Goal: Transaction & Acquisition: Purchase product/service

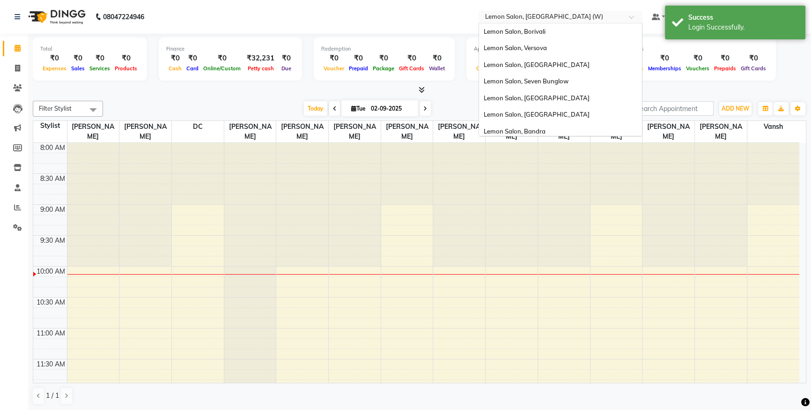
click at [552, 14] on input "text" at bounding box center [551, 17] width 136 height 9
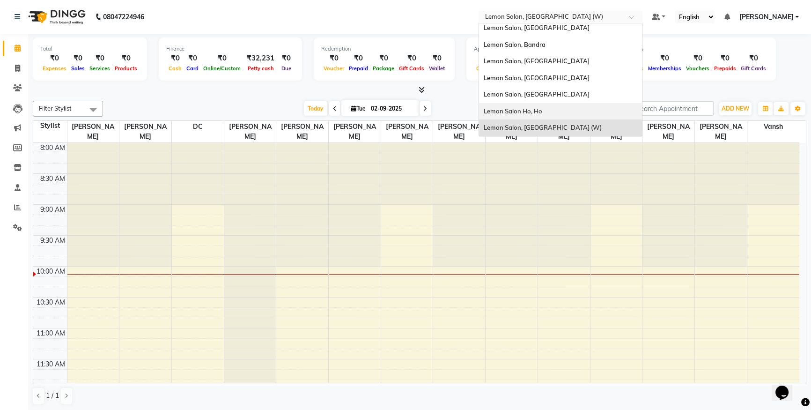
click at [542, 109] on span "Lemon Salon Ho, Ho" at bounding box center [513, 110] width 59 height 7
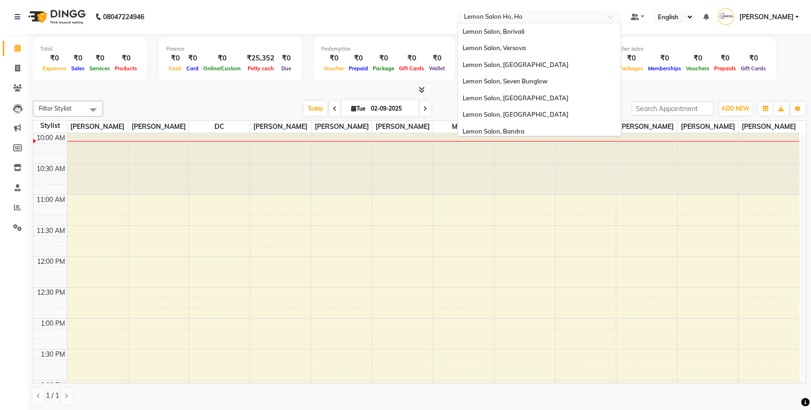
click at [553, 177] on span "Lemon Salon, [GEOGRAPHIC_DATA]" at bounding box center [516, 180] width 106 height 7
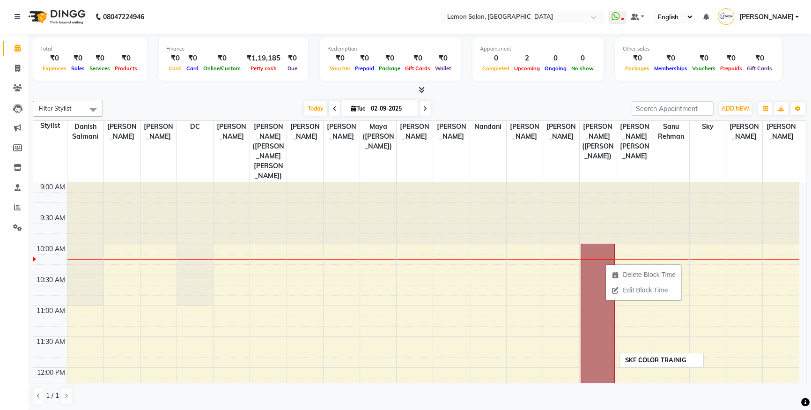
drag, startPoint x: 598, startPoint y: 278, endPoint x: 0, endPoint y: 262, distance: 598.4
click at [0, 262] on app-home "08047224946 Select Location × Lemon Salon, Oshiwara WhatsApp Status ✕ Status: D…" at bounding box center [405, 205] width 811 height 411
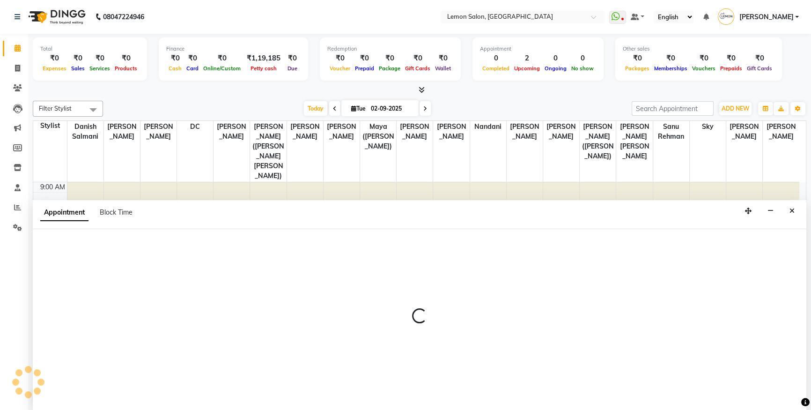
select select "48010"
select select "tentative"
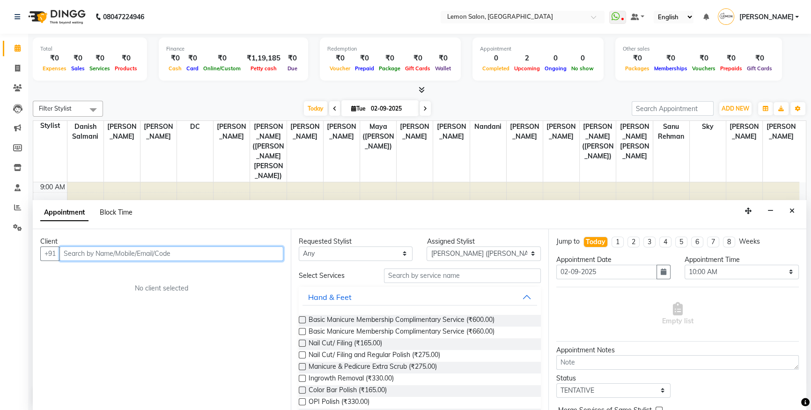
drag, startPoint x: 266, startPoint y: 225, endPoint x: 114, endPoint y: 211, distance: 152.4
click at [114, 211] on span "Block Time" at bounding box center [116, 212] width 33 height 8
select select "48010"
select select "600"
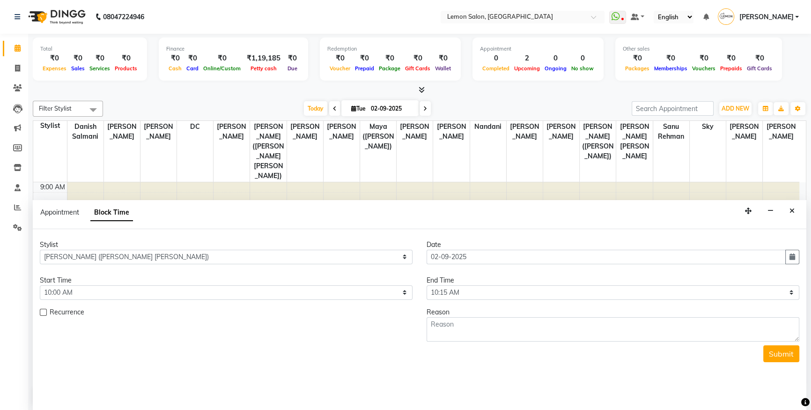
scroll to position [62, 0]
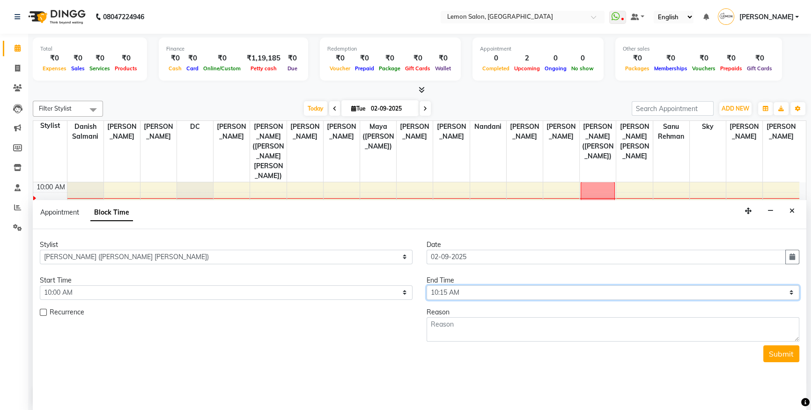
click at [767, 293] on select "Select 10:00 AM 10:15 AM 10:30 AM 10:45 AM 11:00 AM 11:15 AM 11:30 AM 11:45 AM …" at bounding box center [613, 292] width 373 height 15
select select "1320"
click at [427, 285] on select "Select 10:00 AM 10:15 AM 10:30 AM 10:45 AM 11:00 AM 11:15 AM 11:30 AM 11:45 AM …" at bounding box center [613, 292] width 373 height 15
click at [491, 337] on textarea at bounding box center [613, 329] width 373 height 24
type textarea "w"
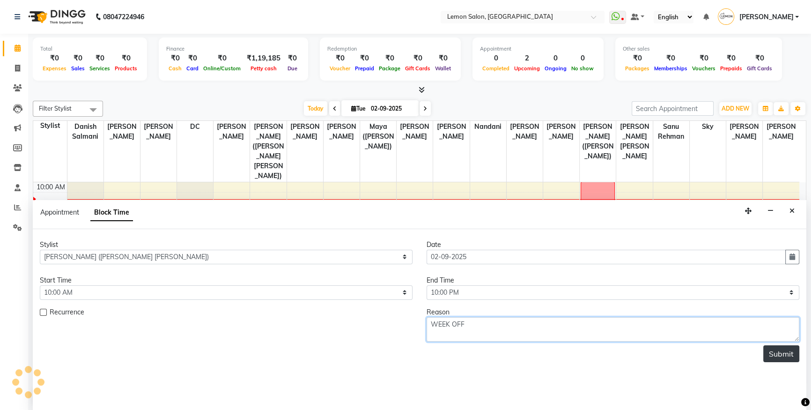
type textarea "WEEK OFF"
click at [786, 358] on button "Submit" at bounding box center [782, 353] width 36 height 17
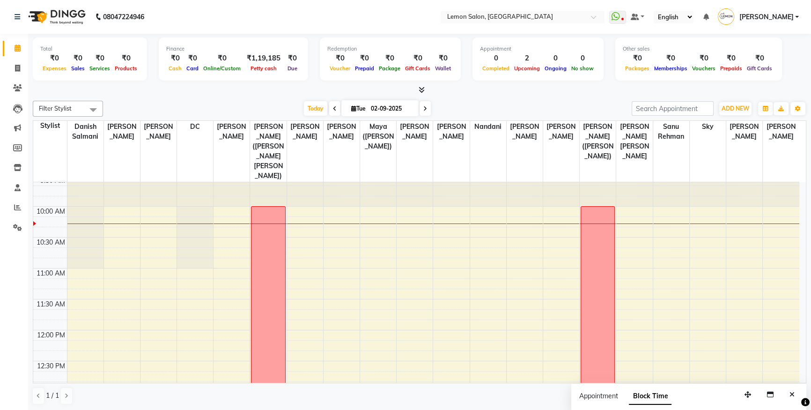
scroll to position [0, 0]
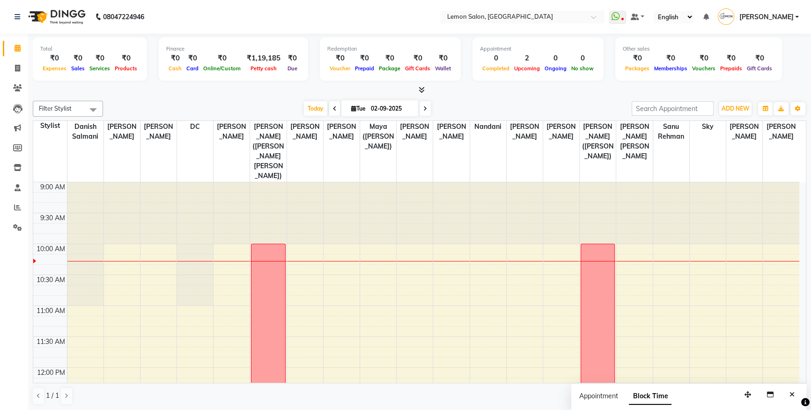
select select "9574"
select select "600"
select select "tentative"
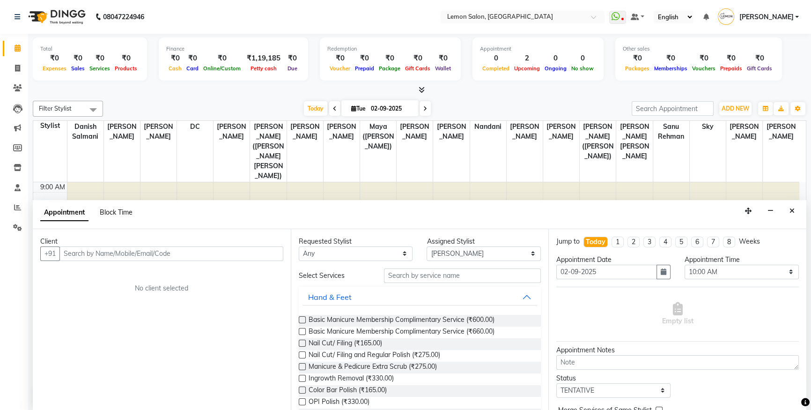
click at [117, 211] on span "Block Time" at bounding box center [116, 212] width 33 height 8
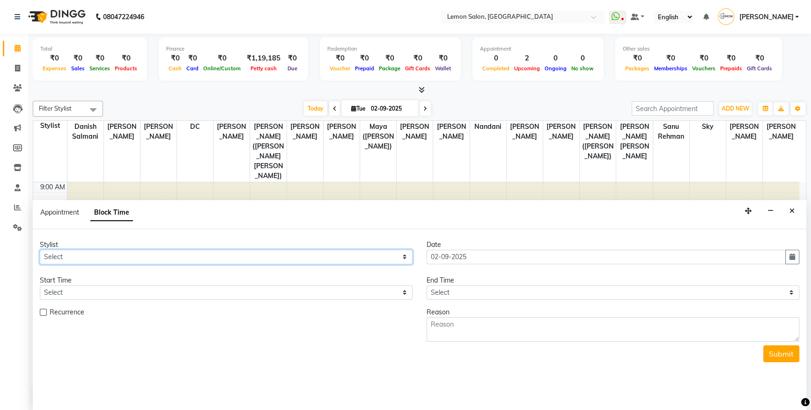
click at [140, 250] on select "Select Aakash Buchiude Azaz Kassara Danish Salmani DC Geeta Govind Rajput Kanch…" at bounding box center [226, 257] width 373 height 15
select select "9574"
click at [40, 250] on select "Select Aakash Buchiude Azaz Kassara Danish Salmani DC Geeta Govind Rajput Kanch…" at bounding box center [226, 257] width 373 height 15
drag, startPoint x: 320, startPoint y: 290, endPoint x: 285, endPoint y: 296, distance: 35.0
click at [320, 290] on select "Select" at bounding box center [226, 292] width 373 height 15
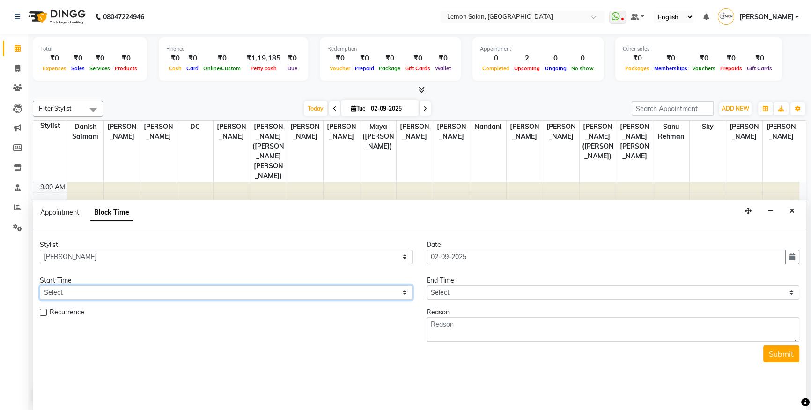
click at [408, 288] on select "Select" at bounding box center [226, 292] width 373 height 15
click at [408, 289] on select "Select" at bounding box center [226, 292] width 373 height 15
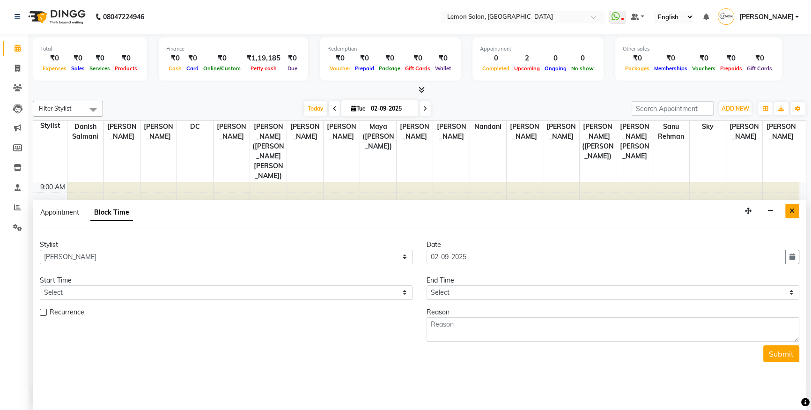
click at [791, 210] on icon "Close" at bounding box center [792, 211] width 5 height 7
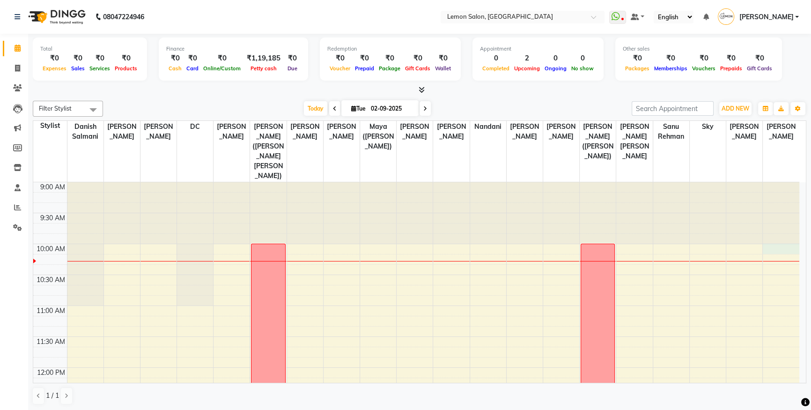
select select "9574"
select select "600"
select select "tentative"
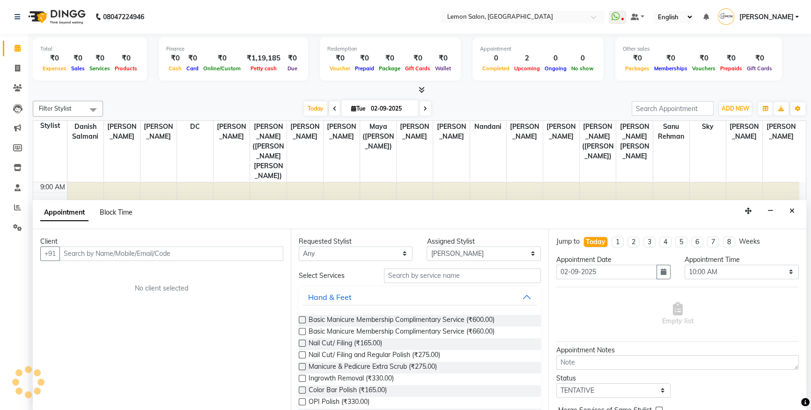
click at [117, 211] on span "Block Time" at bounding box center [116, 212] width 33 height 8
select select "9574"
select select "600"
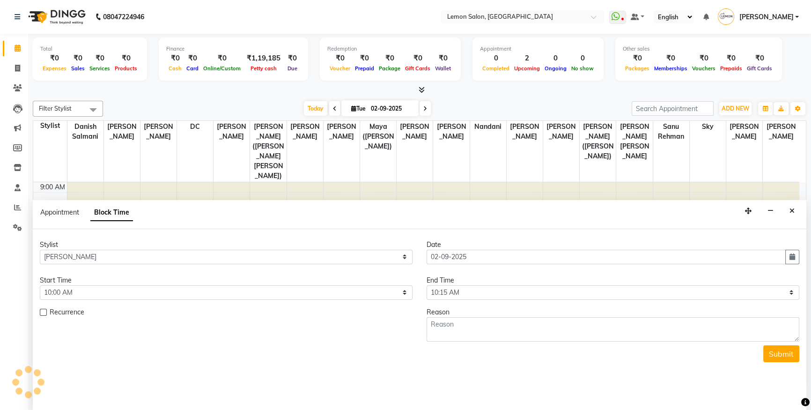
scroll to position [62, 0]
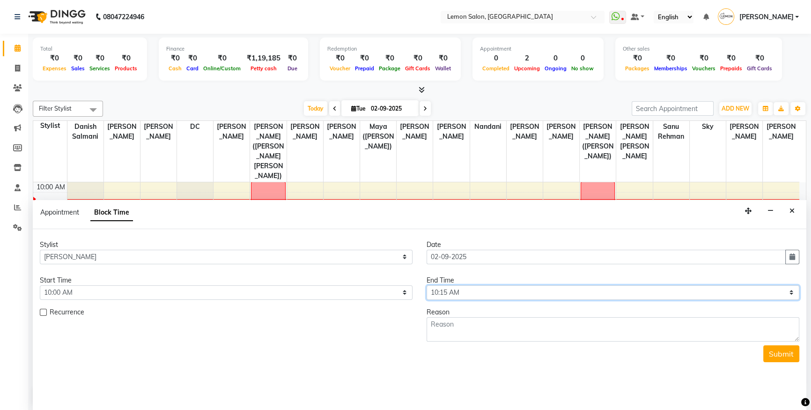
click at [788, 291] on select "Select 10:00 AM 10:15 AM 10:30 AM 10:45 AM 11:00 AM 11:15 AM 11:30 AM 11:45 AM …" at bounding box center [613, 292] width 373 height 15
select select "1320"
click at [427, 285] on select "Select 10:00 AM 10:15 AM 10:30 AM 10:45 AM 11:00 AM 11:15 AM 11:30 AM 11:45 AM …" at bounding box center [613, 292] width 373 height 15
click at [484, 331] on textarea at bounding box center [613, 329] width 373 height 24
type textarea "WEEK OFF"
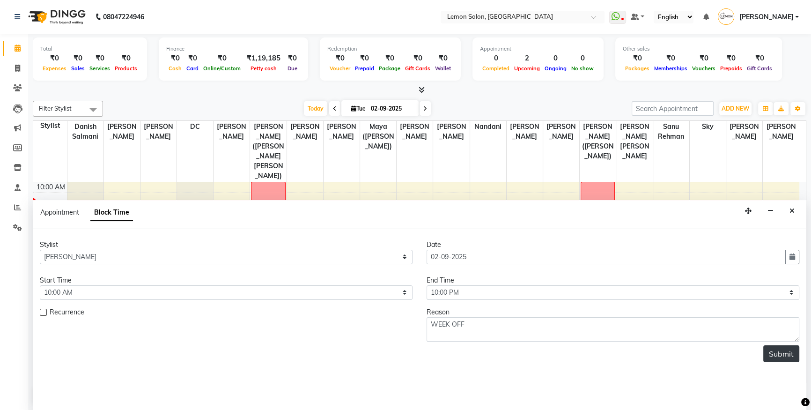
click at [782, 355] on button "Submit" at bounding box center [782, 353] width 36 height 17
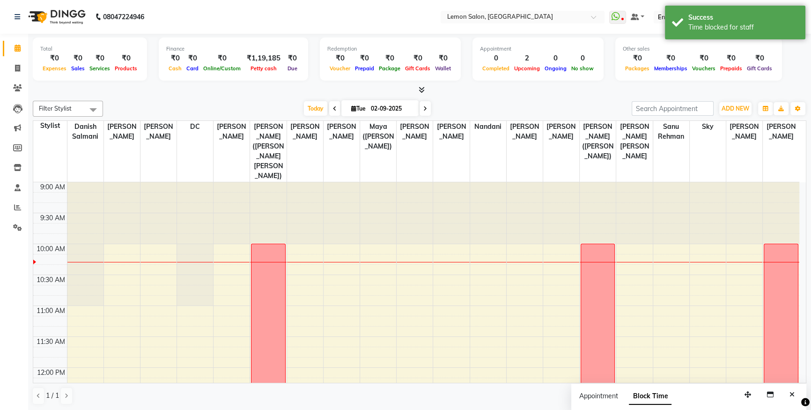
scroll to position [0, 0]
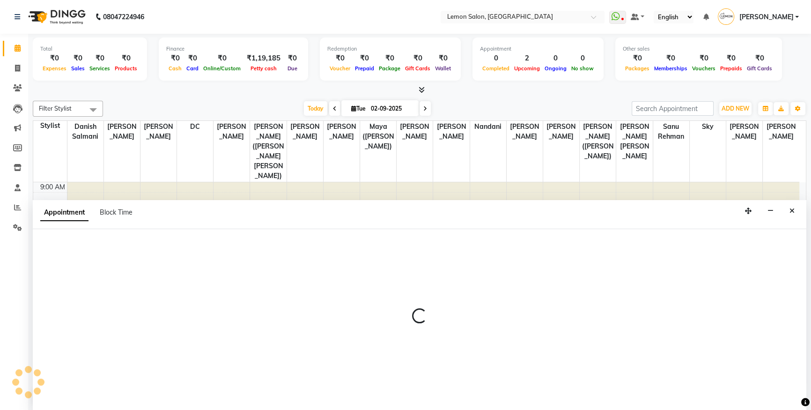
select select "7473"
select select "660"
select select "tentative"
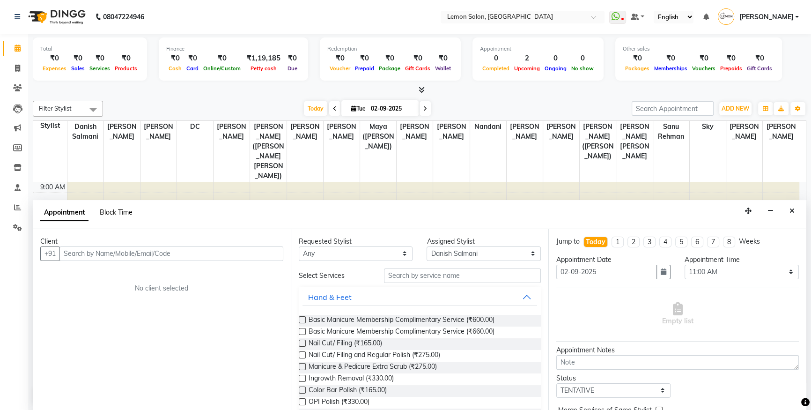
click at [117, 208] on span "Block Time" at bounding box center [116, 212] width 33 height 8
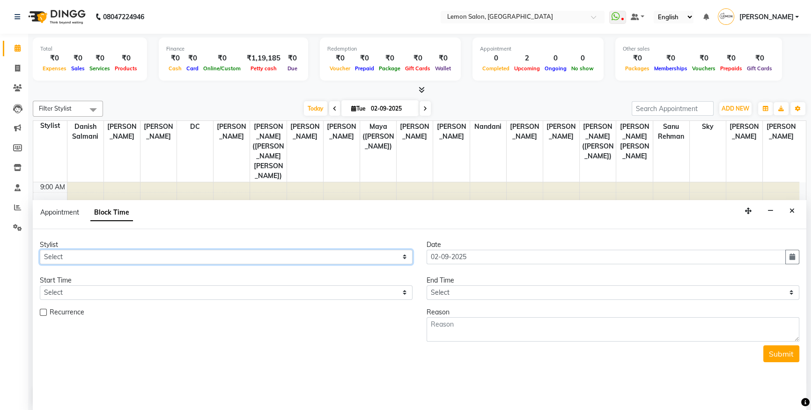
click at [313, 260] on select "Select Aakash Buchiude Azaz Kassara Danish Salmani DC Geeta Govind Rajput Kanch…" at bounding box center [226, 257] width 373 height 15
click at [503, 215] on div "Appointment Block Time" at bounding box center [420, 214] width 774 height 29
click at [647, 182] on div at bounding box center [634, 212] width 36 height 61
click at [792, 208] on icon "Close" at bounding box center [792, 211] width 5 height 7
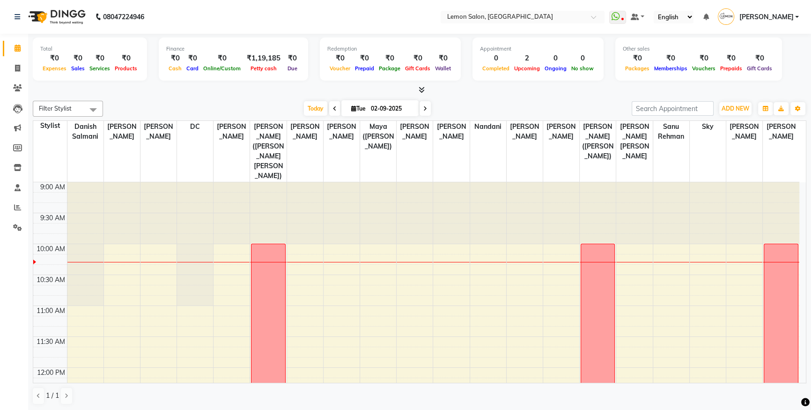
select select "7473"
select select "tentative"
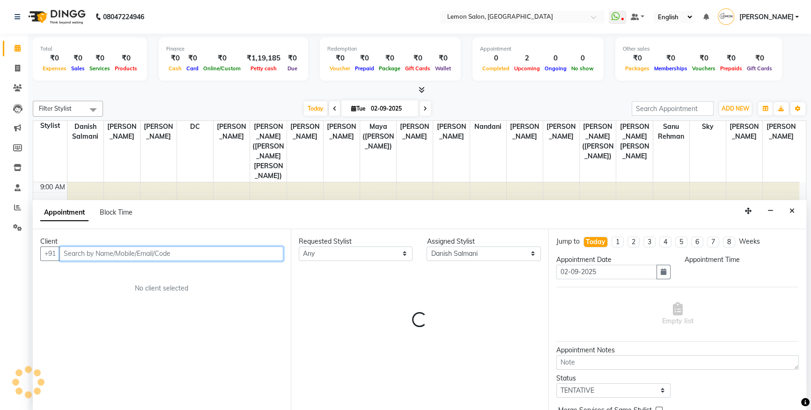
select select "660"
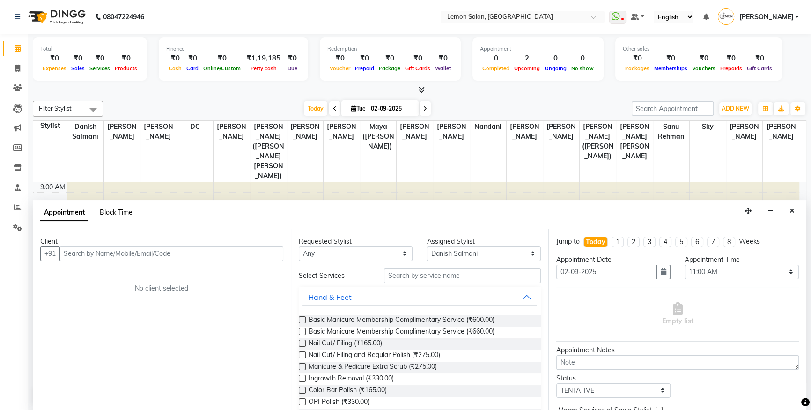
click at [125, 208] on span "Block Time" at bounding box center [116, 212] width 33 height 8
select select "7473"
select select "660"
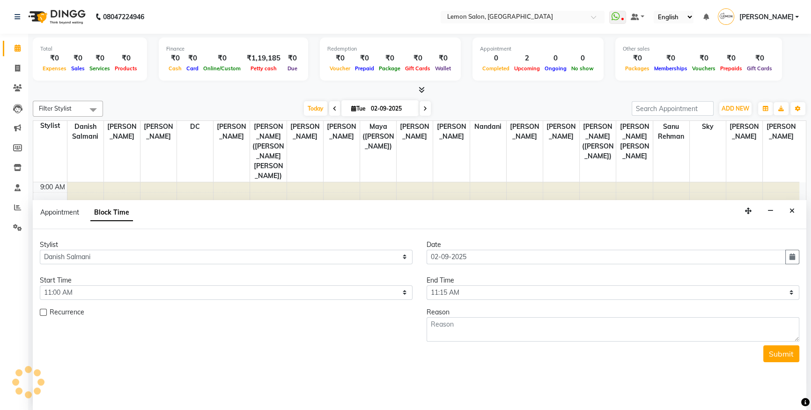
scroll to position [62, 0]
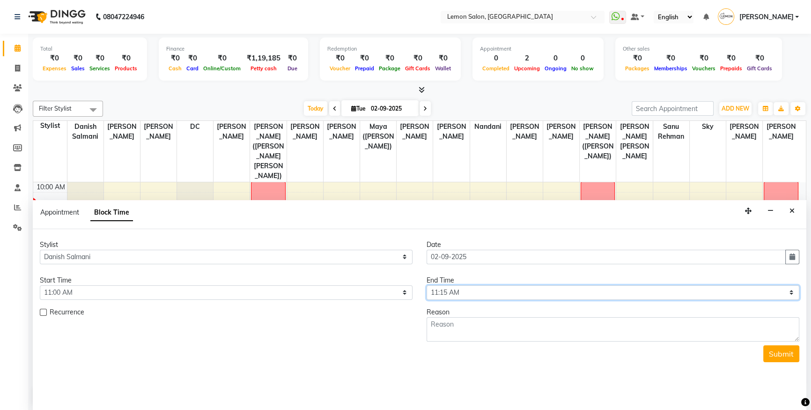
click at [454, 290] on select "Select 10:00 AM 10:15 AM 10:30 AM 10:45 AM 11:00 AM 11:15 AM 11:30 AM 11:45 AM …" at bounding box center [613, 292] width 373 height 15
select select "1320"
click at [427, 285] on select "Select 10:00 AM 10:15 AM 10:30 AM 10:45 AM 11:00 AM 11:15 AM 11:30 AM 11:45 AM …" at bounding box center [613, 292] width 373 height 15
click at [517, 328] on textarea at bounding box center [613, 329] width 373 height 24
type textarea "T"
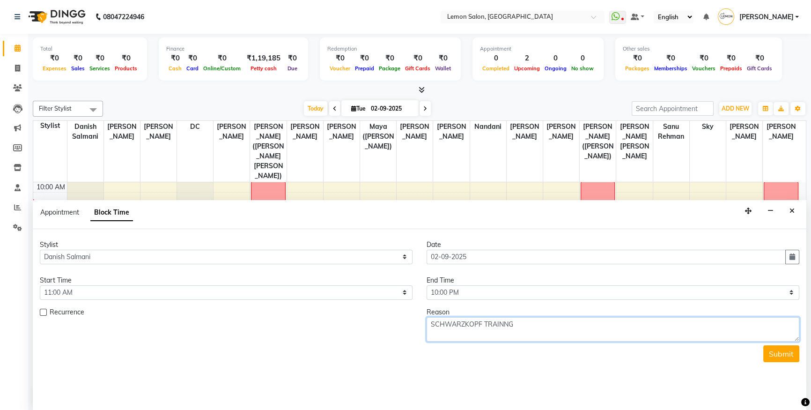
click at [504, 322] on textarea "SCHWARZKOPF TRAINNG" at bounding box center [613, 329] width 373 height 24
type textarea "SCHWARZKOPF TRAINING"
click at [792, 355] on button "Submit" at bounding box center [782, 353] width 36 height 17
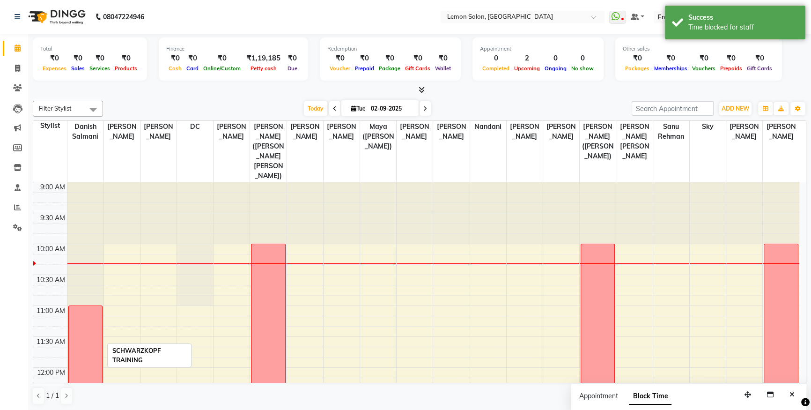
scroll to position [0, 0]
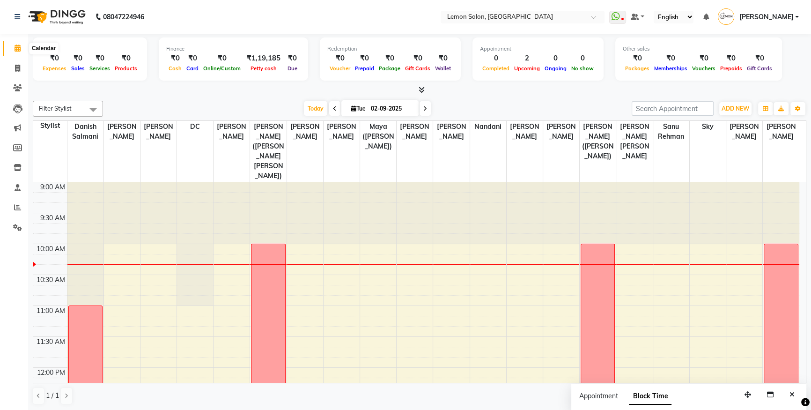
click at [13, 49] on span at bounding box center [17, 48] width 16 height 11
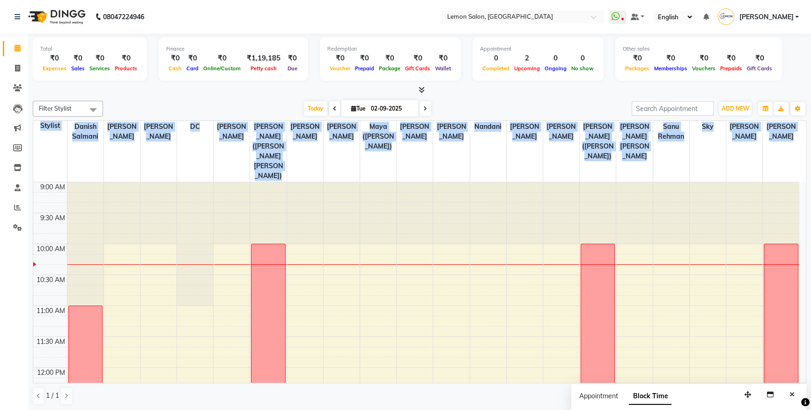
drag, startPoint x: 39, startPoint y: 122, endPoint x: 801, endPoint y: 184, distance: 763.7
click at [801, 184] on table "Stylist Danish Salmani Aakash Buchiude Azaz Kassara DC Geeta Govind Rajput Kanc…" at bounding box center [420, 251] width 774 height 263
click at [193, 182] on div at bounding box center [195, 243] width 36 height 123
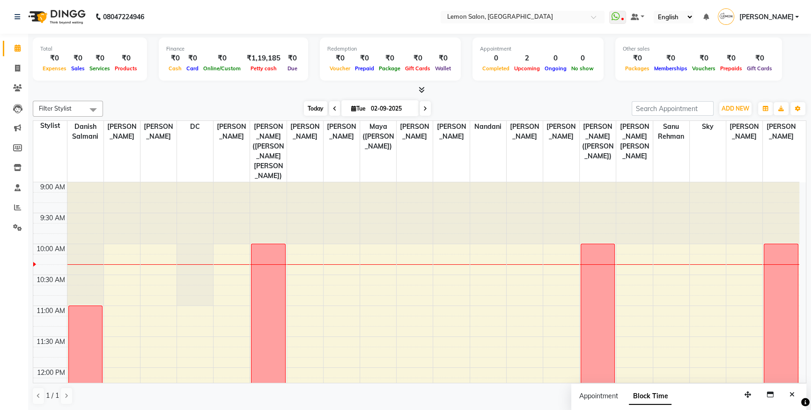
click at [315, 110] on span "Today" at bounding box center [315, 108] width 23 height 15
click at [216, 104] on div "Today Tue 02-09-2025" at bounding box center [368, 109] width 520 height 14
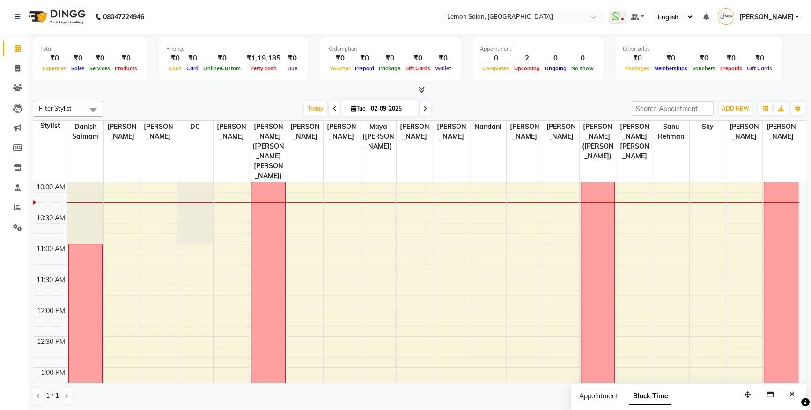
click at [10, 45] on span at bounding box center [17, 48] width 16 height 11
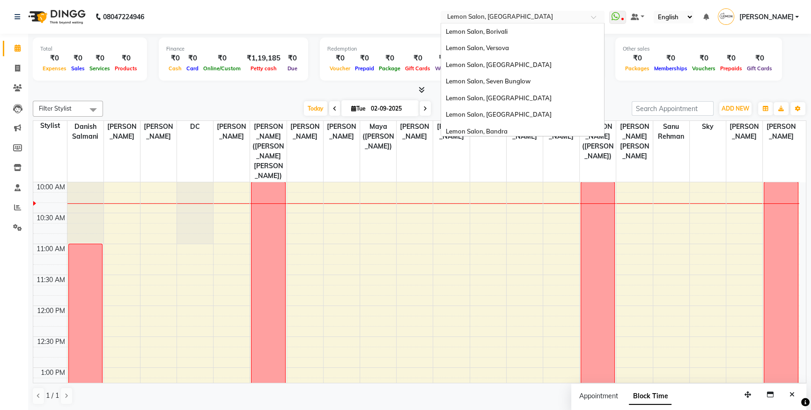
click at [514, 19] on input "text" at bounding box center [514, 17] width 136 height 9
click at [298, 5] on nav "08047224946 Select Location × Lemon Salon, Oshiwara Lemon Salon, Borivali Lemon…" at bounding box center [405, 17] width 811 height 34
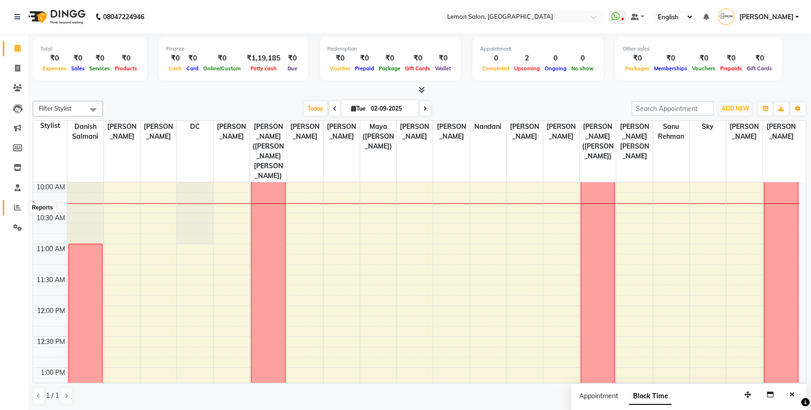
click at [12, 209] on span at bounding box center [17, 207] width 16 height 11
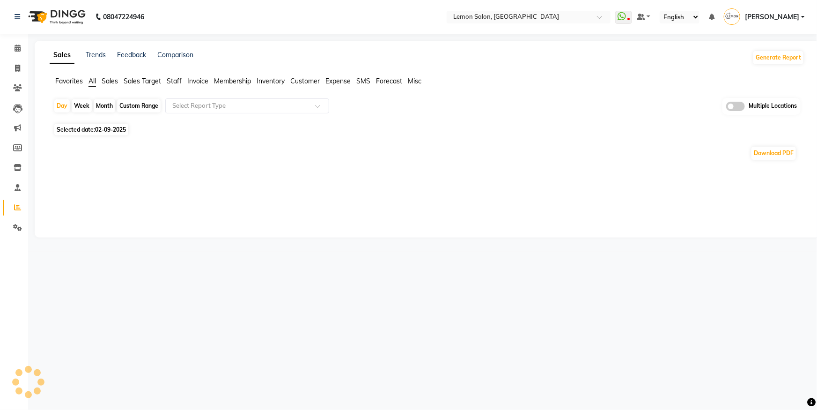
click at [108, 104] on div "Month" at bounding box center [105, 105] width 22 height 13
select select "9"
select select "2025"
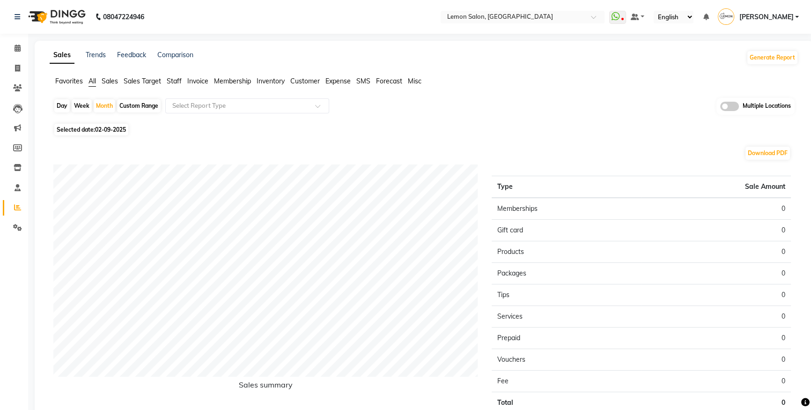
click at [61, 147] on div "Download PDF" at bounding box center [422, 153] width 738 height 15
click at [102, 104] on div "Month" at bounding box center [105, 105] width 22 height 13
select select "9"
select select "2025"
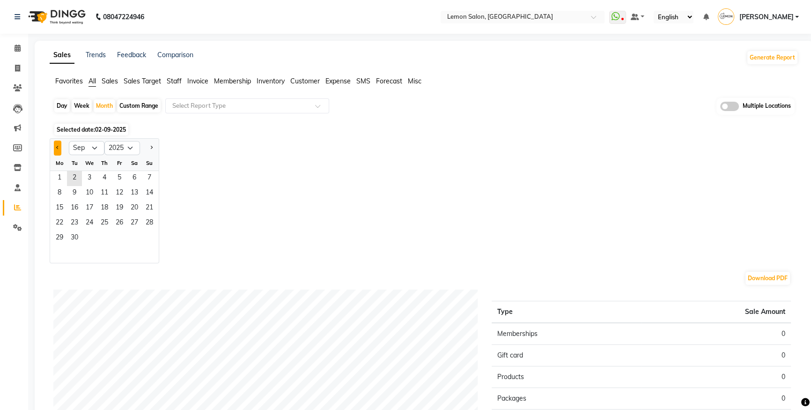
drag, startPoint x: 55, startPoint y: 147, endPoint x: 61, endPoint y: 151, distance: 7.7
click at [55, 147] on button "Previous month" at bounding box center [57, 148] width 7 height 15
select select "8"
click at [122, 180] on span "1" at bounding box center [119, 178] width 15 height 15
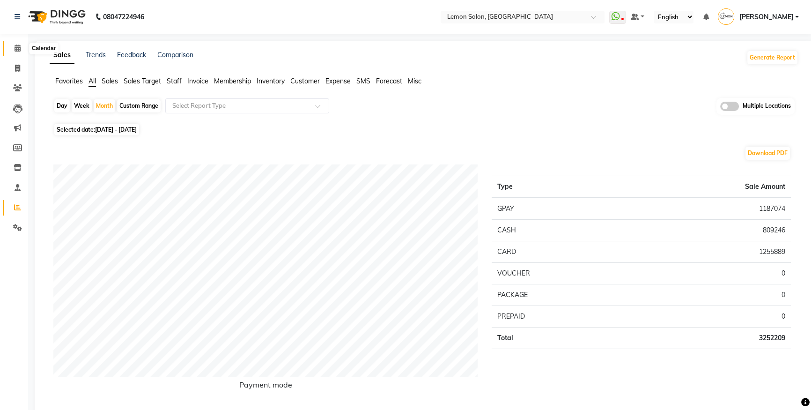
click at [12, 48] on span at bounding box center [17, 48] width 16 height 11
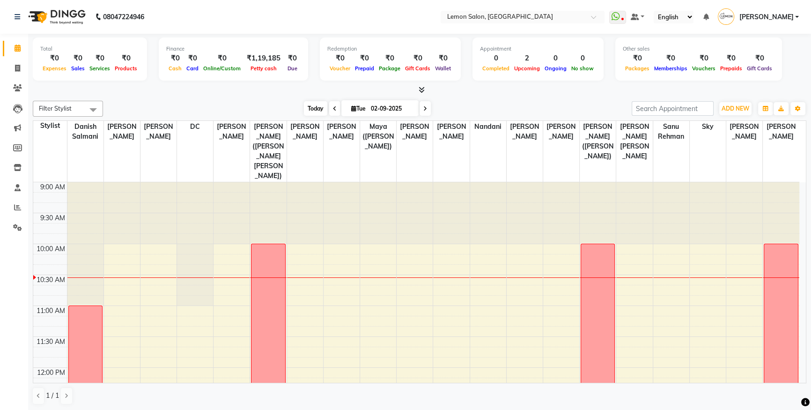
click at [312, 112] on span "Today" at bounding box center [315, 108] width 23 height 15
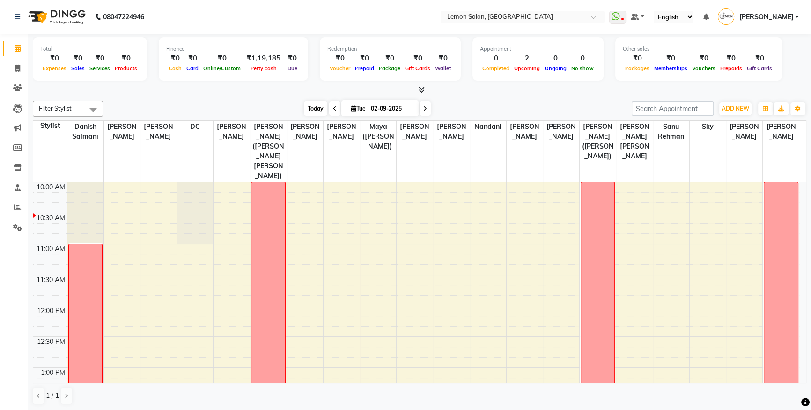
click at [312, 105] on span "Today" at bounding box center [315, 108] width 23 height 15
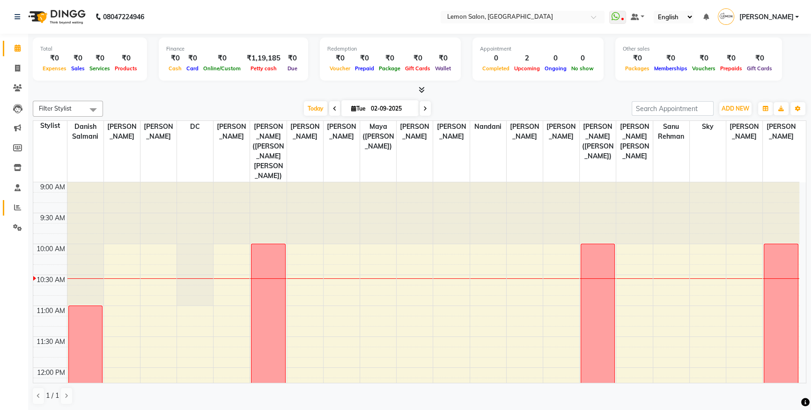
click at [15, 204] on icon at bounding box center [17, 207] width 7 height 7
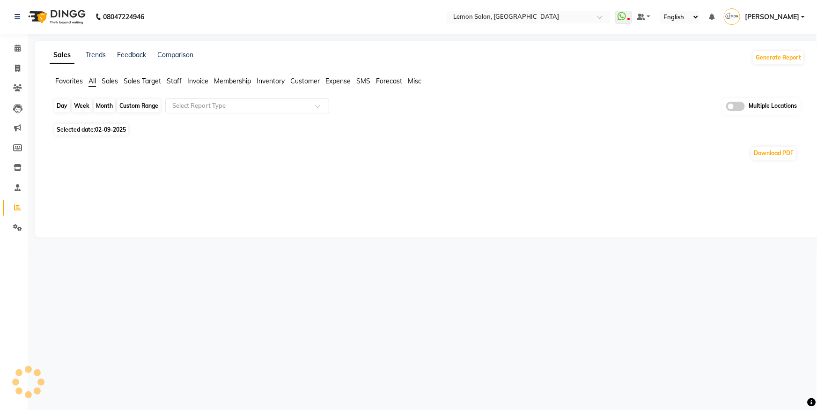
click at [63, 108] on div "Day" at bounding box center [61, 105] width 15 height 13
select select "9"
select select "2025"
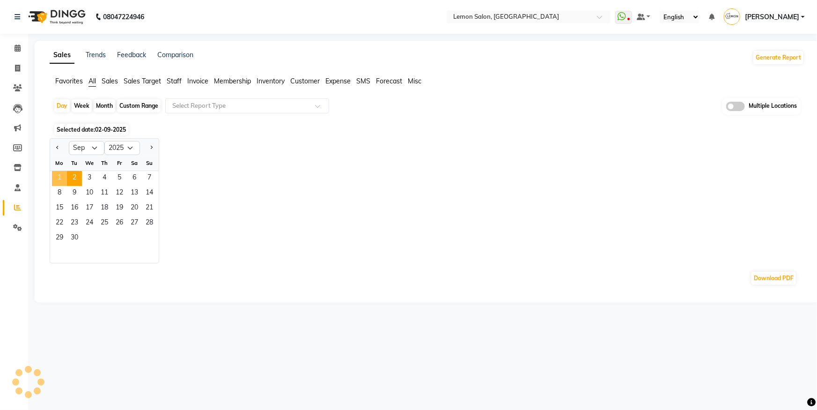
click at [60, 174] on span "1" at bounding box center [59, 178] width 15 height 15
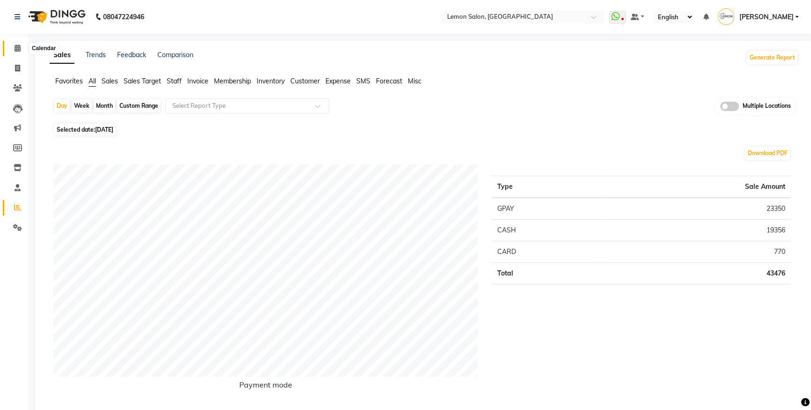
click at [23, 52] on span at bounding box center [17, 48] width 16 height 11
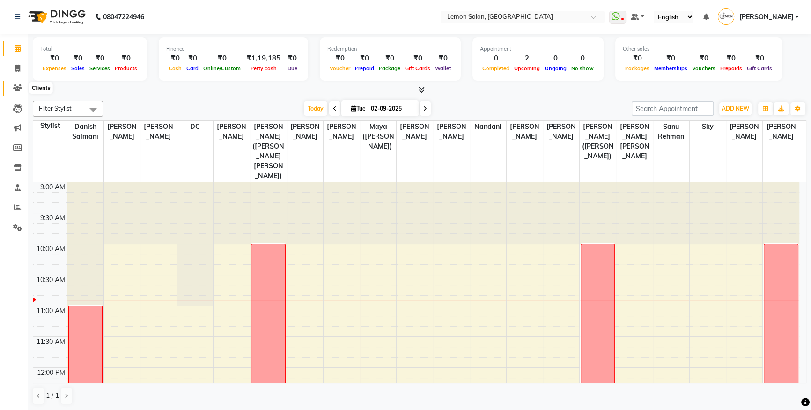
click at [19, 86] on icon at bounding box center [17, 87] width 9 height 7
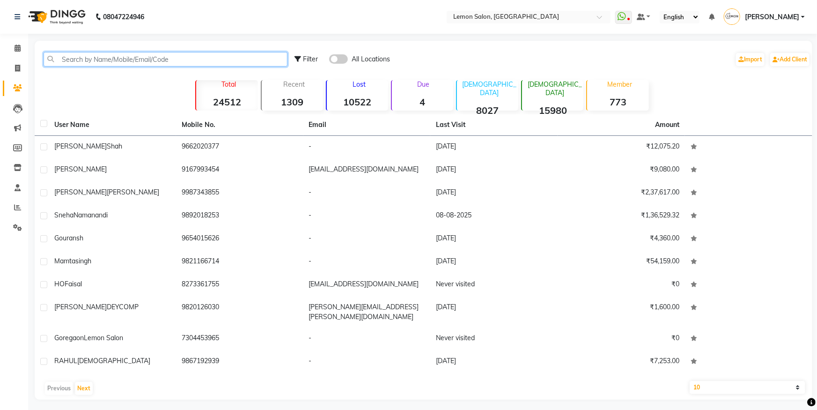
click at [82, 60] on input "text" at bounding box center [166, 59] width 244 height 15
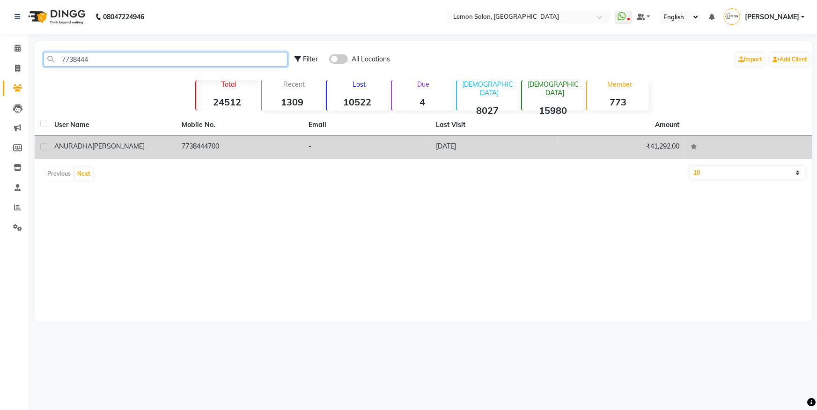
type input "7738444"
click at [247, 148] on td "7738444700" at bounding box center [239, 147] width 127 height 23
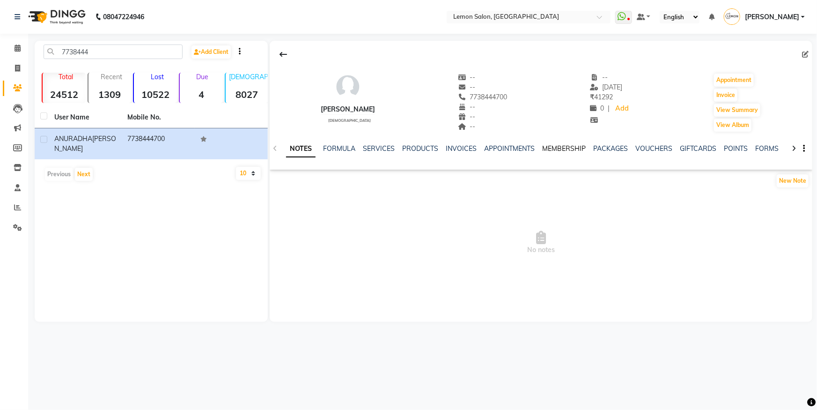
click at [563, 148] on link "MEMBERSHIP" at bounding box center [564, 148] width 44 height 8
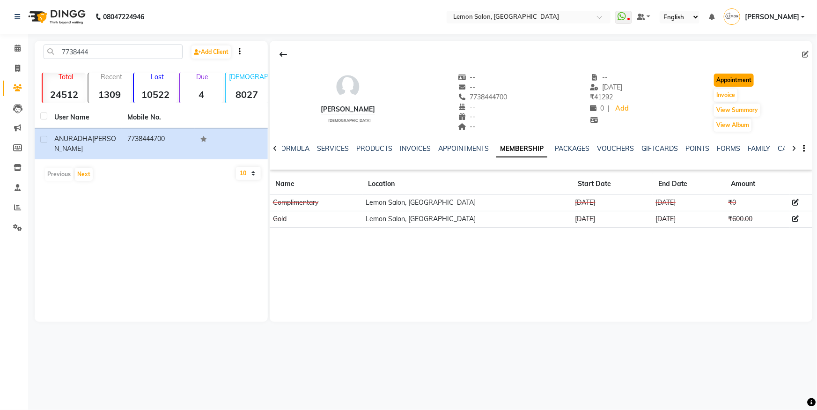
click at [737, 79] on button "Appointment" at bounding box center [734, 80] width 40 height 13
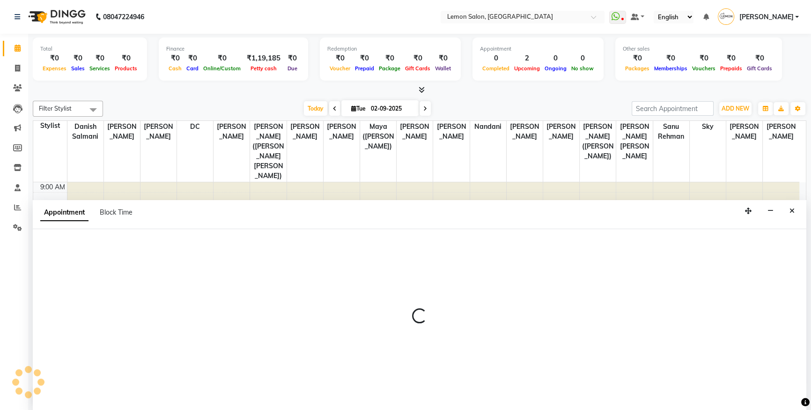
select select "600"
select select "tentative"
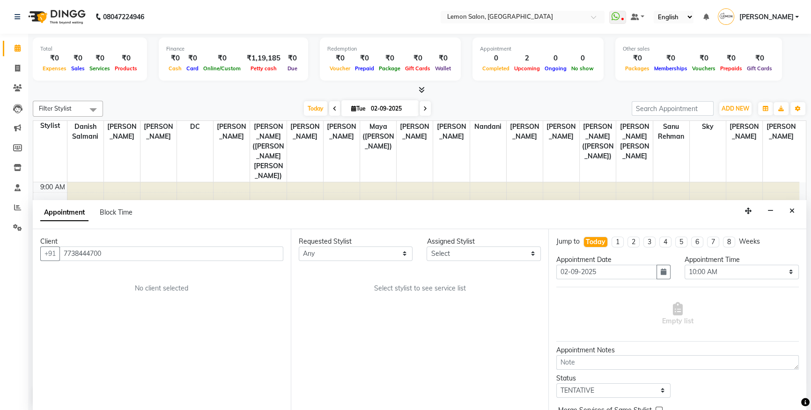
scroll to position [62, 0]
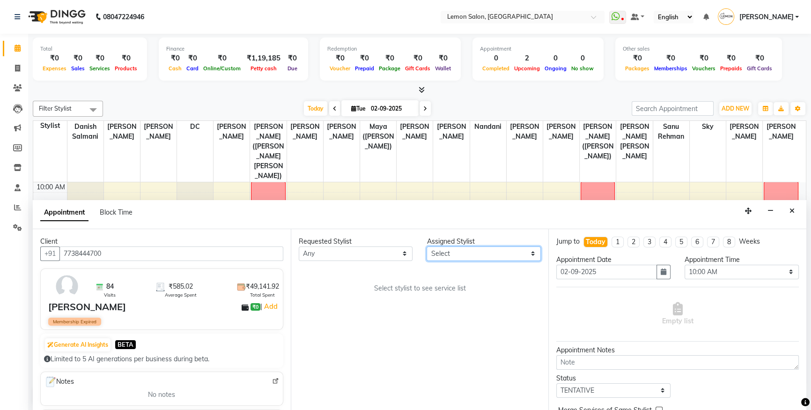
click at [479, 248] on select "Select Aakash Buchiude Azaz Kassara Danish Salmani DC Geeta Govind Rajput Kanch…" at bounding box center [484, 253] width 114 height 15
select select "7884"
click at [427, 246] on select "Select Aakash Buchiude Azaz Kassara Danish Salmani DC Geeta Govind Rajput Kanch…" at bounding box center [484, 253] width 114 height 15
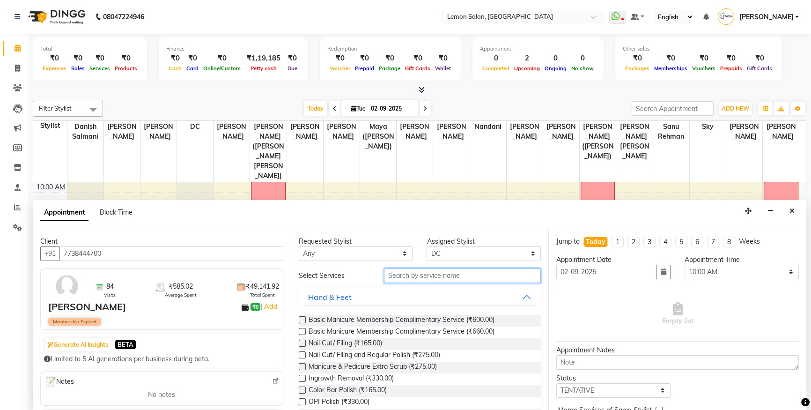
click at [394, 275] on input "text" at bounding box center [462, 275] width 157 height 15
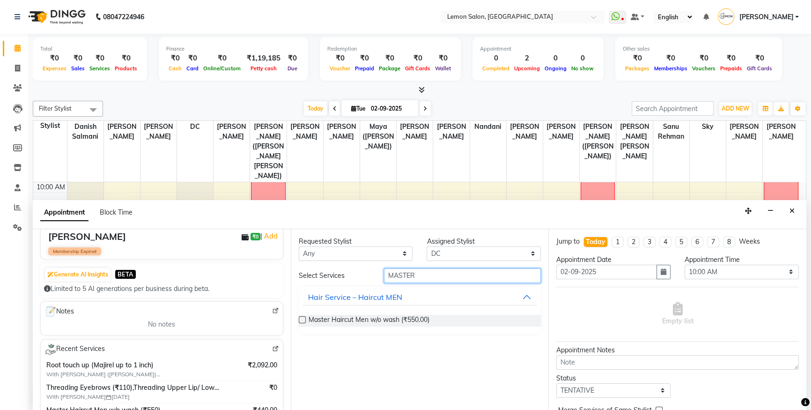
scroll to position [127, 0]
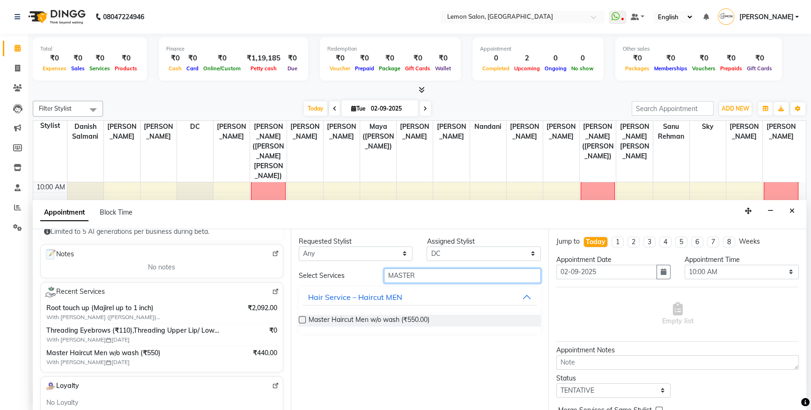
type input "MASTER"
click at [303, 319] on label at bounding box center [302, 319] width 7 height 7
click at [303, 319] on input "checkbox" at bounding box center [302, 321] width 6 height 6
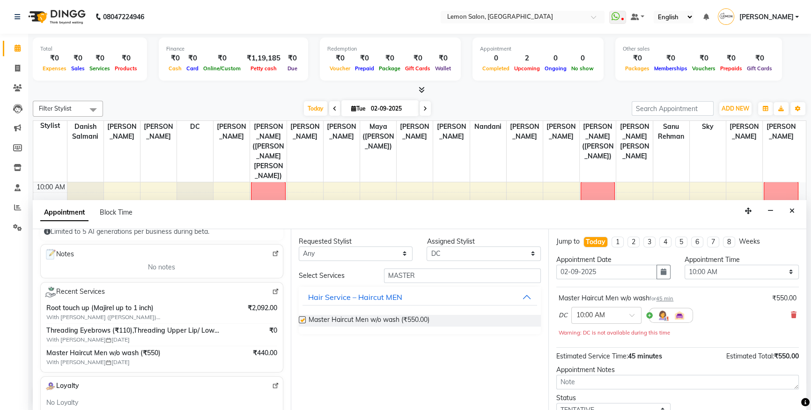
scroll to position [42, 0]
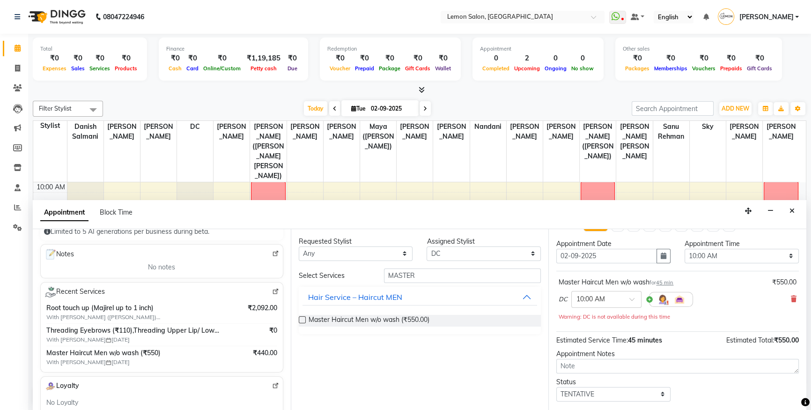
checkbox input "false"
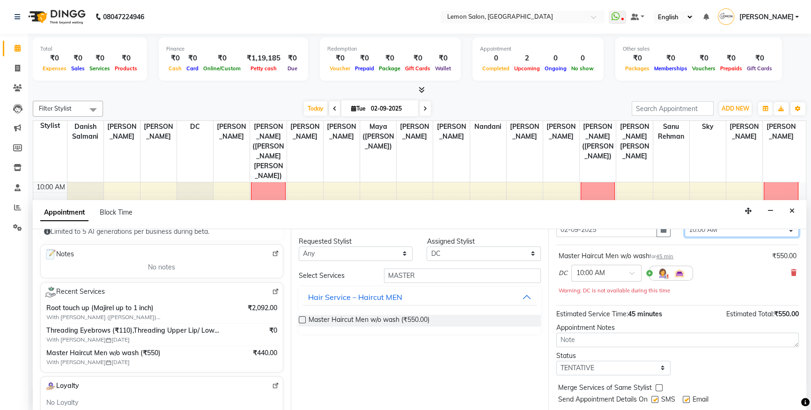
click at [731, 233] on select "Select 10:00 AM 10:15 AM 10:30 AM 10:45 AM 11:00 AM 11:15 AM 11:30 AM 11:45 AM …" at bounding box center [742, 230] width 114 height 15
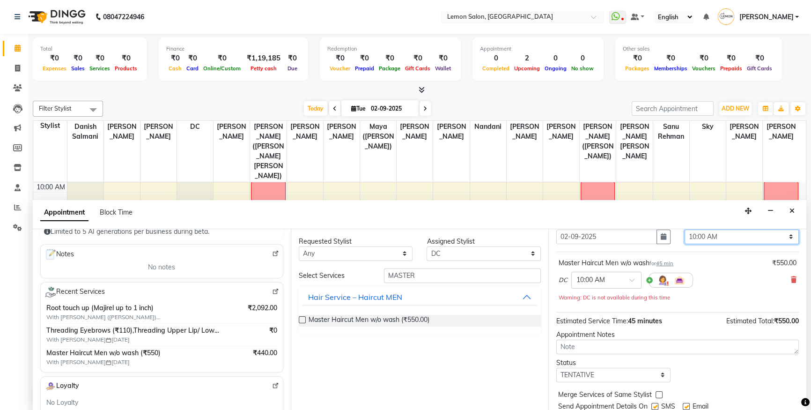
select select "675"
click at [685, 230] on select "Select 10:00 AM 10:15 AM 10:30 AM 10:45 AM 11:00 AM 11:15 AM 11:30 AM 11:45 AM …" at bounding box center [742, 237] width 114 height 15
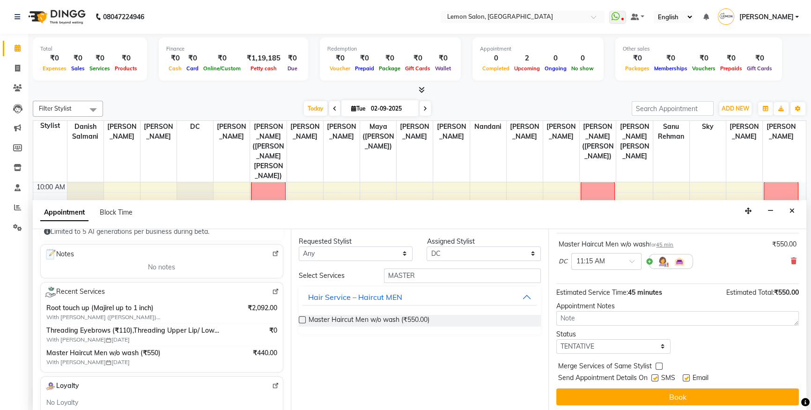
scroll to position [55, 0]
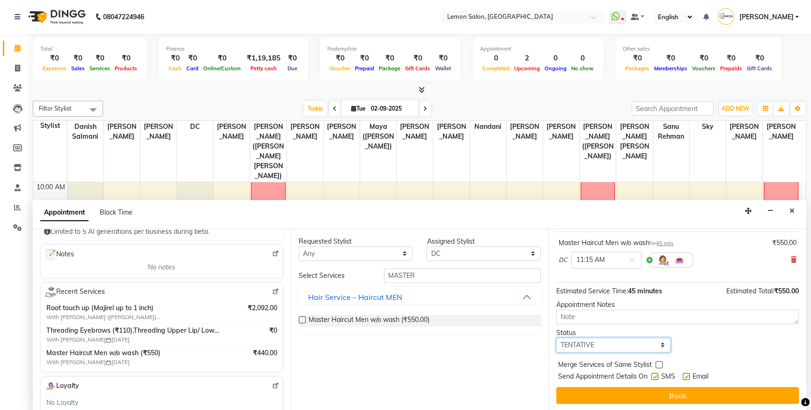
drag, startPoint x: 601, startPoint y: 342, endPoint x: 594, endPoint y: 350, distance: 10.8
click at [601, 342] on select "Select TENTATIVE CONFIRM CHECK-IN UPCOMING" at bounding box center [614, 345] width 114 height 15
select select "confirm booking"
click at [557, 338] on select "Select TENTATIVE CONFIRM CHECK-IN UPCOMING" at bounding box center [614, 345] width 114 height 15
click at [642, 402] on div "Jump to Today 1 2 3 4 5 6 7 8 Weeks Appointment Date 02-09-2025 Appointment Tim…" at bounding box center [678, 320] width 258 height 182
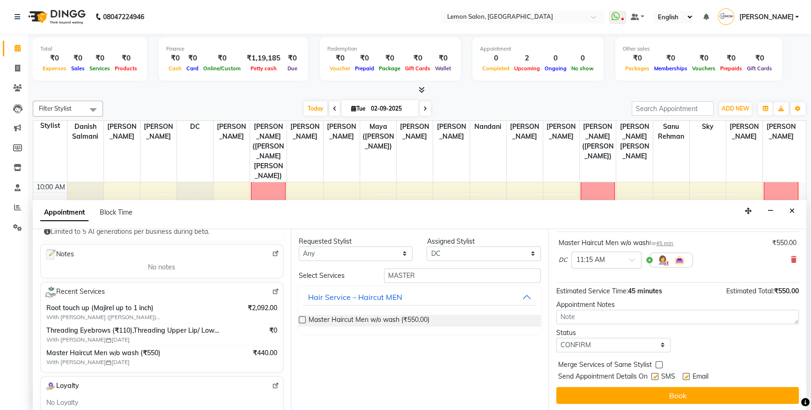
click at [637, 396] on button "Book" at bounding box center [678, 395] width 243 height 17
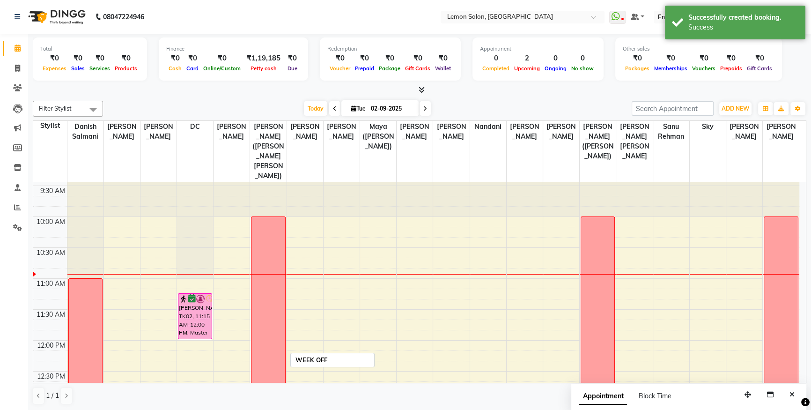
scroll to position [0, 0]
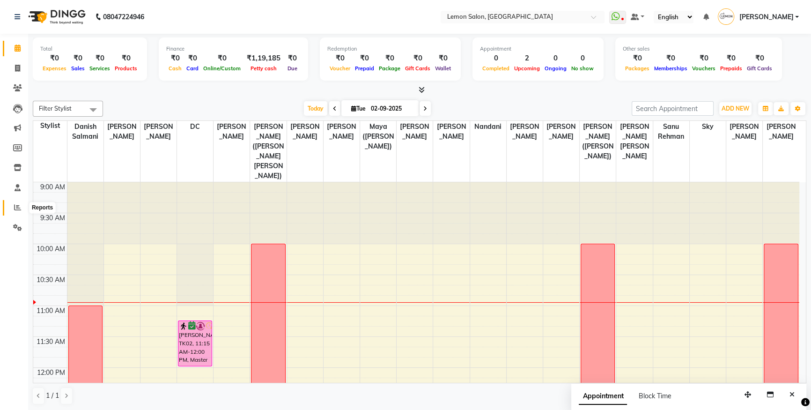
click at [9, 202] on span at bounding box center [17, 207] width 16 height 11
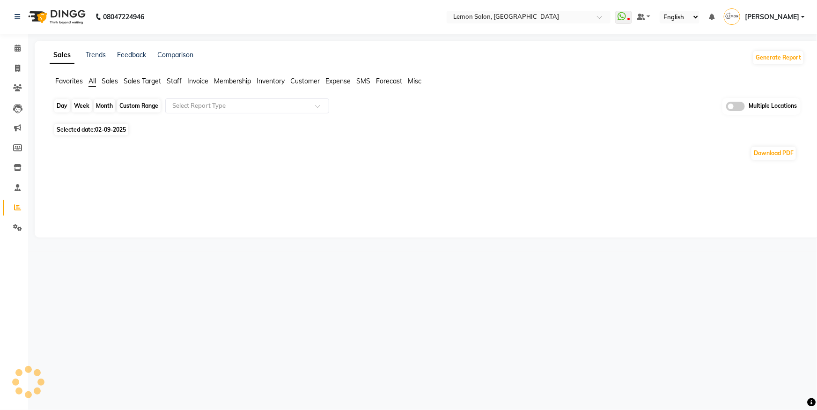
click at [64, 107] on div "Day" at bounding box center [61, 105] width 15 height 13
select select "9"
select select "2025"
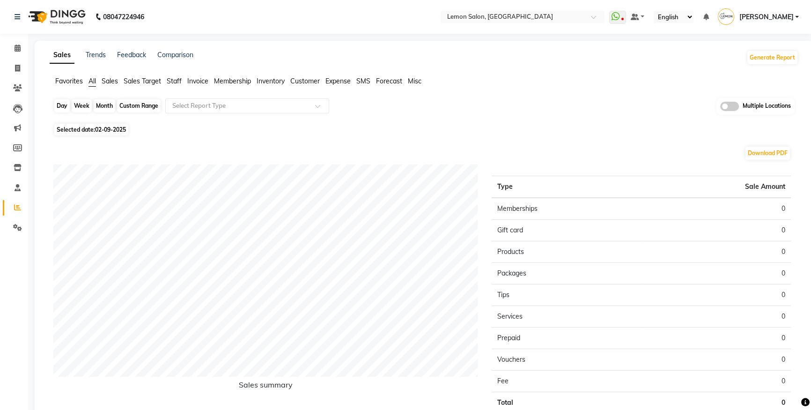
click at [65, 105] on div "Day" at bounding box center [61, 105] width 15 height 13
select select "9"
select select "2025"
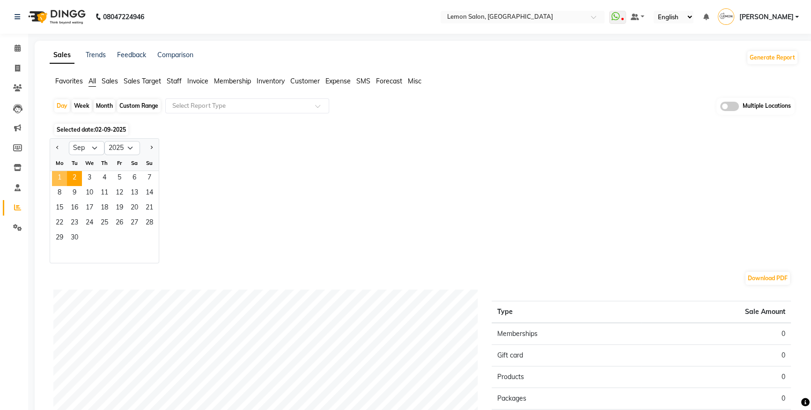
click at [57, 179] on span "1" at bounding box center [59, 178] width 15 height 15
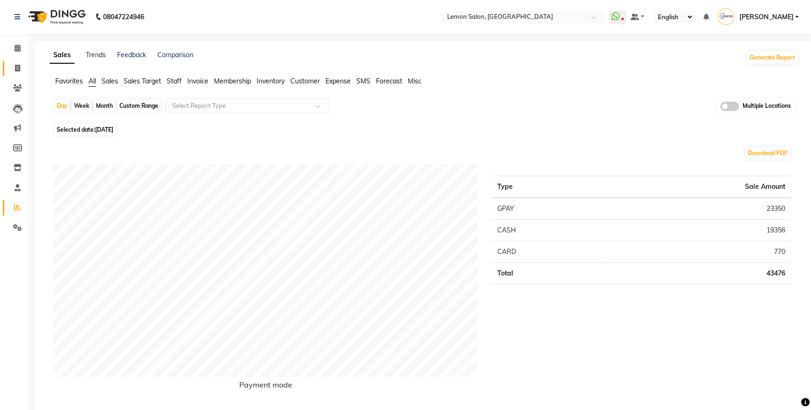
click at [17, 75] on link "Invoice" at bounding box center [14, 68] width 22 height 15
select select "service"
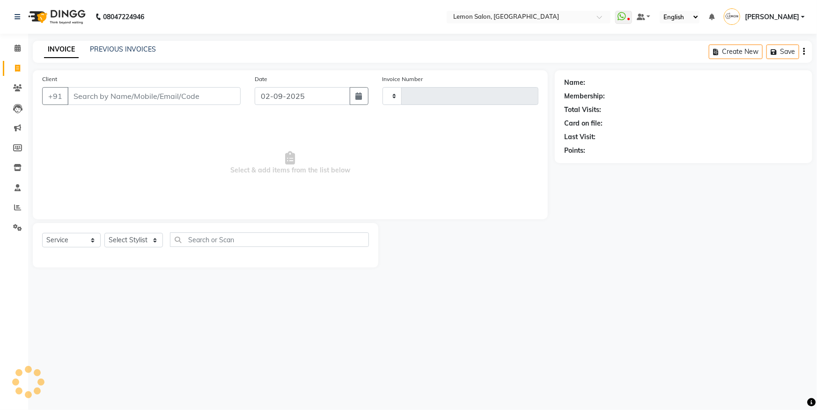
type input "5608"
select select "566"
click at [19, 43] on span at bounding box center [17, 48] width 16 height 11
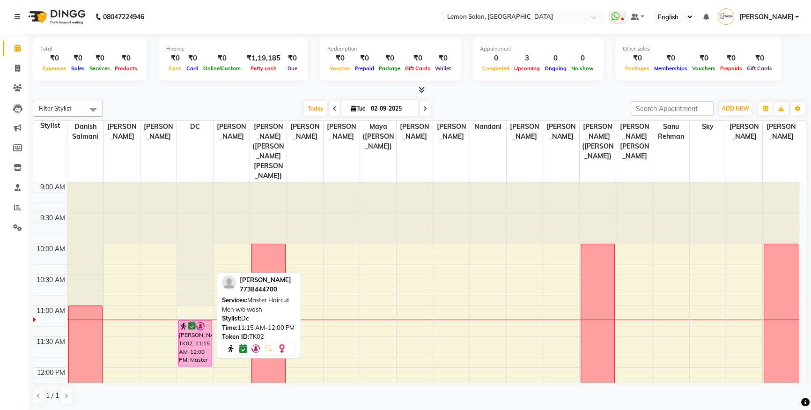
click at [194, 321] on div "[PERSON_NAME], TK02, 11:15 AM-12:00 PM, Master Haircut Men w/o wash" at bounding box center [194, 343] width 33 height 45
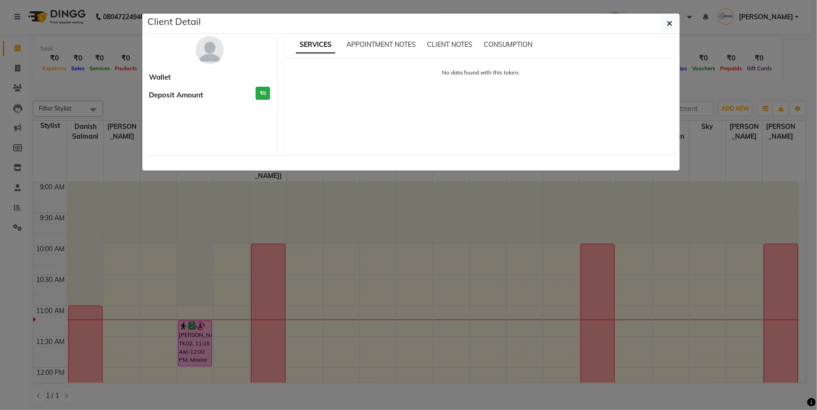
select select "6"
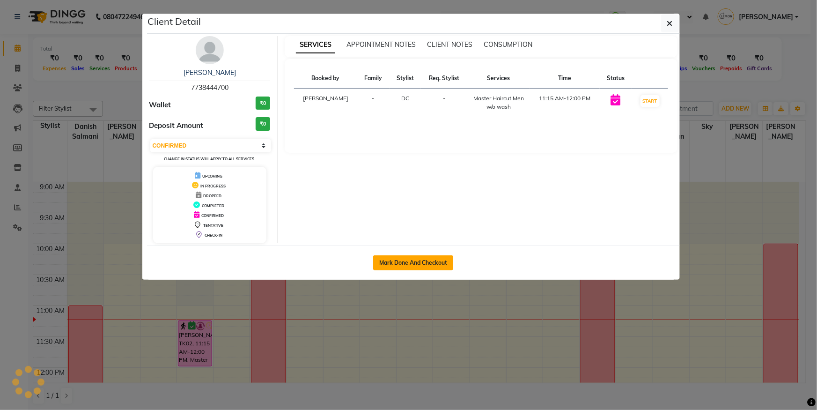
click at [436, 261] on button "Mark Done And Checkout" at bounding box center [413, 262] width 80 height 15
select select "566"
select select "service"
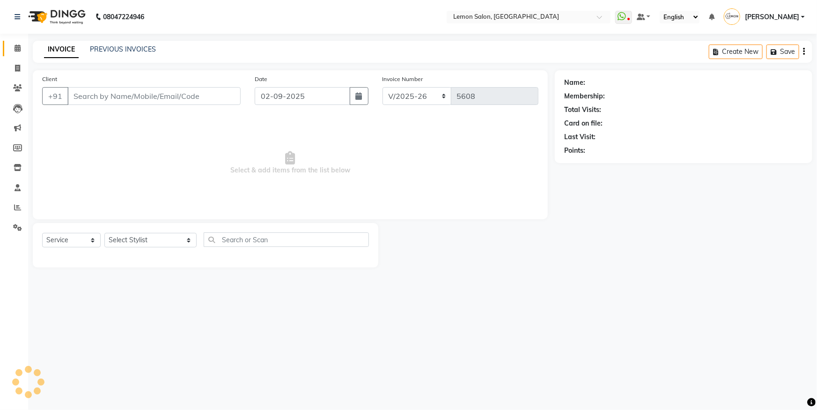
type input "7738444700"
select select "7884"
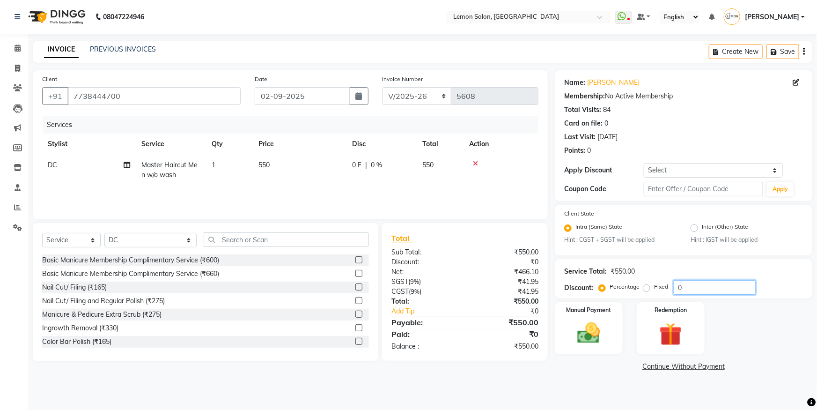
drag, startPoint x: 679, startPoint y: 288, endPoint x: 657, endPoint y: 291, distance: 22.3
click at [659, 291] on div "Percentage Fixed 0" at bounding box center [678, 287] width 155 height 15
type input "20"
click at [46, 160] on td "DC" at bounding box center [89, 170] width 94 height 31
select select "7884"
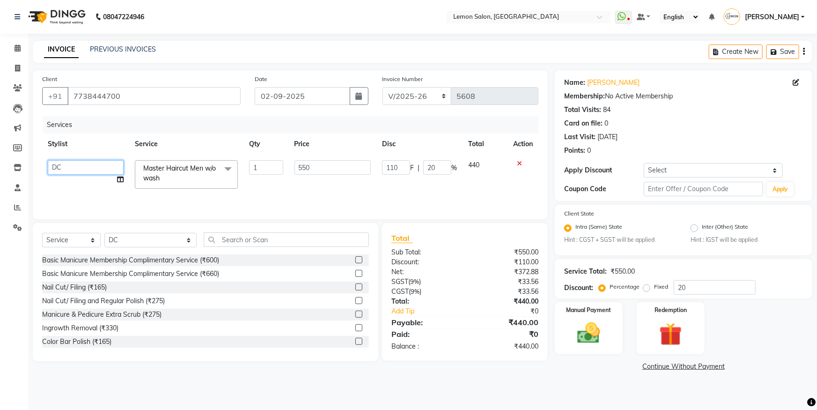
click at [55, 163] on select "Aakash Buchiude Azaz Kassara Danish Salmani DC Geeta Govind Rajput Idrisi Mehta…" at bounding box center [86, 167] width 76 height 15
select select "60419"
click at [599, 330] on img at bounding box center [589, 333] width 38 height 27
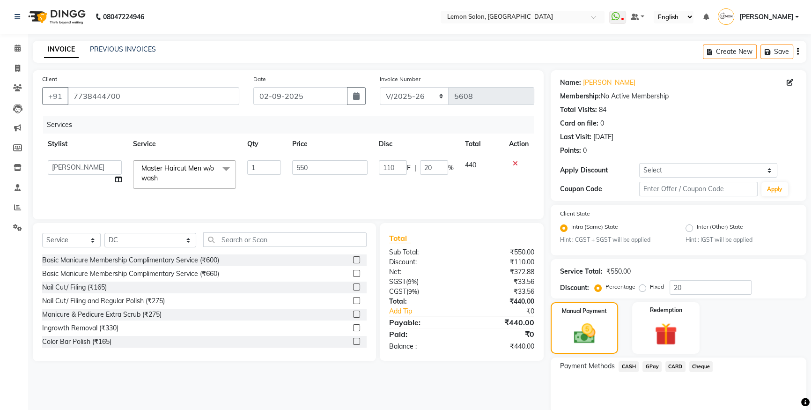
click at [633, 371] on span "CASH" at bounding box center [629, 366] width 20 height 11
click at [674, 409] on button "Add Payment" at bounding box center [720, 416] width 153 height 15
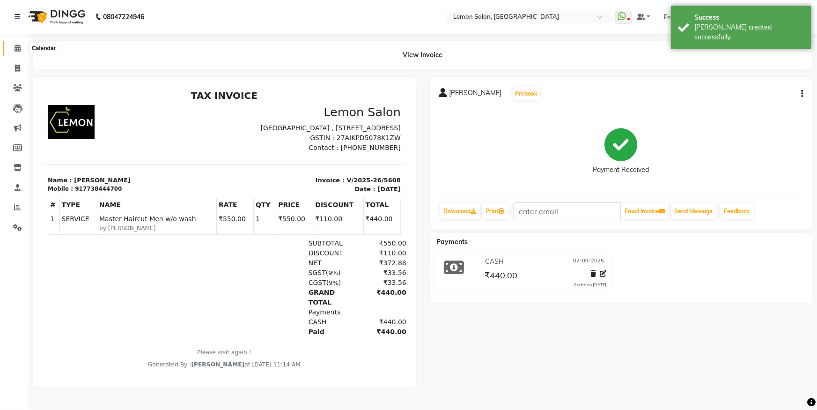
click at [16, 45] on icon at bounding box center [18, 48] width 6 height 7
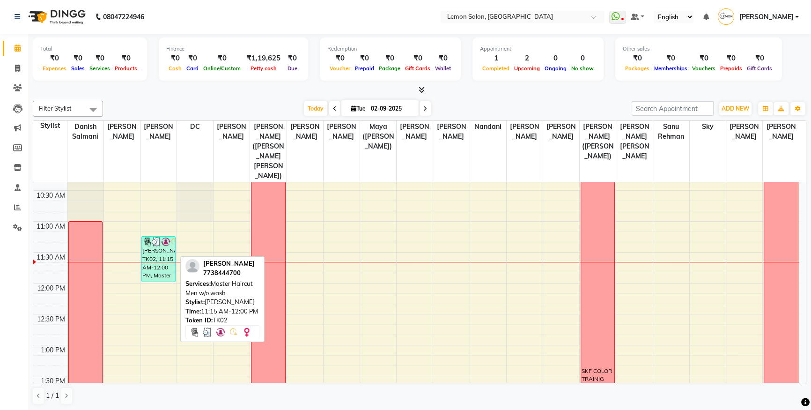
scroll to position [85, 0]
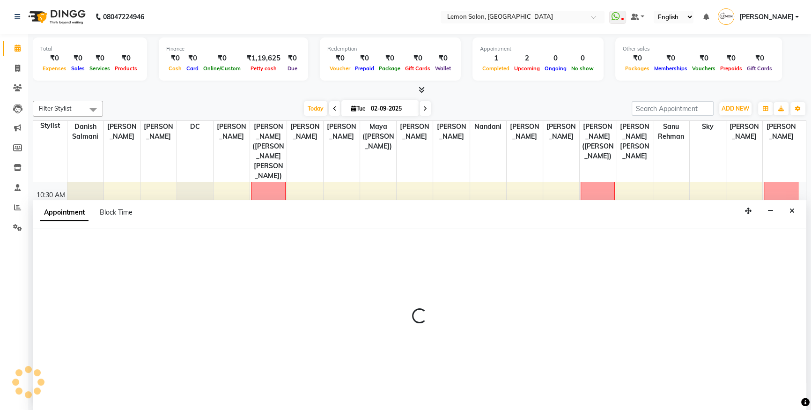
scroll to position [0, 0]
select select "60419"
select select "tentative"
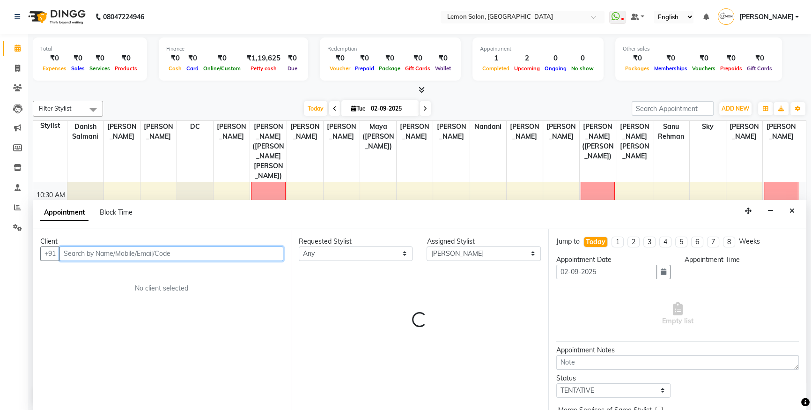
select select "750"
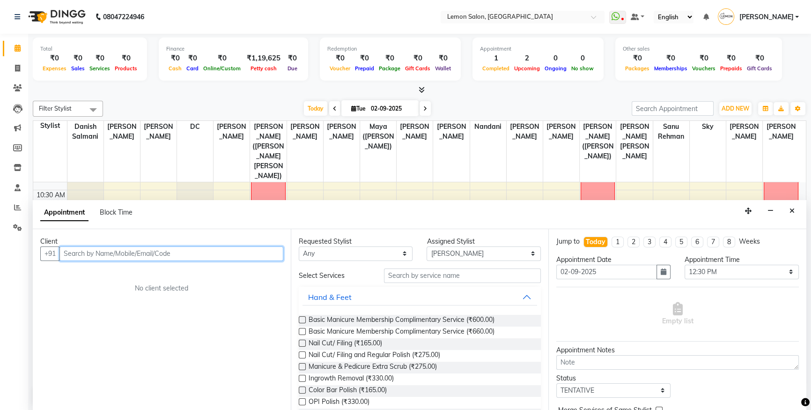
click at [83, 256] on input "text" at bounding box center [171, 253] width 224 height 15
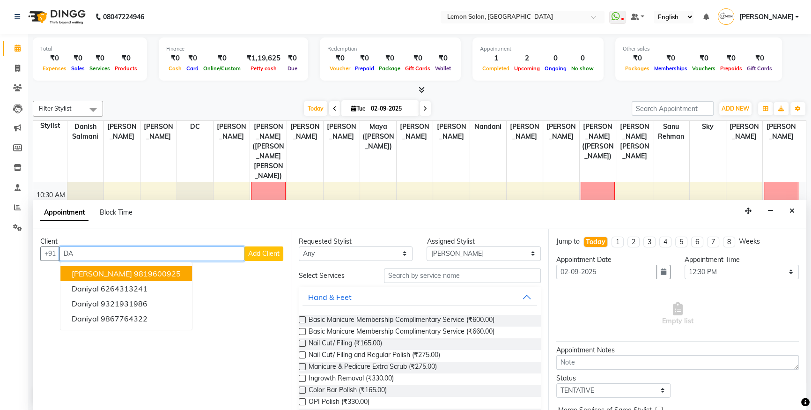
type input "D"
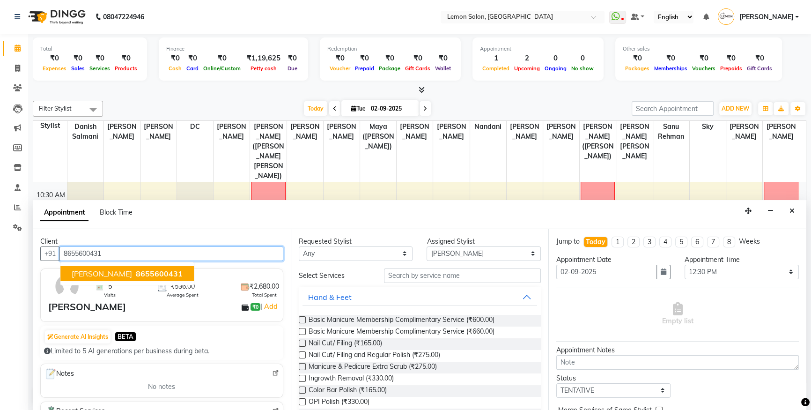
click at [136, 275] on span "8655600431" at bounding box center [159, 273] width 47 height 9
type input "8655600431"
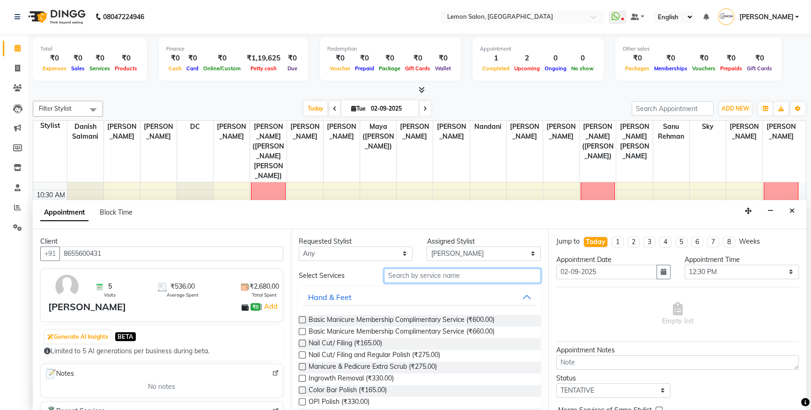
click at [469, 272] on input "text" at bounding box center [462, 275] width 157 height 15
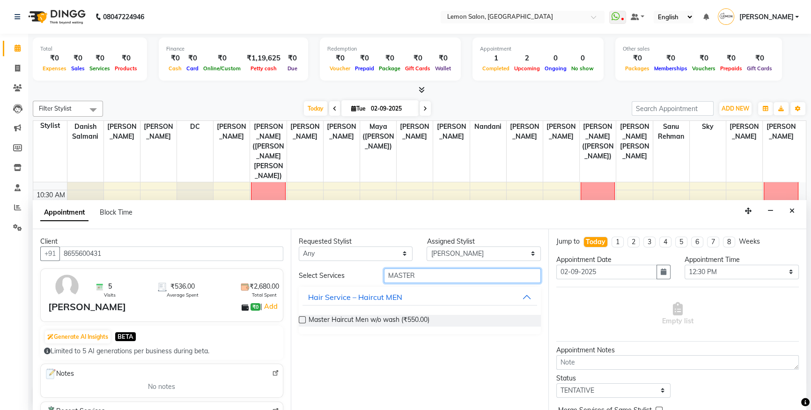
type input "MASTER"
click at [303, 319] on label at bounding box center [302, 319] width 7 height 7
click at [303, 319] on input "checkbox" at bounding box center [302, 321] width 6 height 6
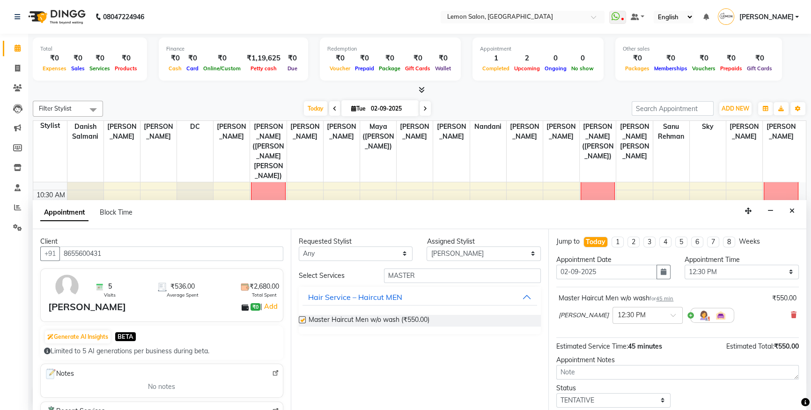
checkbox input "false"
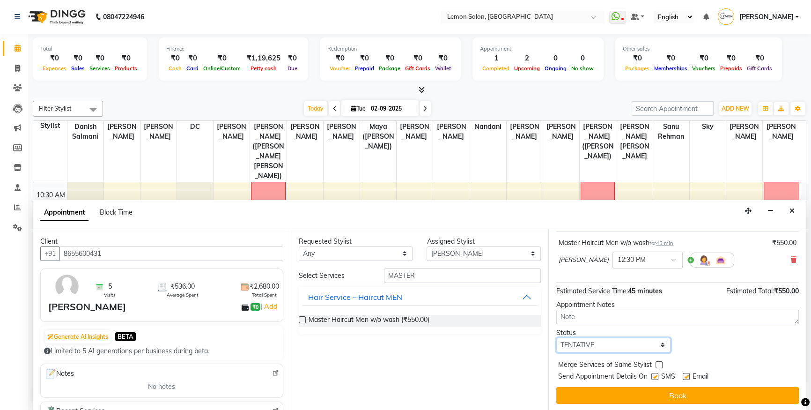
click at [593, 347] on select "Select TENTATIVE CONFIRM CHECK-IN UPCOMING" at bounding box center [614, 345] width 114 height 15
select select "confirm booking"
click at [557, 338] on select "Select TENTATIVE CONFIRM CHECK-IN UPCOMING" at bounding box center [614, 345] width 114 height 15
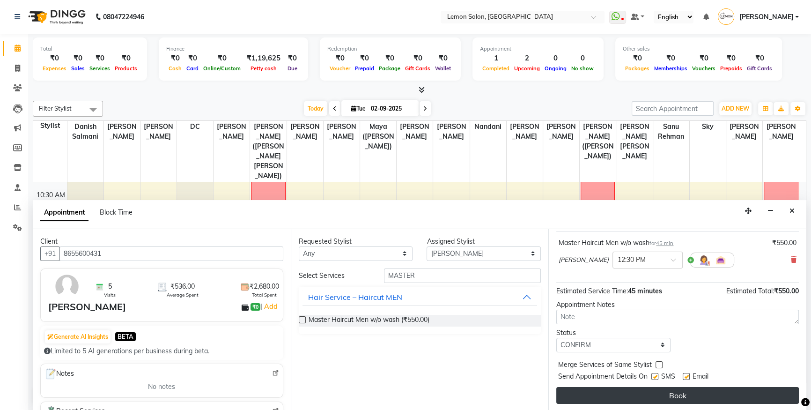
click at [628, 394] on button "Book" at bounding box center [678, 395] width 243 height 17
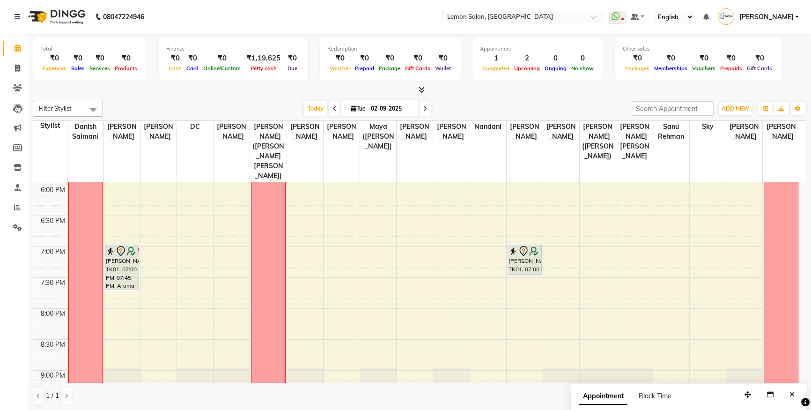
scroll to position [426, 0]
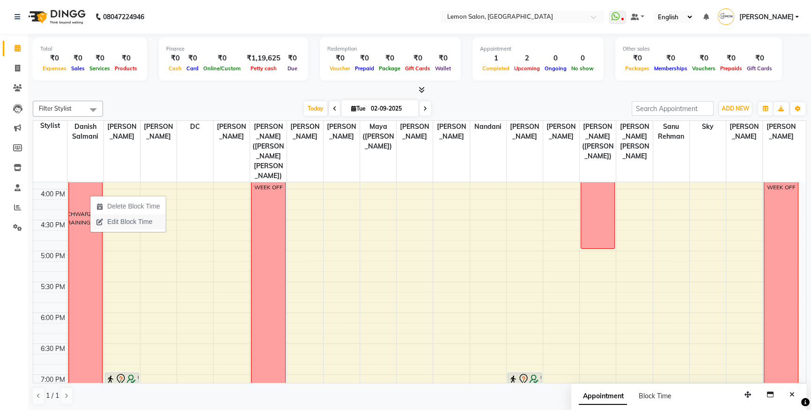
click at [113, 217] on span "Edit Block Time" at bounding box center [129, 222] width 45 height 10
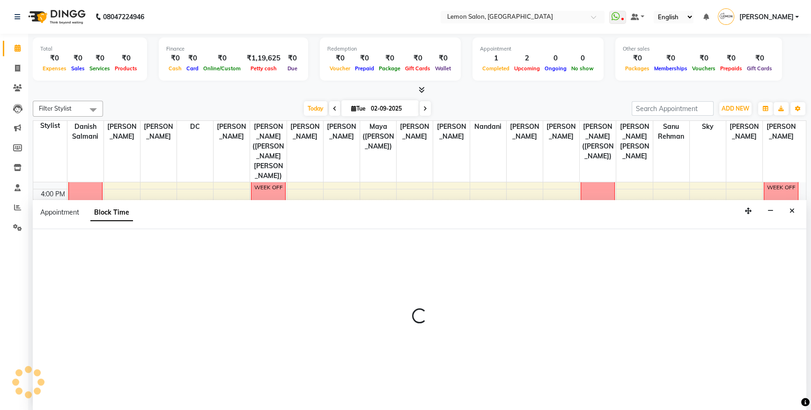
scroll to position [0, 0]
select select "7473"
select select "660"
select select "1320"
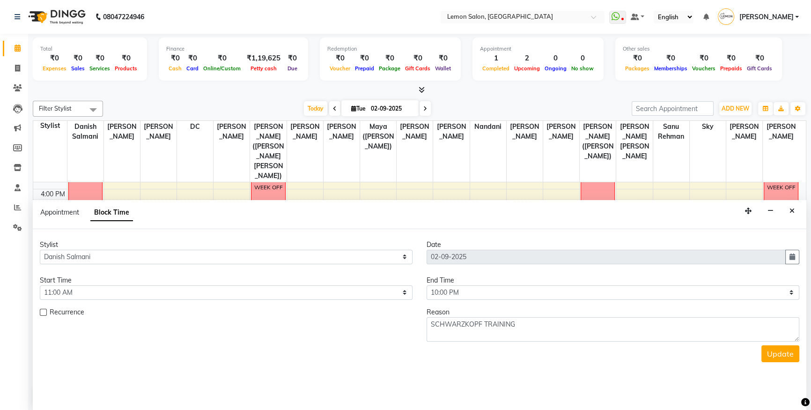
scroll to position [186, 0]
click at [479, 322] on textarea "SCHWARZKOPF TRAINING" at bounding box center [613, 329] width 373 height 24
type textarea "SKP TRAINING"
click at [786, 354] on button "Update" at bounding box center [781, 353] width 38 height 17
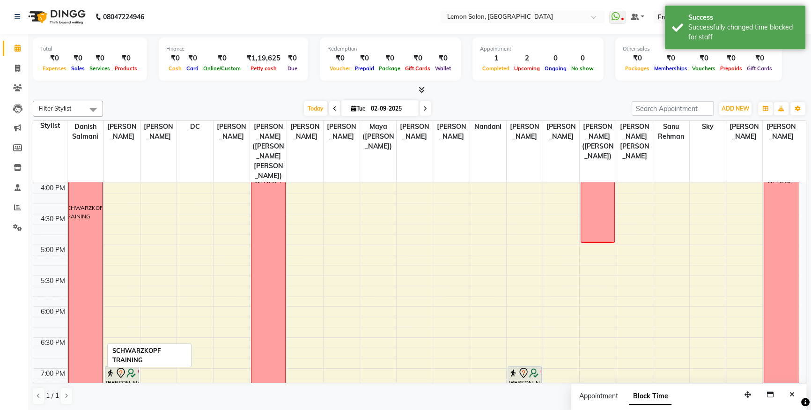
scroll to position [526, 0]
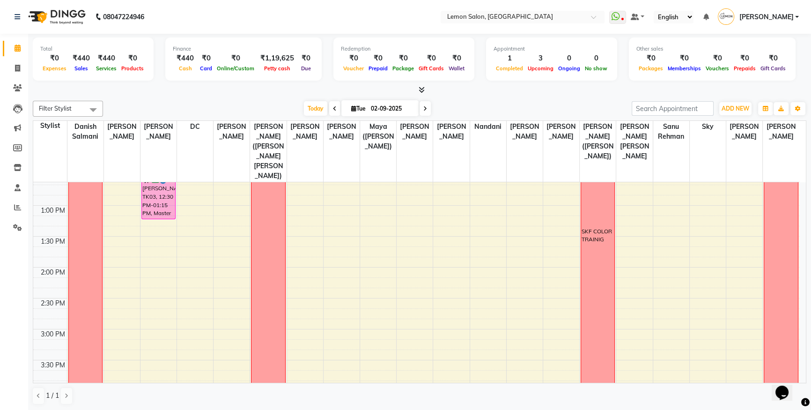
scroll to position [298, 0]
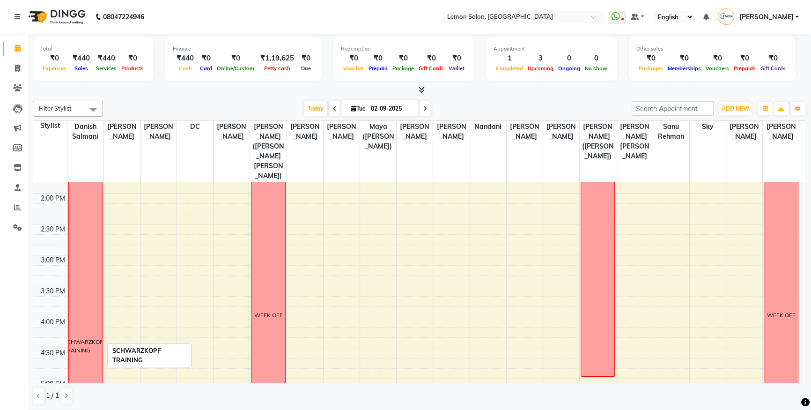
click at [91, 338] on div "SCHWARZKOPF TRAINING" at bounding box center [85, 346] width 43 height 17
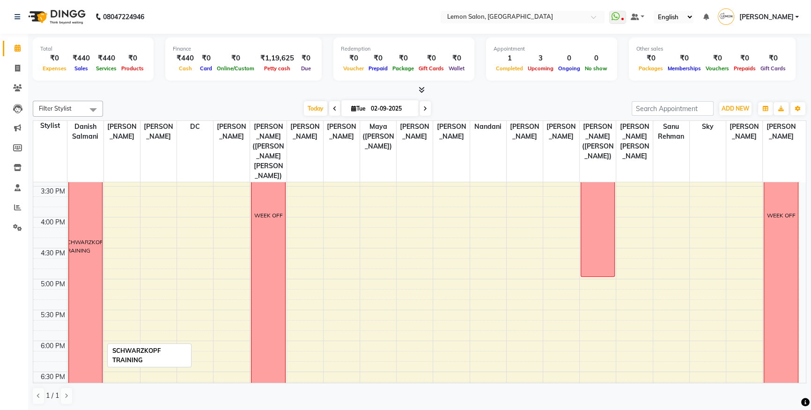
scroll to position [511, 0]
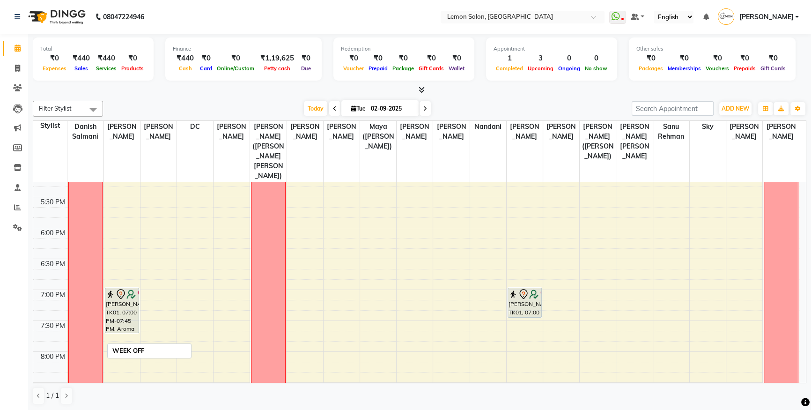
click at [275, 244] on div "WEEK OFF" at bounding box center [268, 102] width 33 height 738
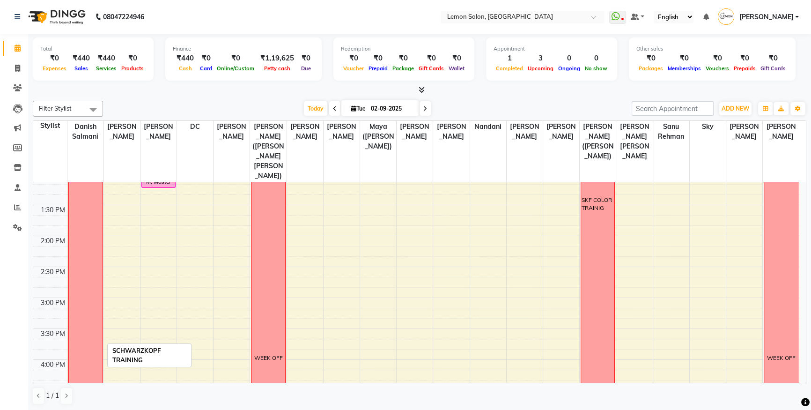
scroll to position [0, 0]
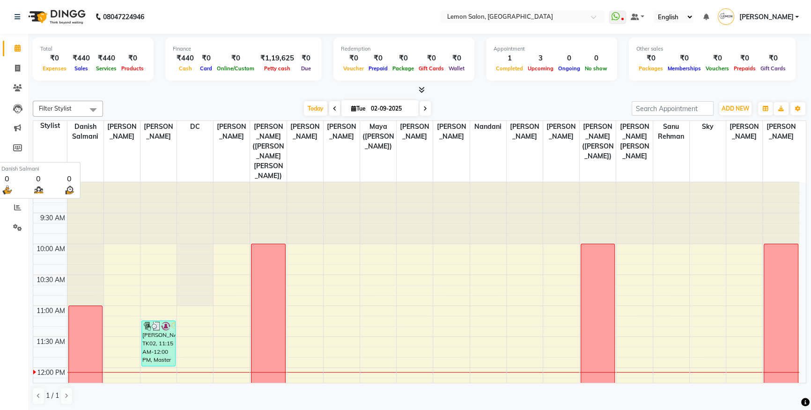
click at [83, 137] on span "Danish Salmani" at bounding box center [85, 132] width 36 height 22
click at [159, 132] on span "[PERSON_NAME]" at bounding box center [159, 132] width 36 height 22
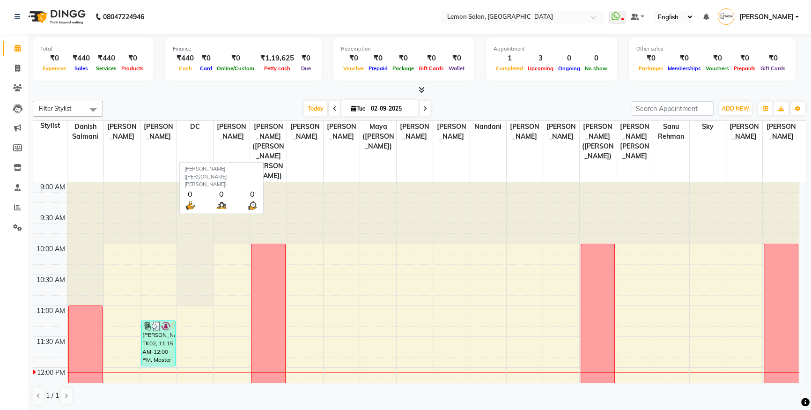
click at [267, 140] on span "[PERSON_NAME] ([PERSON_NAME] [PERSON_NAME])" at bounding box center [268, 151] width 36 height 61
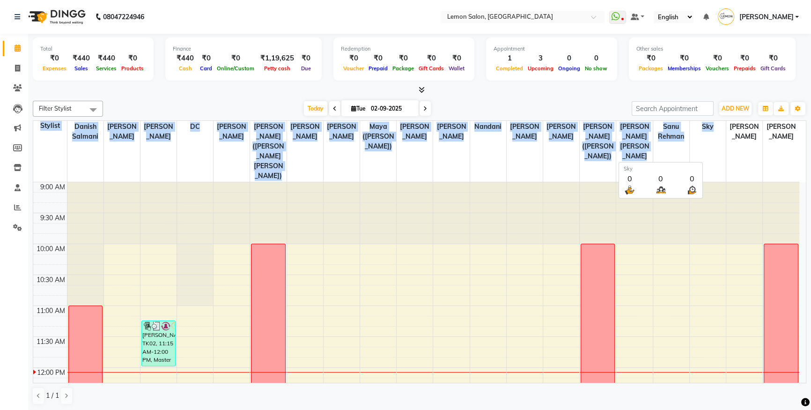
drag, startPoint x: 39, startPoint y: 125, endPoint x: 712, endPoint y: 141, distance: 672.9
click at [712, 141] on tr "Stylist Danish Salmani Aakash Buchiude Azaz Kassara DC Geeta Govind Rajput Kanc…" at bounding box center [416, 151] width 766 height 61
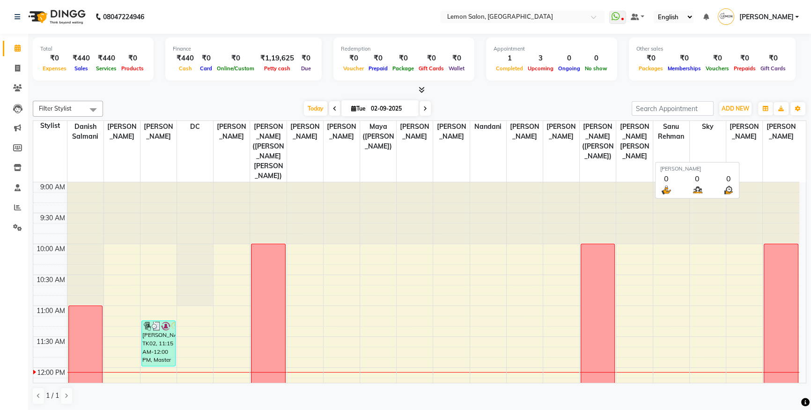
click at [743, 141] on span "[PERSON_NAME]" at bounding box center [745, 132] width 36 height 22
click at [770, 105] on button "button" at bounding box center [765, 108] width 15 height 13
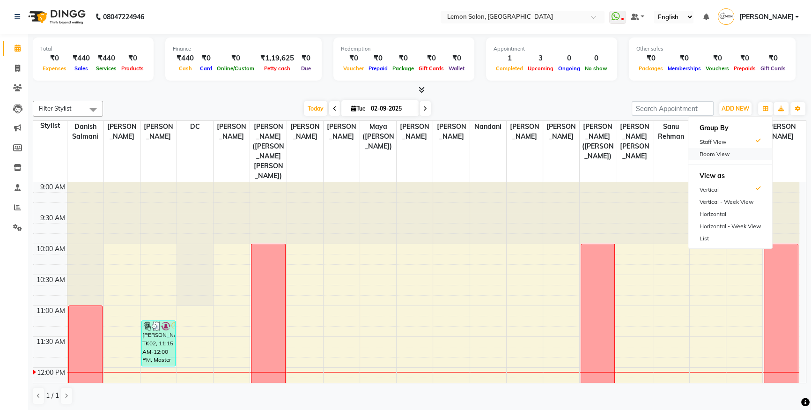
click at [739, 153] on div "Room View" at bounding box center [731, 154] width 84 height 12
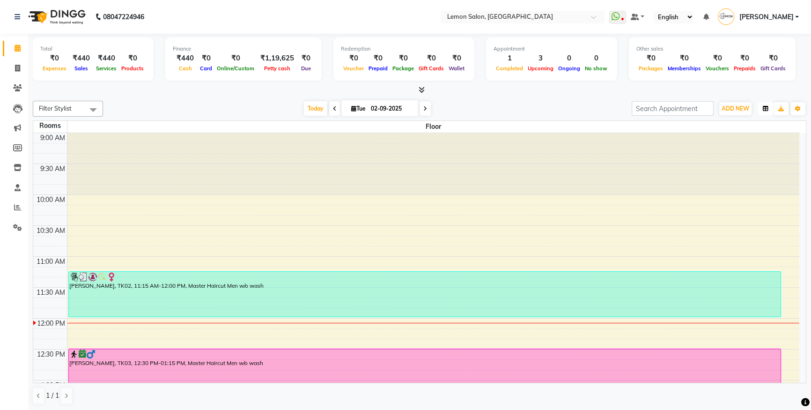
click at [760, 108] on button "button" at bounding box center [765, 108] width 15 height 13
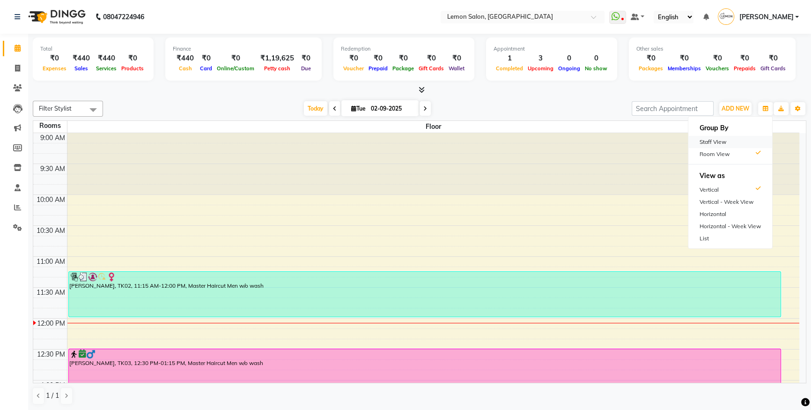
click at [736, 141] on div "Staff View" at bounding box center [731, 142] width 84 height 12
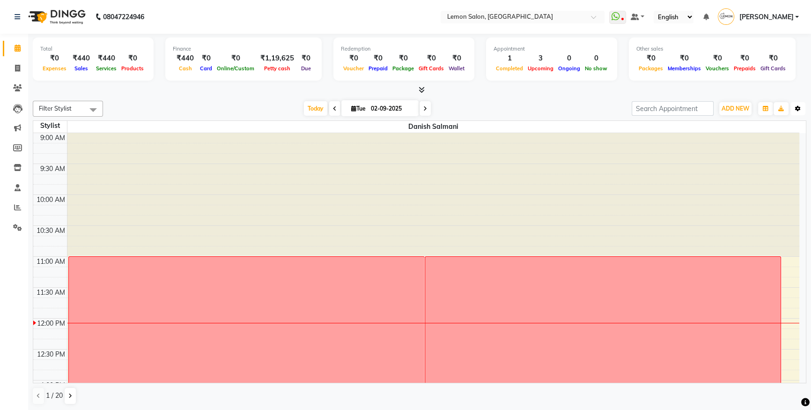
click at [797, 110] on icon "button" at bounding box center [798, 109] width 6 height 6
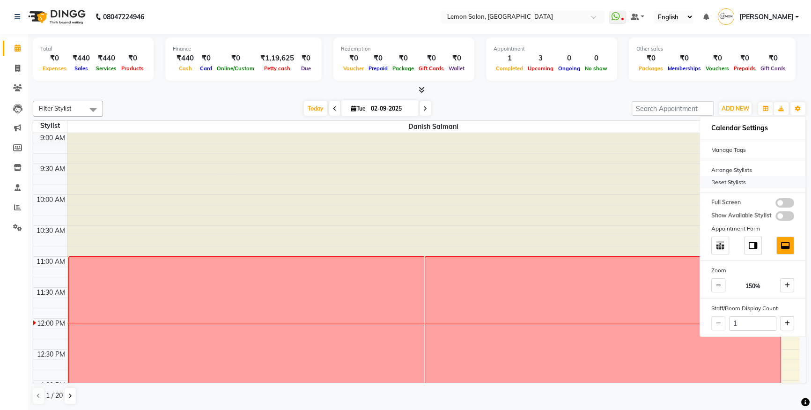
click at [728, 180] on div "Reset Stylists" at bounding box center [752, 182] width 105 height 12
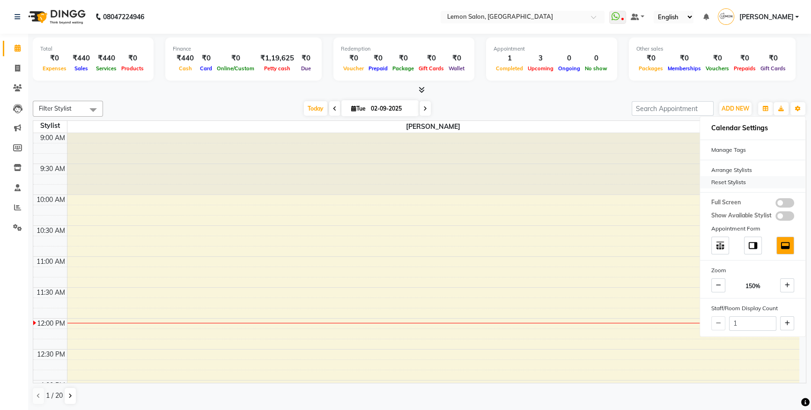
click at [741, 183] on div "Reset Stylists" at bounding box center [752, 182] width 105 height 12
click at [733, 170] on div "Arrange Stylists" at bounding box center [752, 170] width 105 height 12
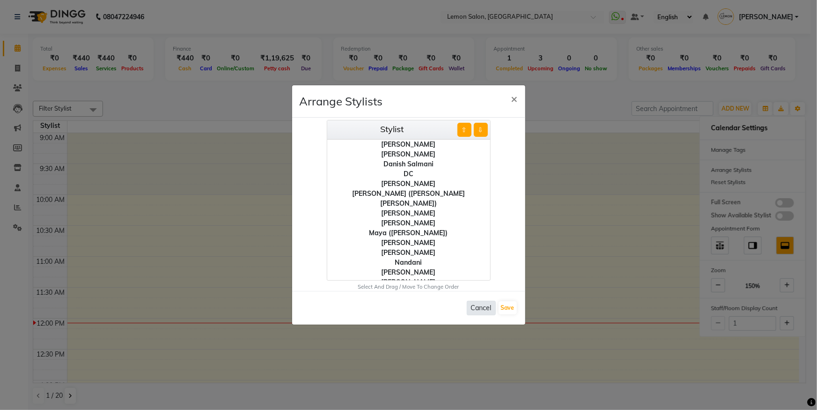
click at [483, 304] on button "Cancel" at bounding box center [481, 308] width 29 height 15
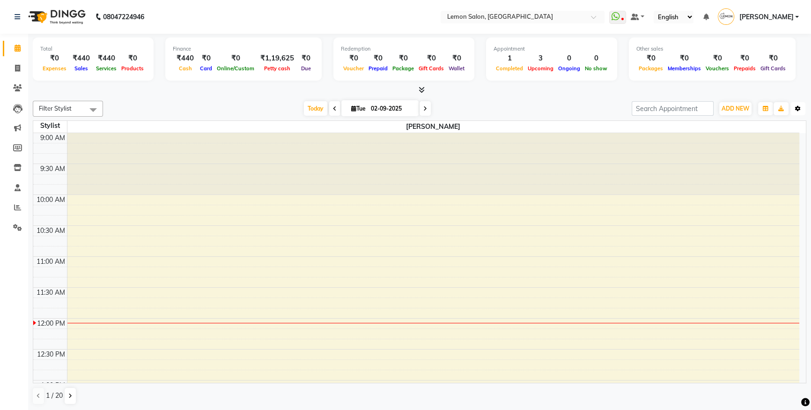
click at [799, 107] on icon "button" at bounding box center [798, 109] width 6 height 6
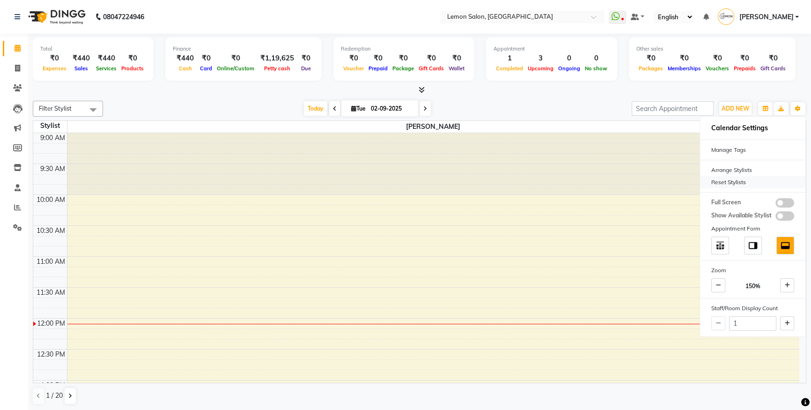
click at [739, 178] on div "Reset Stylists" at bounding box center [752, 182] width 105 height 12
drag, startPoint x: 504, startPoint y: 95, endPoint x: 222, endPoint y: 122, distance: 283.3
click at [504, 98] on div "Total ₹0 Expenses ₹440 Sales ₹440 Services ₹0 Products Finance ₹440 Cash ₹0 Car…" at bounding box center [419, 222] width 783 height 377
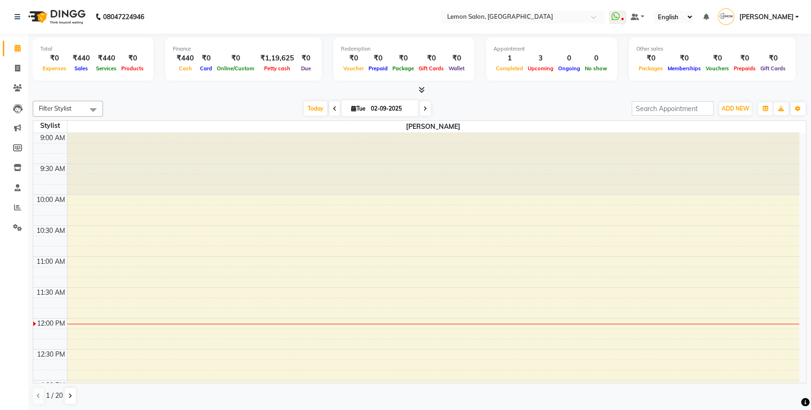
click at [98, 95] on div "Total ₹0 Expenses ₹440 Sales ₹440 Services ₹0 Products Finance ₹440 Cash ₹0 Car…" at bounding box center [419, 222] width 783 height 377
click at [89, 103] on span at bounding box center [93, 110] width 19 height 18
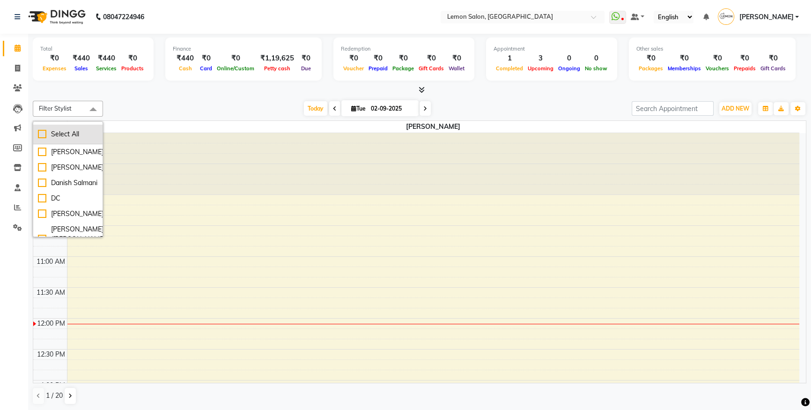
click at [50, 137] on div "Select All" at bounding box center [68, 134] width 60 height 10
checkbox input "true"
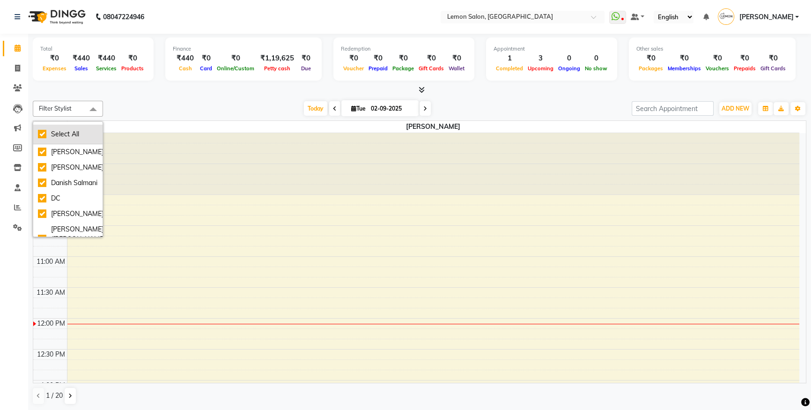
checkbox input "true"
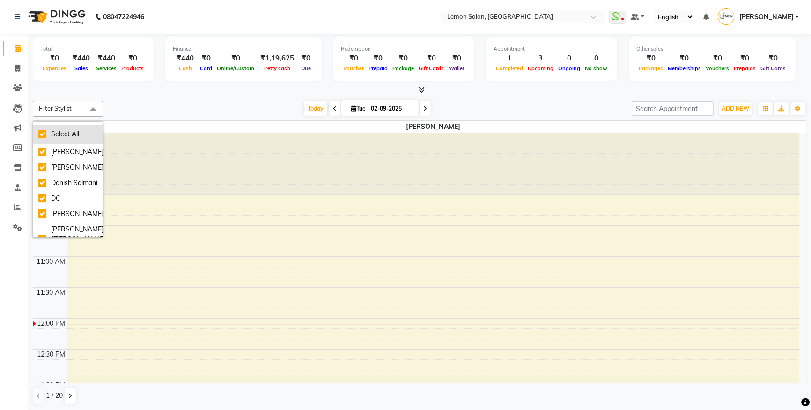
checkbox input "true"
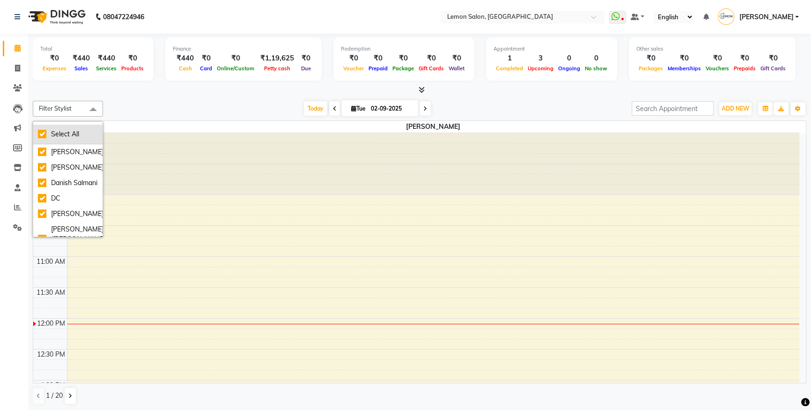
checkbox input "true"
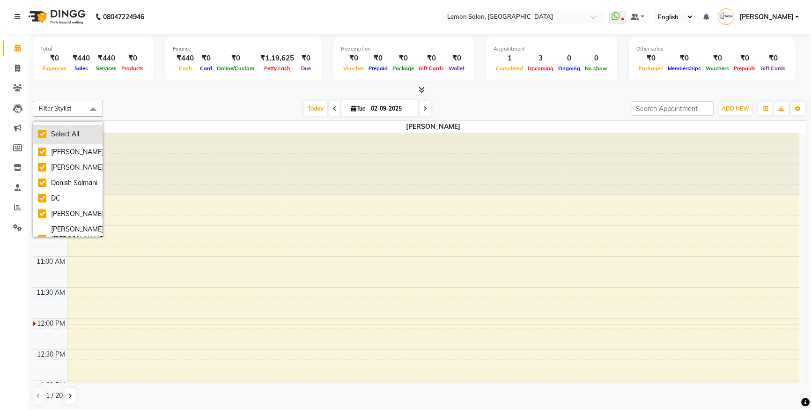
checkbox input "true"
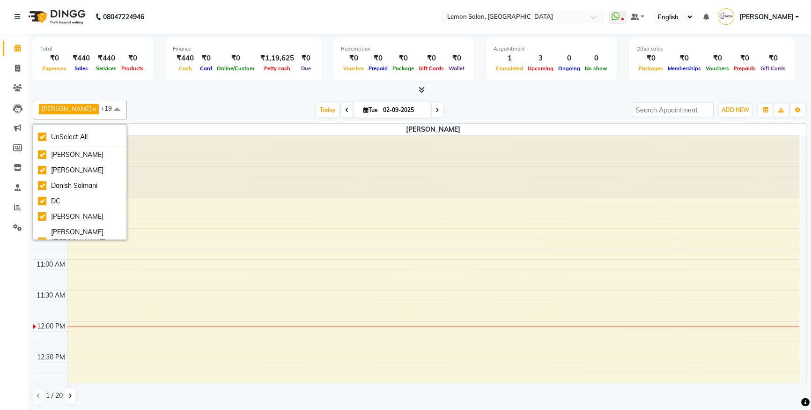
click at [115, 107] on span at bounding box center [117, 110] width 19 height 18
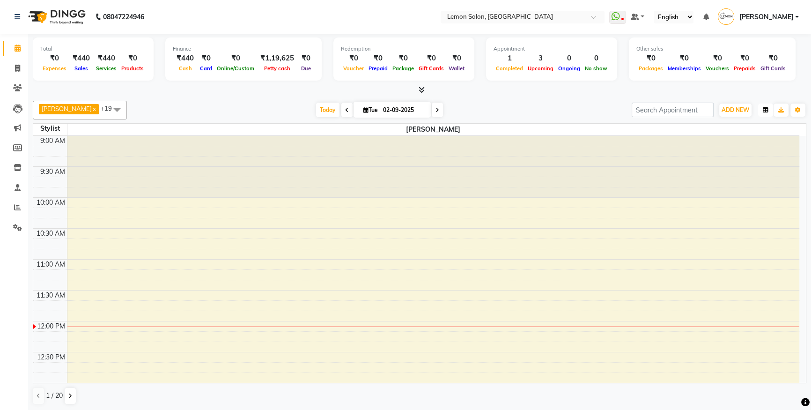
click at [767, 111] on icon "button" at bounding box center [766, 110] width 6 height 6
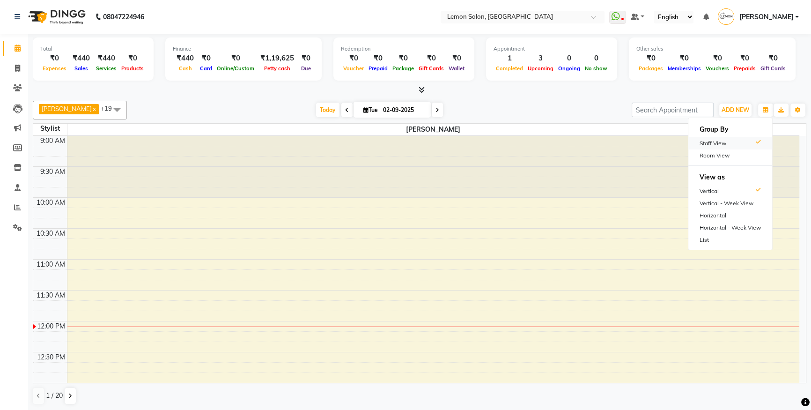
click at [743, 140] on div "Staff View" at bounding box center [731, 143] width 84 height 12
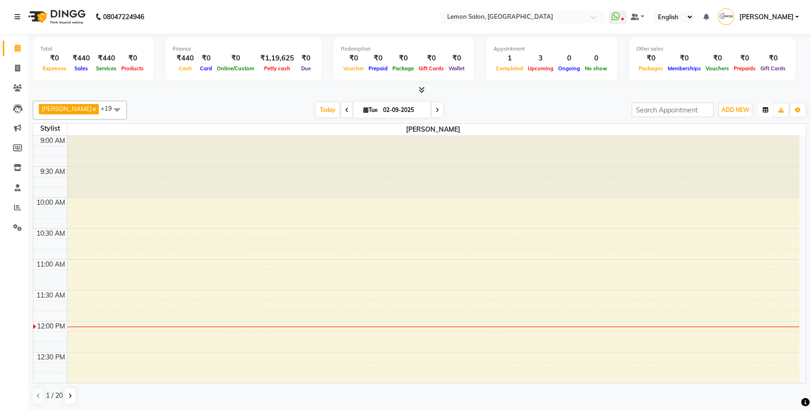
click at [763, 108] on icon "button" at bounding box center [766, 110] width 6 height 6
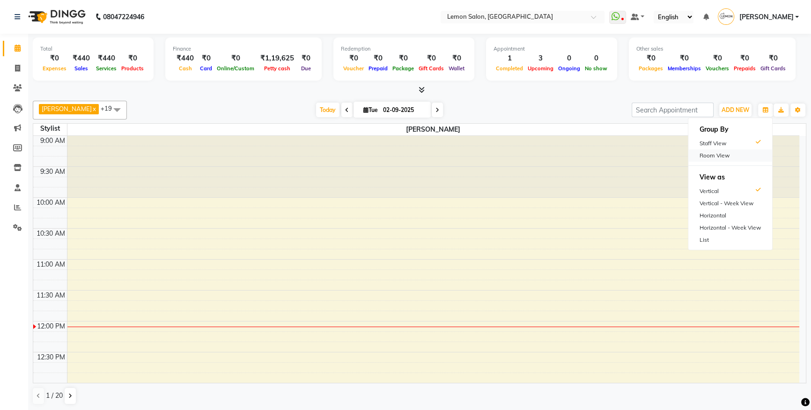
click at [731, 150] on div "Room View" at bounding box center [731, 155] width 84 height 12
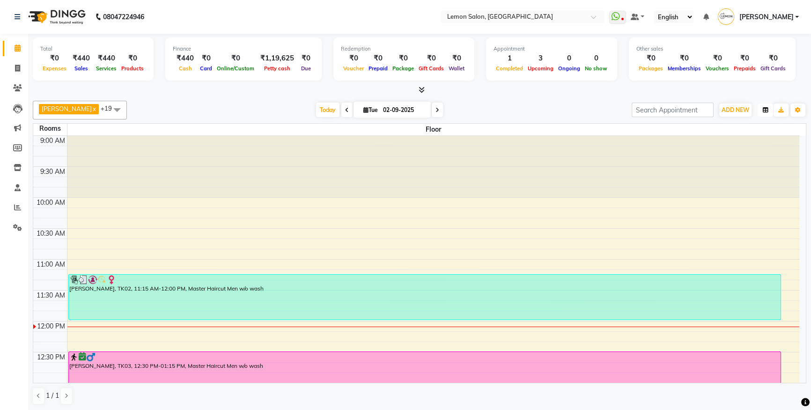
click at [763, 111] on icon "button" at bounding box center [766, 110] width 6 height 6
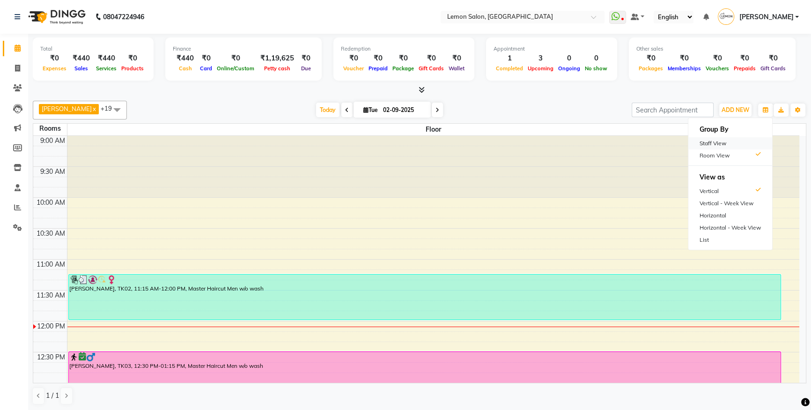
click at [741, 144] on div "Staff View" at bounding box center [731, 143] width 84 height 12
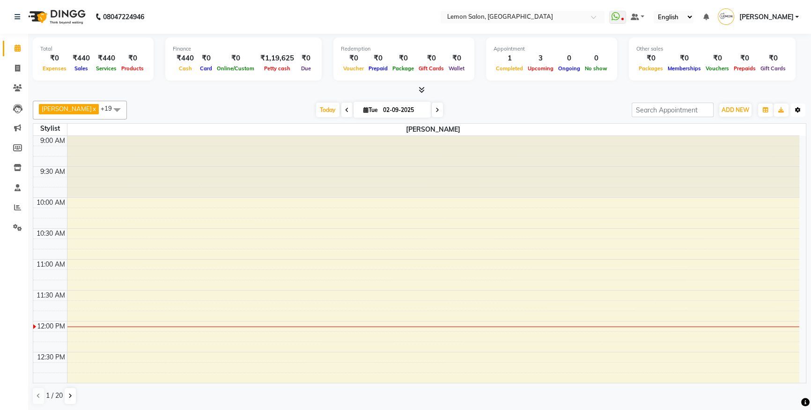
click at [791, 108] on button "Toggle Dropdown" at bounding box center [798, 110] width 15 height 13
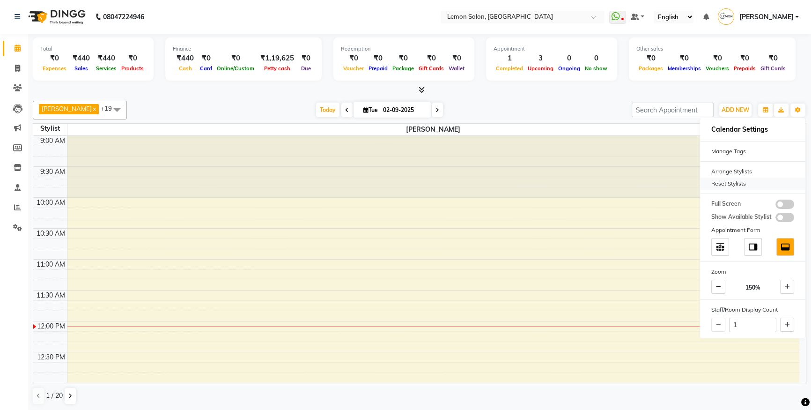
click at [743, 182] on div "Reset Stylists" at bounding box center [752, 184] width 105 height 12
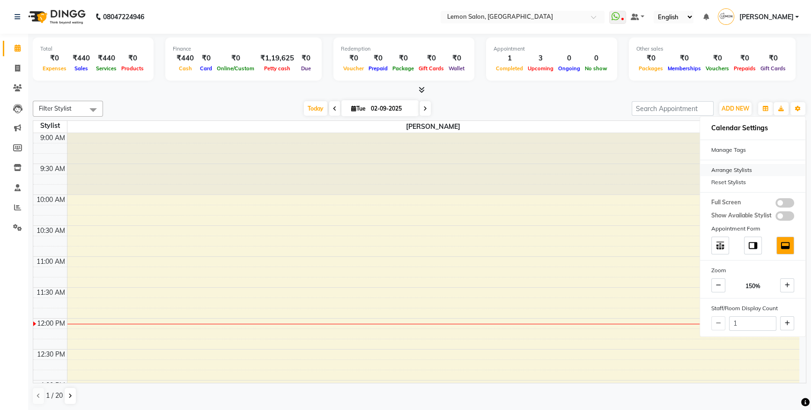
click at [742, 170] on div "Arrange Stylists" at bounding box center [752, 170] width 105 height 12
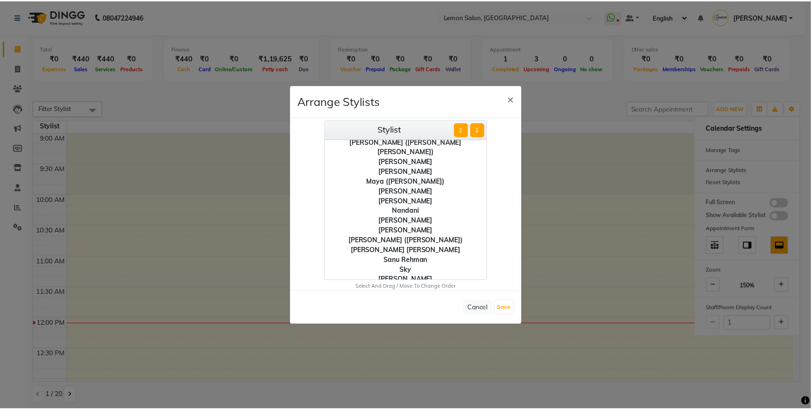
scroll to position [56, 0]
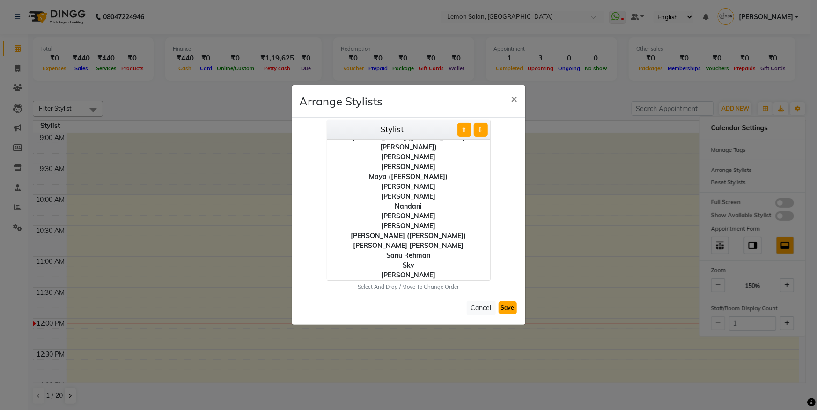
click at [508, 306] on button "Save" at bounding box center [508, 307] width 18 height 13
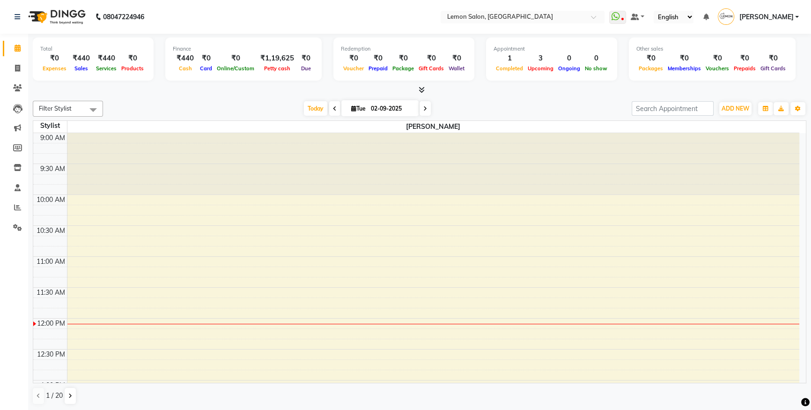
click at [84, 105] on span at bounding box center [93, 110] width 19 height 18
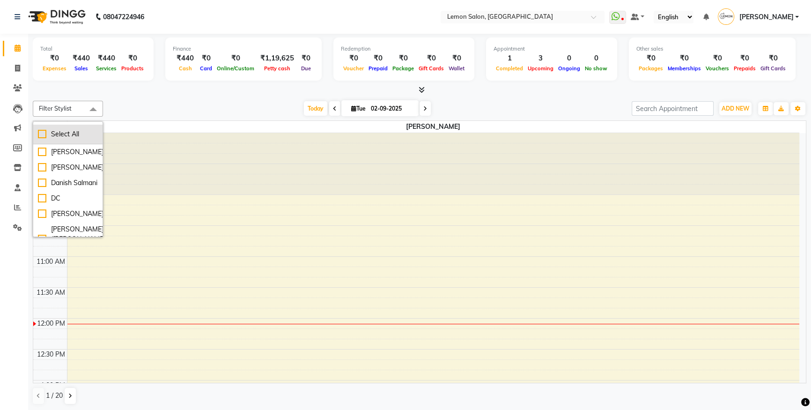
click at [76, 135] on div "Select All" at bounding box center [68, 134] width 60 height 10
checkbox input "true"
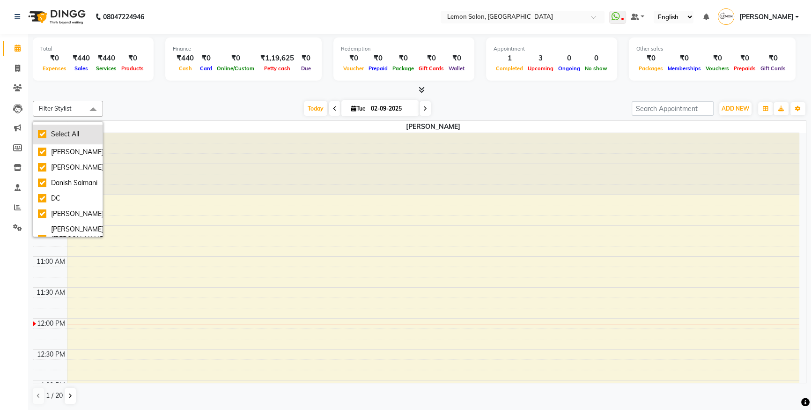
checkbox input "true"
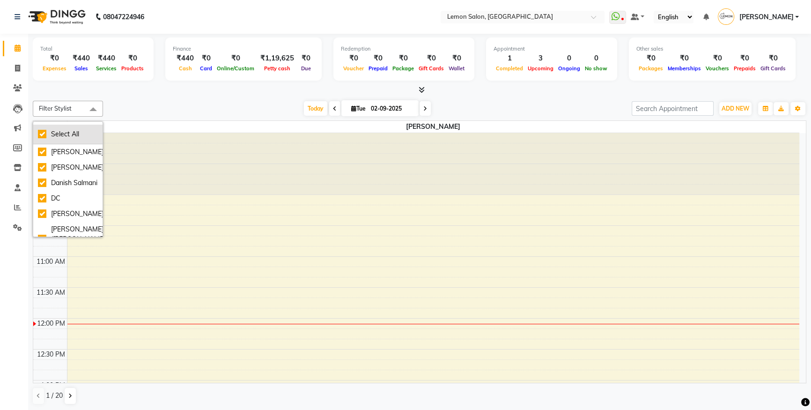
checkbox input "true"
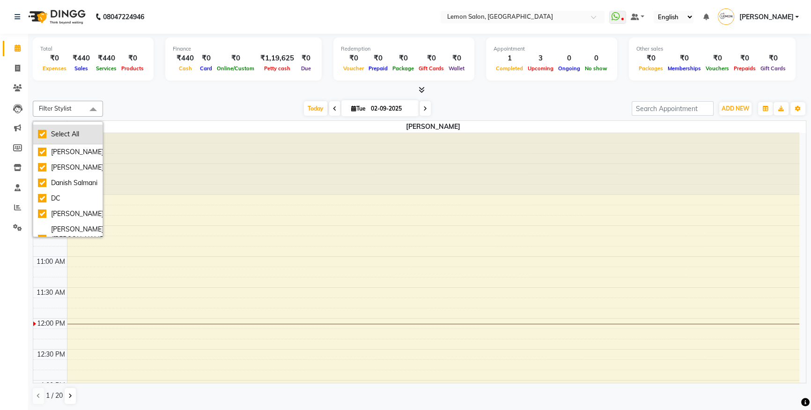
checkbox input "true"
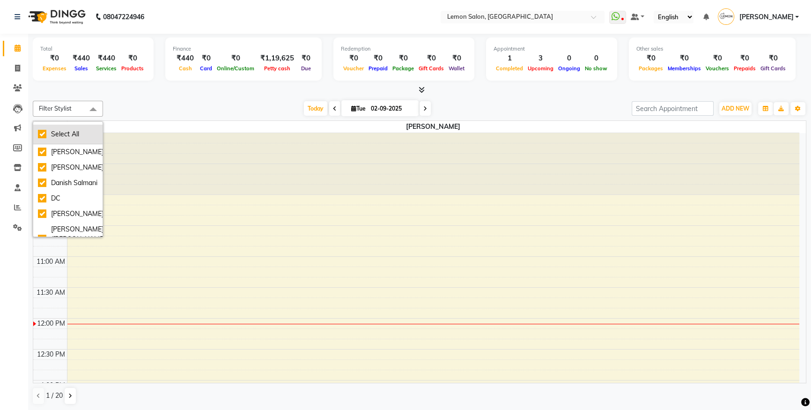
checkbox input "true"
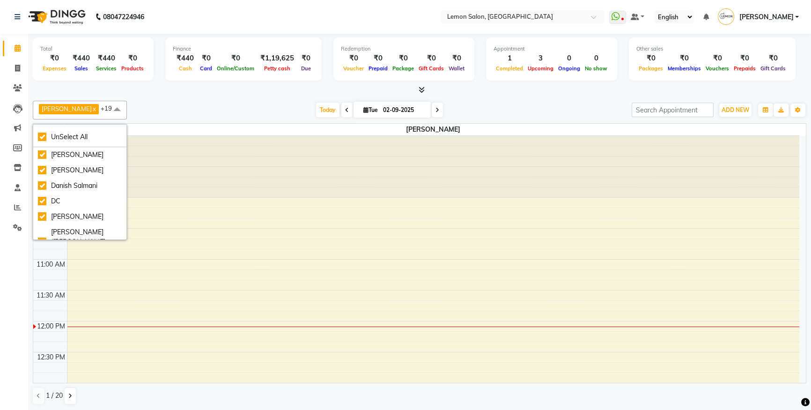
click at [764, 93] on div at bounding box center [420, 90] width 774 height 10
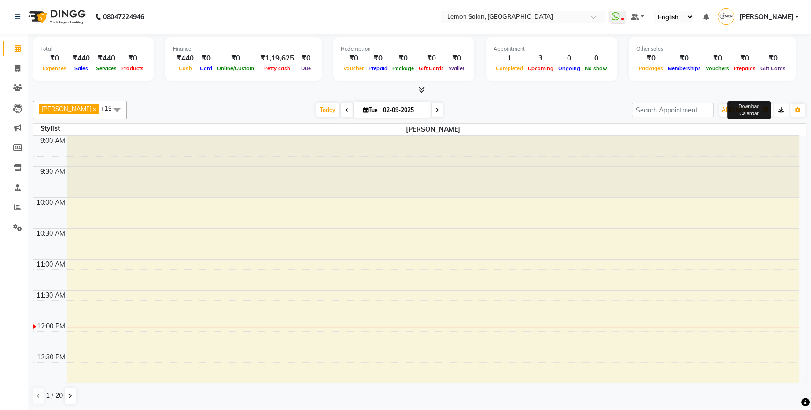
click at [788, 107] on button "button" at bounding box center [781, 110] width 15 height 13
click at [796, 111] on div "Schedule for 2025-09-02 . Printed on (02-09-2025 12:06:28) Stylist Aakash Buchi…" at bounding box center [405, 205] width 811 height 410
click at [792, 111] on button "Toggle Dropdown" at bounding box center [798, 110] width 15 height 13
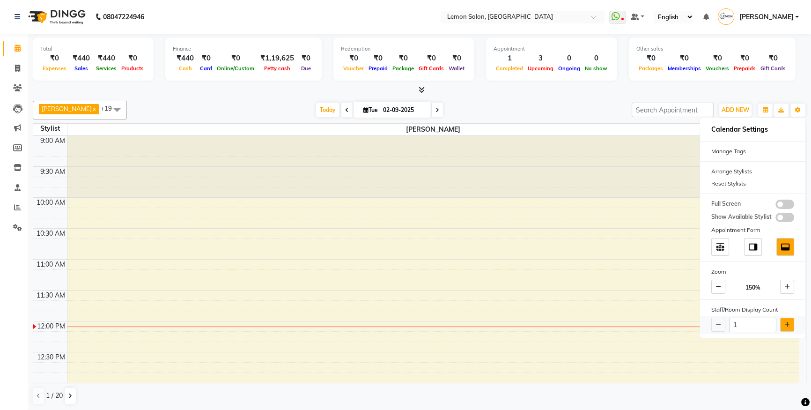
click at [789, 319] on button at bounding box center [787, 325] width 14 height 14
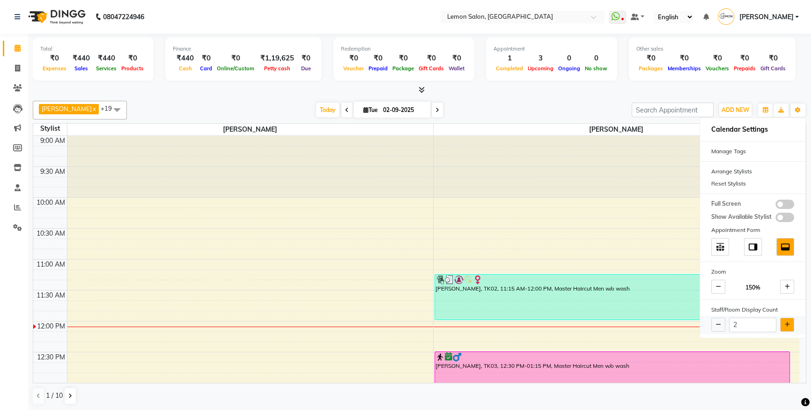
click at [789, 319] on button at bounding box center [787, 325] width 14 height 14
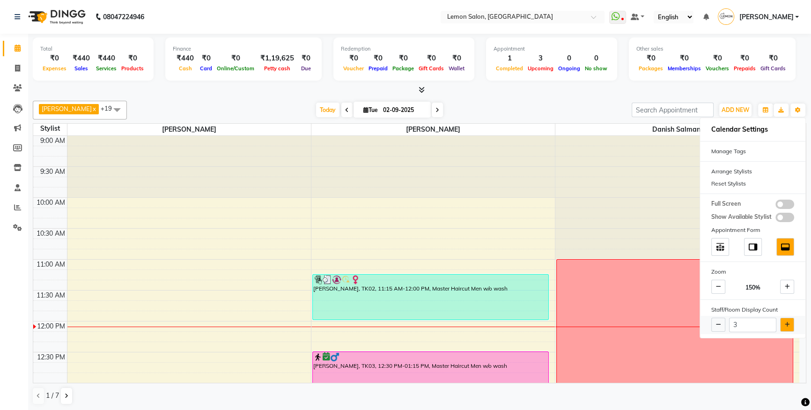
click at [789, 319] on button at bounding box center [787, 325] width 14 height 14
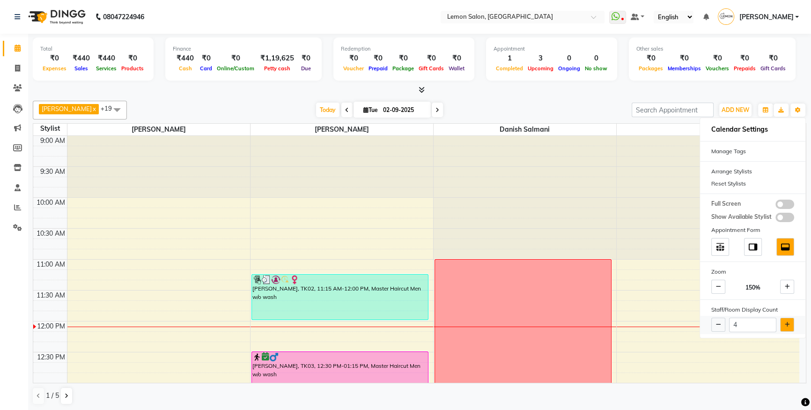
click at [789, 319] on button at bounding box center [787, 325] width 14 height 14
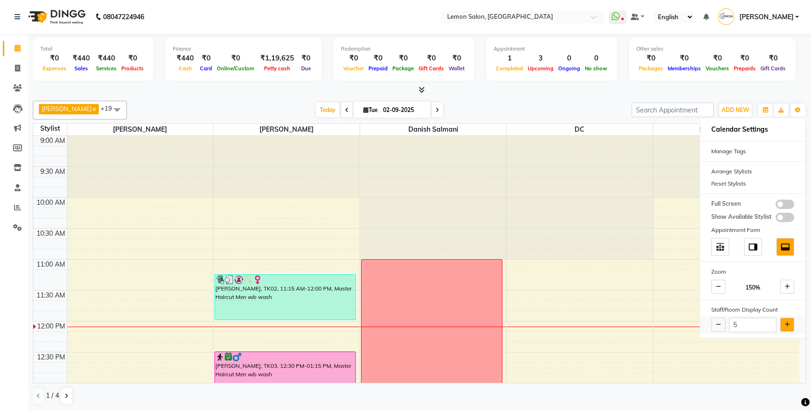
click at [789, 319] on button at bounding box center [787, 325] width 14 height 14
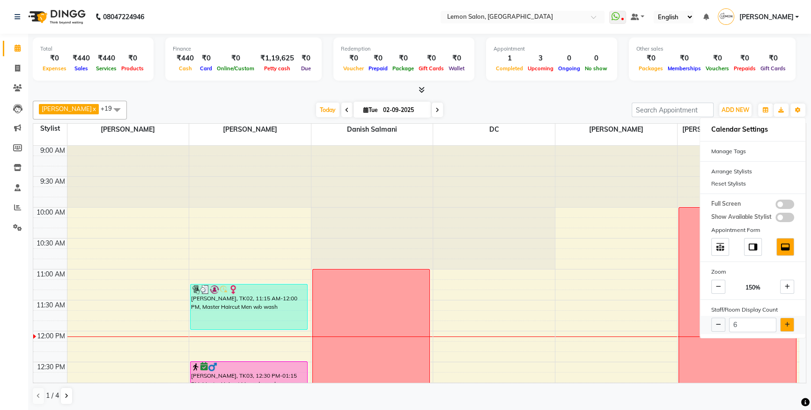
click at [789, 319] on button at bounding box center [787, 325] width 14 height 14
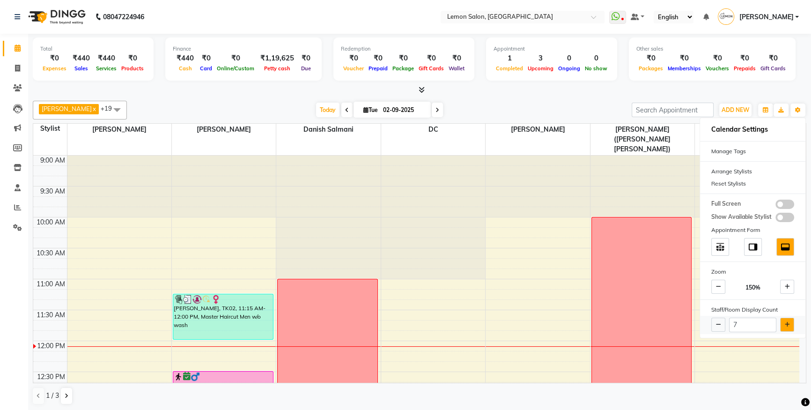
click at [789, 319] on button at bounding box center [787, 325] width 14 height 14
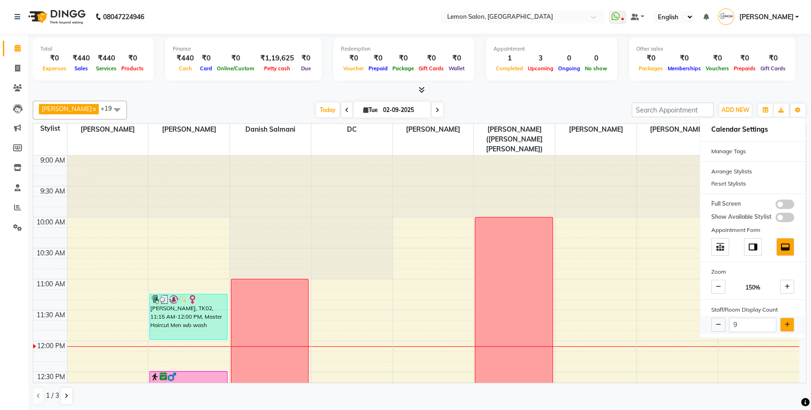
click at [789, 319] on button at bounding box center [787, 325] width 14 height 14
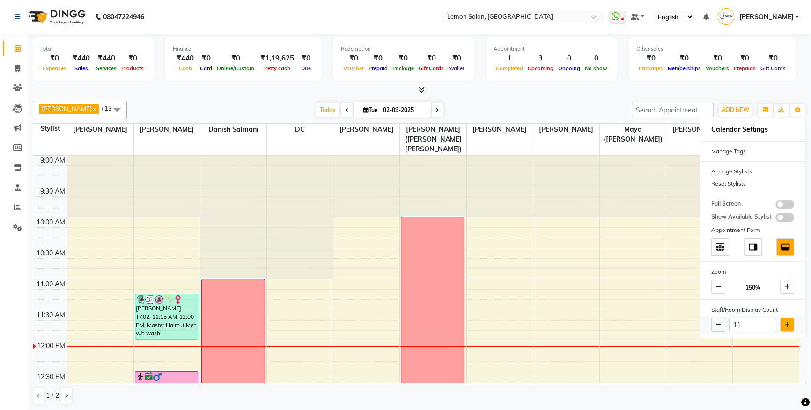
click at [789, 319] on button at bounding box center [787, 325] width 14 height 14
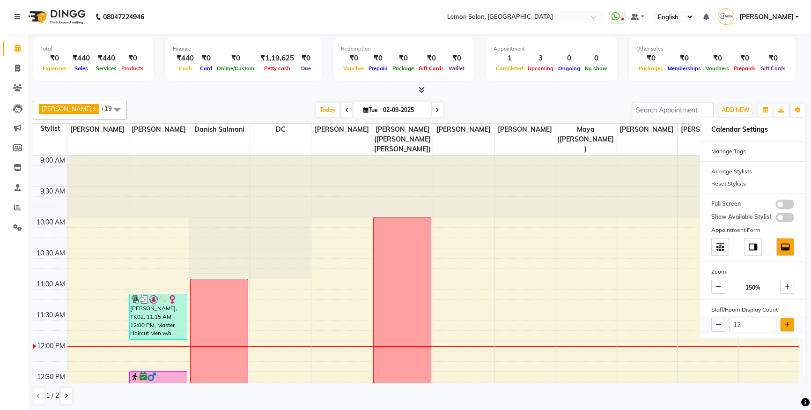
click at [789, 319] on button at bounding box center [787, 325] width 14 height 14
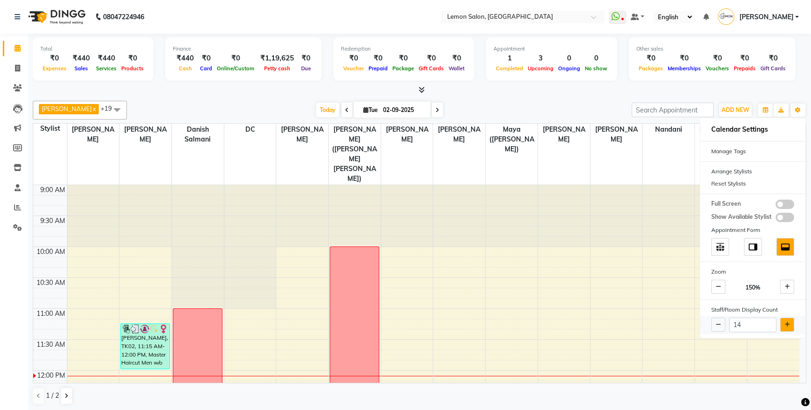
click at [789, 319] on button at bounding box center [787, 325] width 14 height 14
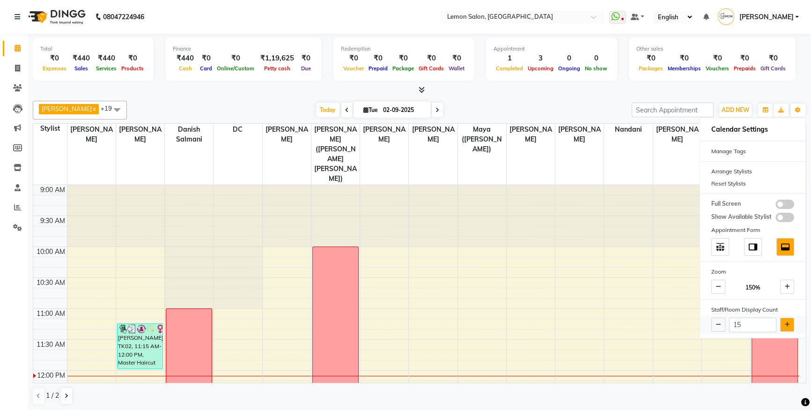
click at [789, 319] on button at bounding box center [787, 325] width 14 height 14
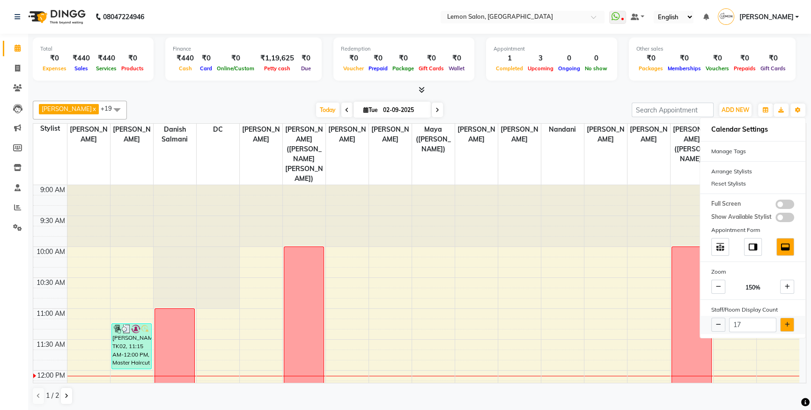
click at [789, 319] on button at bounding box center [787, 325] width 14 height 14
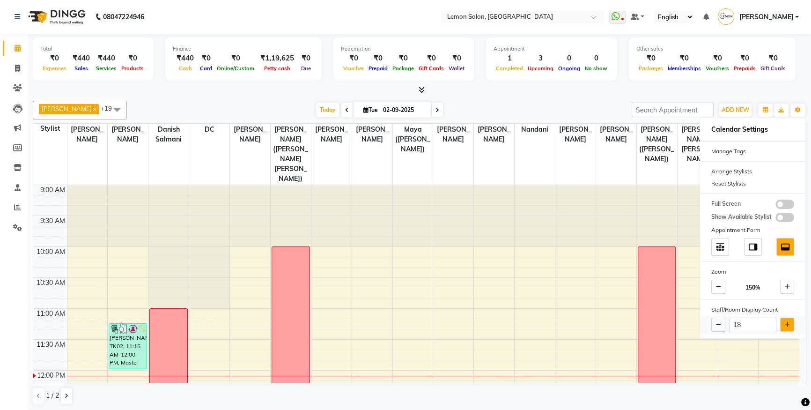
click at [789, 319] on button at bounding box center [787, 325] width 14 height 14
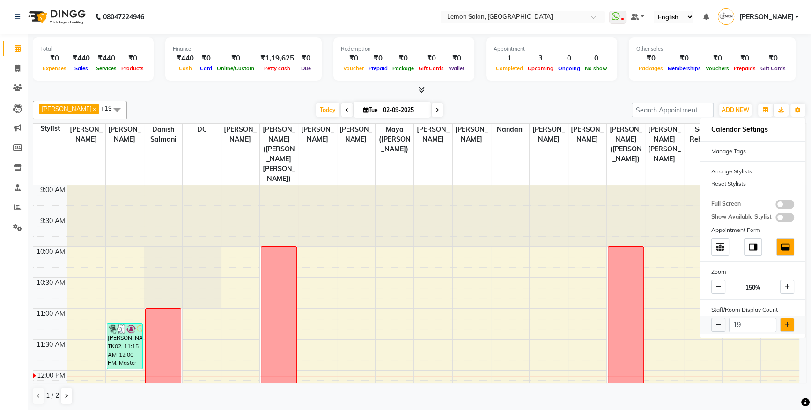
click at [789, 319] on button at bounding box center [787, 325] width 14 height 14
type input "20"
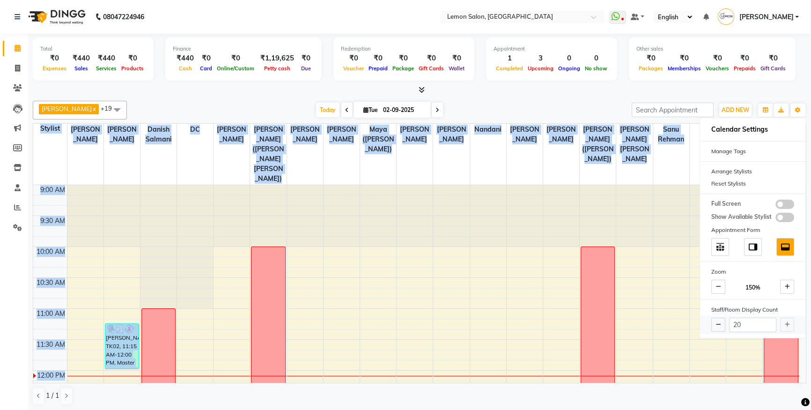
click at [789, 319] on div "20" at bounding box center [752, 325] width 105 height 18
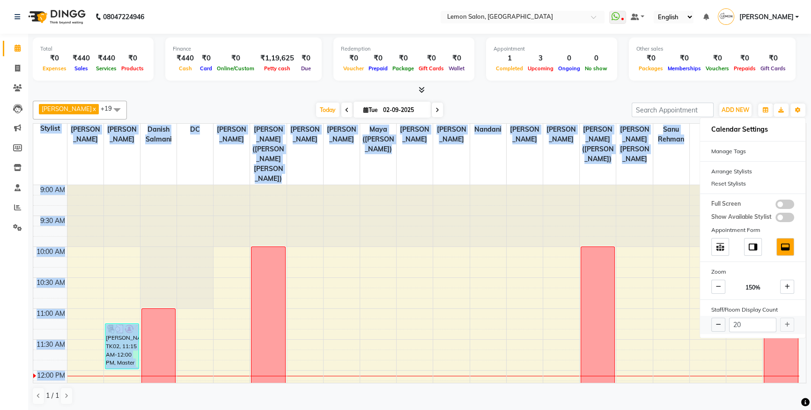
click at [789, 319] on div "20" at bounding box center [752, 325] width 105 height 18
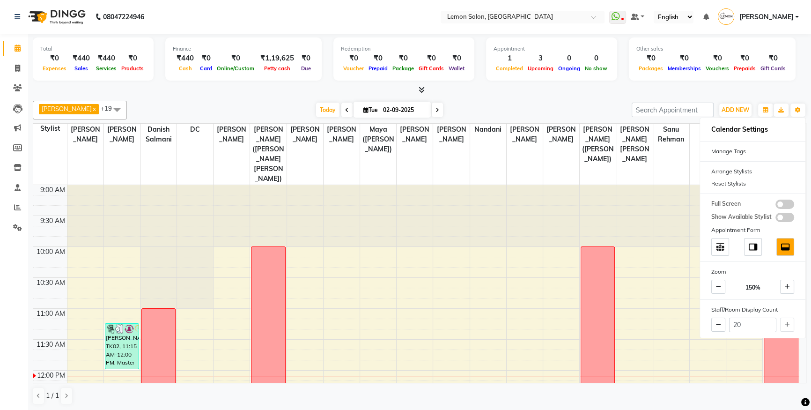
click at [534, 74] on div "Appointment 1 Completed 3 Upcoming 0 Ongoing 0 No show" at bounding box center [551, 58] width 131 height 43
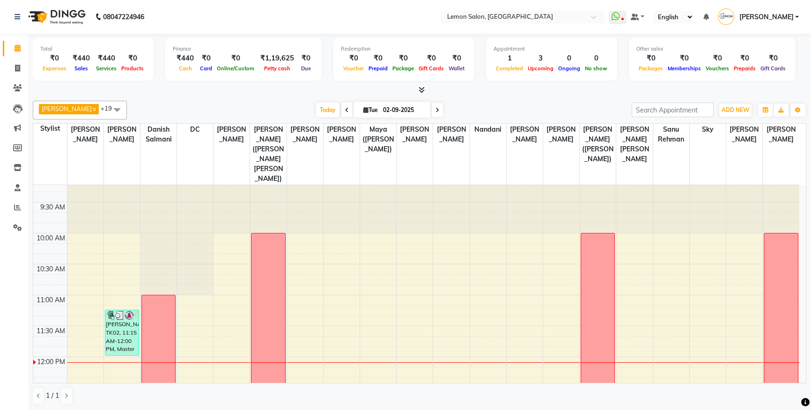
scroll to position [0, 0]
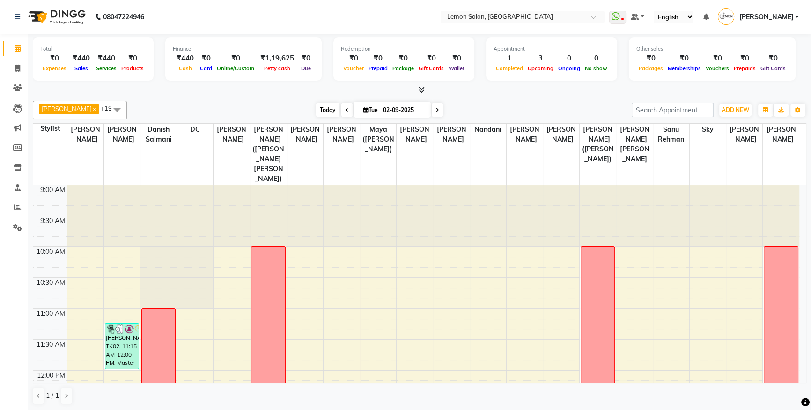
click at [330, 108] on span "Today" at bounding box center [327, 110] width 23 height 15
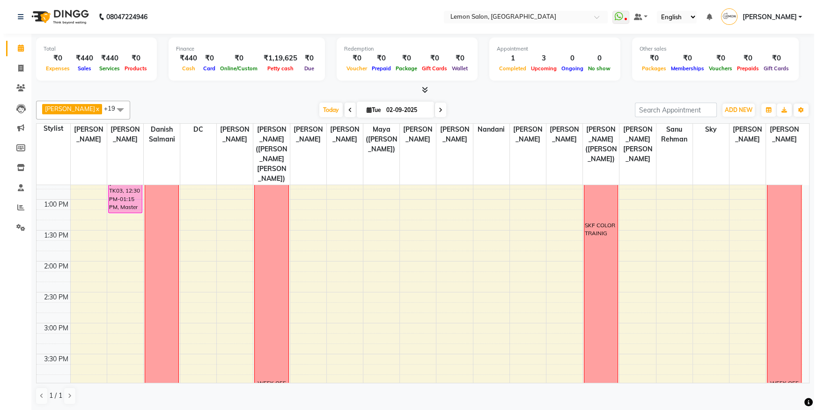
scroll to position [423, 0]
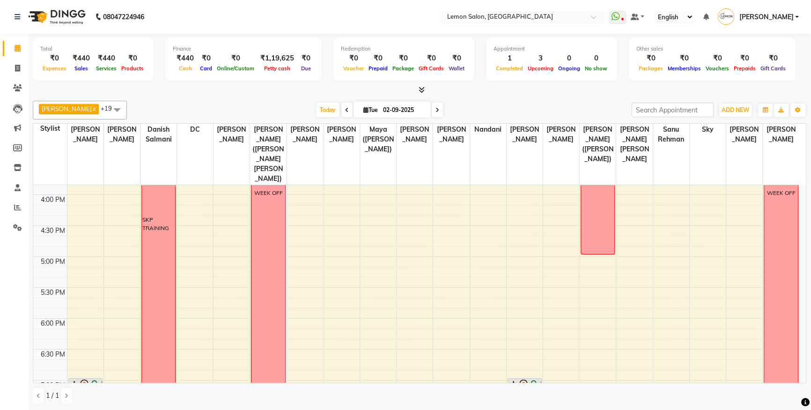
drag, startPoint x: 324, startPoint y: 22, endPoint x: 305, endPoint y: 22, distance: 19.2
click at [322, 22] on nav "08047224946 Select Location × Lemon Salon, Oshiwara WhatsApp Status ✕ Status: D…" at bounding box center [405, 17] width 811 height 34
drag, startPoint x: 0, startPoint y: 178, endPoint x: 24, endPoint y: 170, distance: 25.6
click at [24, 170] on ul "Calendar Invoice Clients Leads Marketing Members Inventory Staff Reports Settin…" at bounding box center [14, 140] width 28 height 204
click at [13, 70] on span at bounding box center [17, 68] width 16 height 11
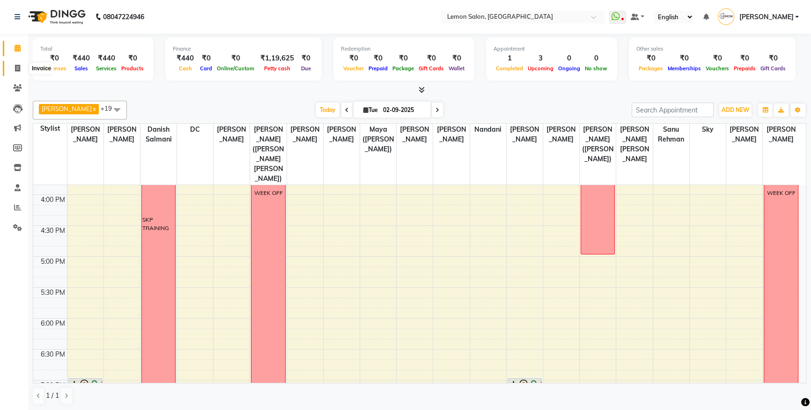
select select "566"
select select "service"
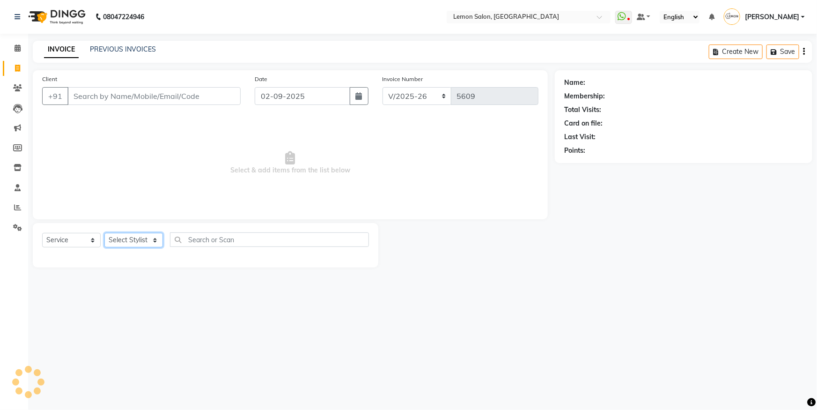
click at [131, 238] on select "Select Stylist" at bounding box center [133, 240] width 59 height 15
click at [132, 238] on select "Select Stylist" at bounding box center [133, 240] width 59 height 15
click at [134, 238] on select "Select Stylist" at bounding box center [133, 240] width 59 height 15
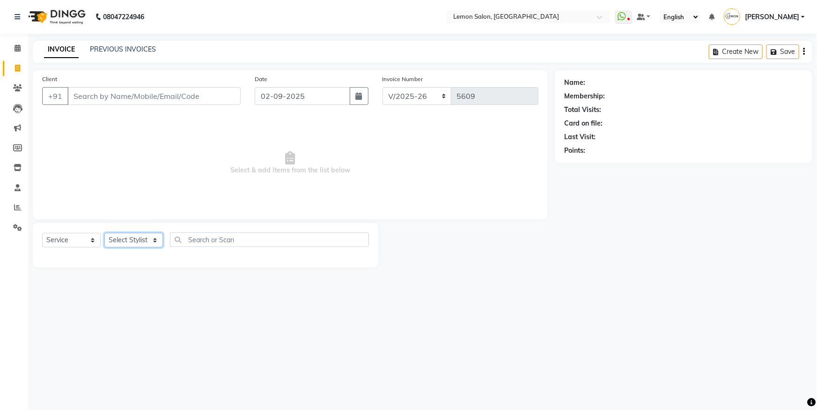
click at [134, 238] on select "Select Stylist" at bounding box center [133, 240] width 59 height 15
click at [143, 235] on select "Select Stylist Aakash Buchiude Azaz Kassara Danish Salmani DC Geeta Govind Rajp…" at bounding box center [150, 240] width 92 height 15
select select "7394"
click at [104, 233] on select "Select Stylist Aakash Buchiude Azaz Kassara Danish Salmani DC Geeta Govind Rajp…" at bounding box center [150, 240] width 92 height 15
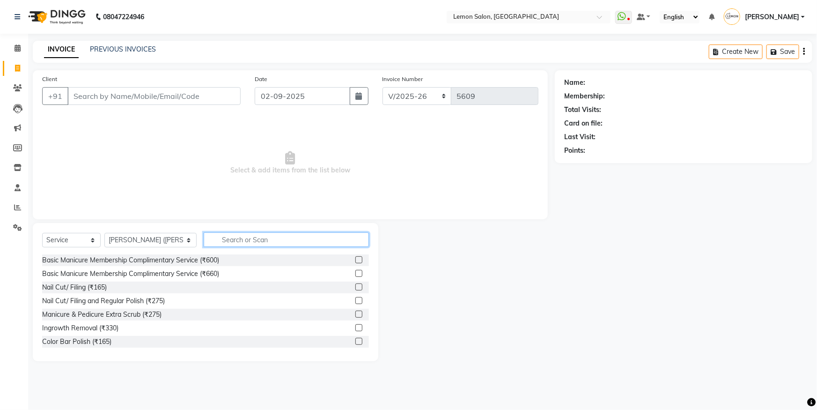
click at [218, 239] on input "text" at bounding box center [286, 239] width 165 height 15
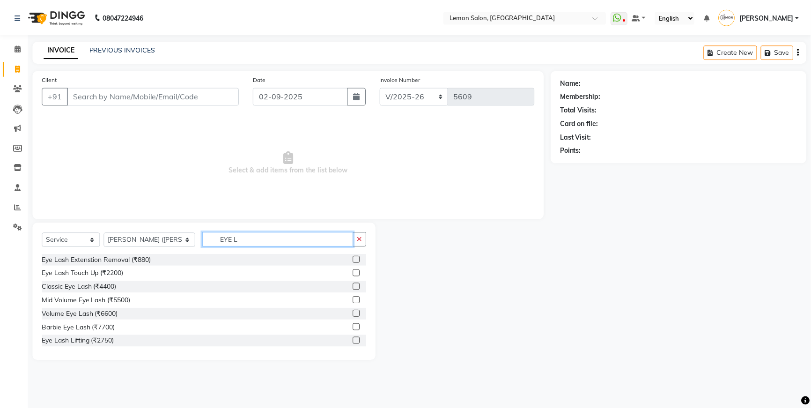
scroll to position [56, 0]
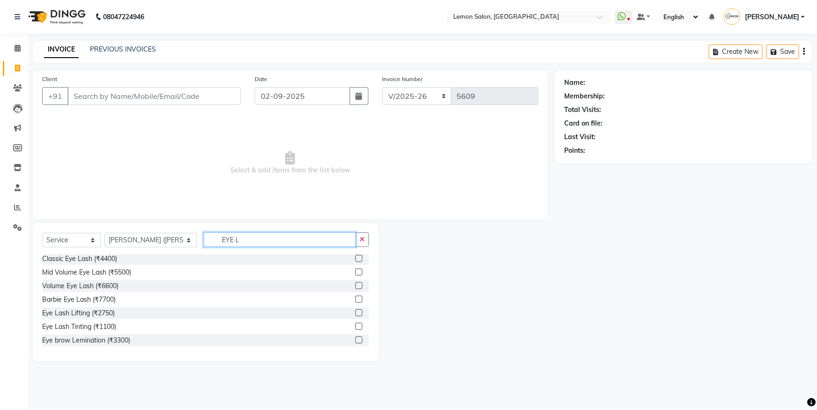
type input "EYE L"
click at [356, 313] on label at bounding box center [359, 312] width 7 height 7
click at [356, 313] on input "checkbox" at bounding box center [359, 313] width 6 height 6
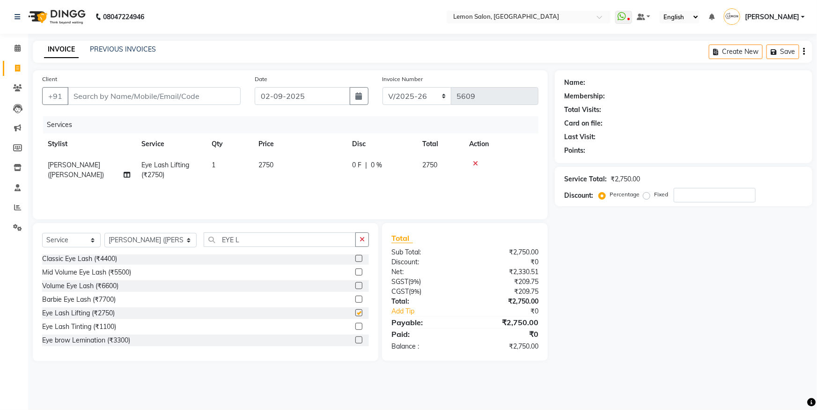
checkbox input "false"
click at [356, 327] on label at bounding box center [359, 326] width 7 height 7
click at [356, 327] on input "checkbox" at bounding box center [359, 327] width 6 height 6
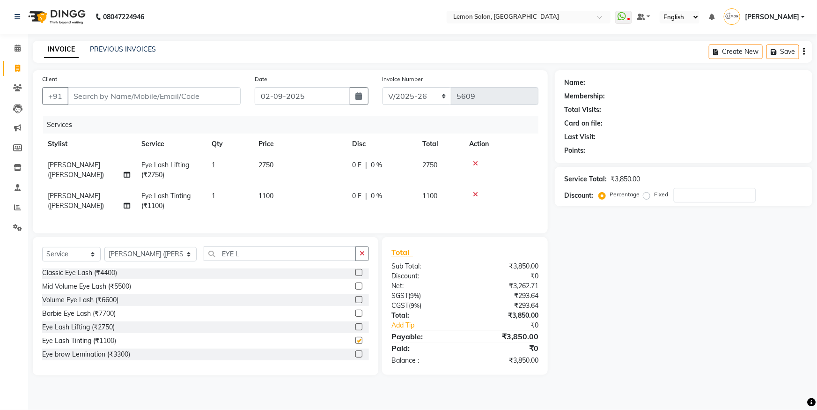
checkbox input "false"
click at [475, 163] on icon at bounding box center [475, 163] width 5 height 7
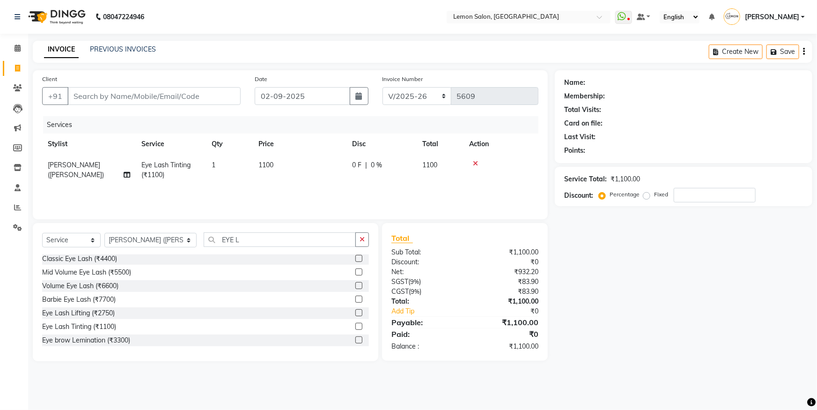
click at [475, 163] on icon at bounding box center [475, 163] width 5 height 7
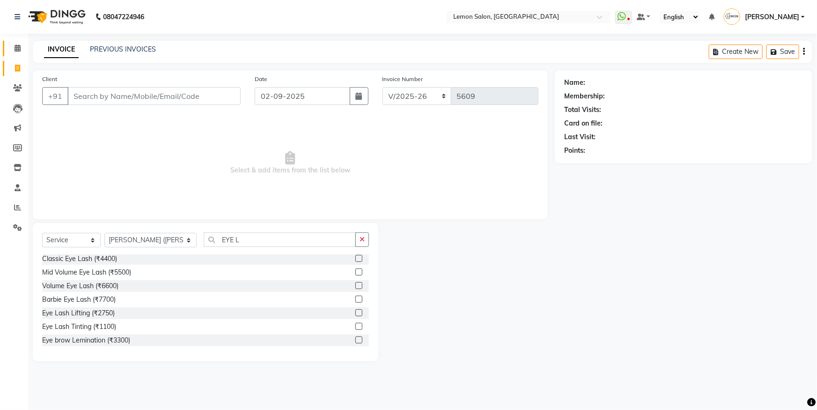
click at [17, 54] on link "Calendar" at bounding box center [14, 48] width 22 height 15
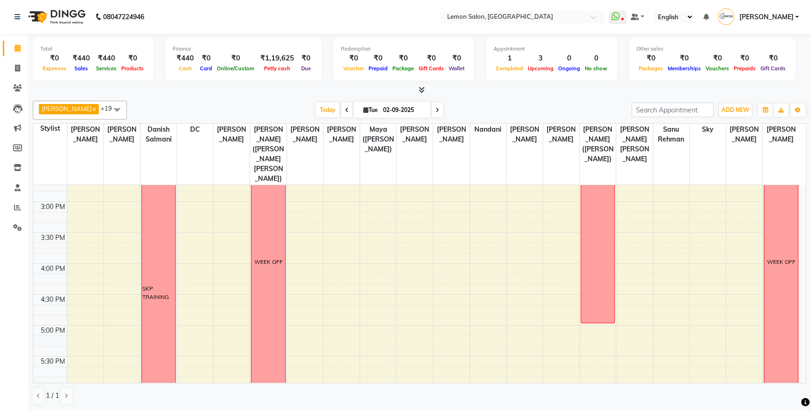
scroll to position [383, 0]
click at [20, 67] on icon at bounding box center [17, 68] width 5 height 7
select select "566"
select select "service"
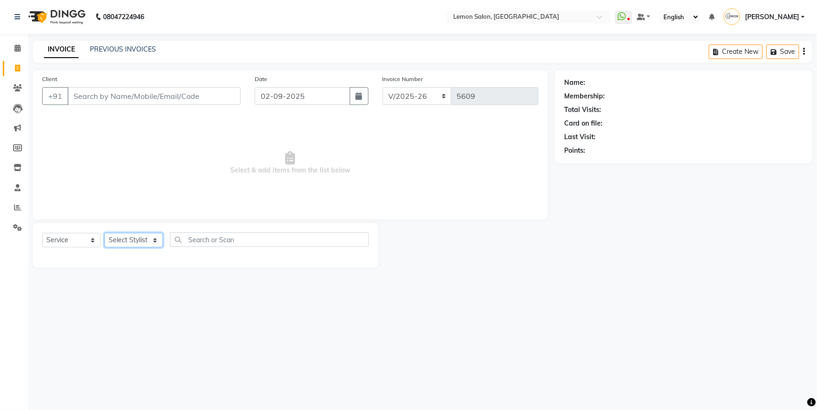
click at [126, 239] on select "Select Stylist" at bounding box center [133, 240] width 59 height 15
select select "8106"
click at [104, 233] on select "Select Stylist Aakash Buchiude Azaz Kassara Danish Salmani DC Geeta Govind Rajp…" at bounding box center [150, 240] width 92 height 15
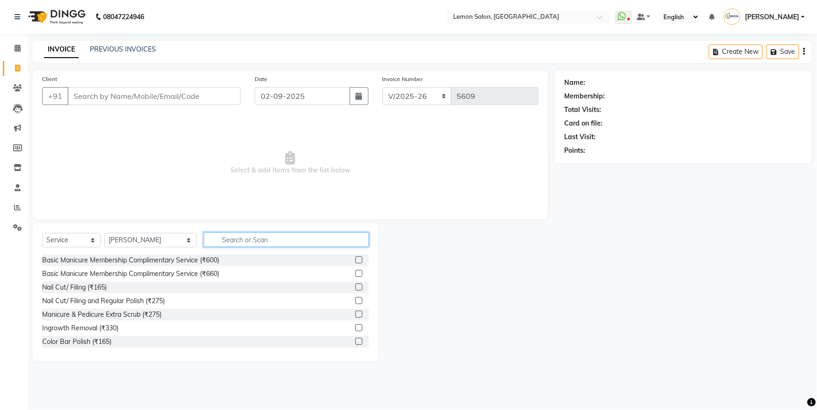
click at [210, 235] on input "text" at bounding box center [286, 239] width 165 height 15
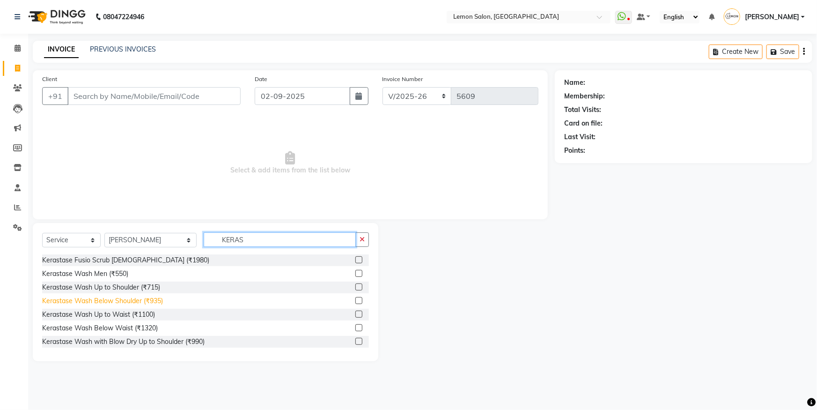
type input "KERAS"
click at [142, 296] on div "Kerastase Wash Below Shoulder (₹935)" at bounding box center [102, 301] width 121 height 10
checkbox input "false"
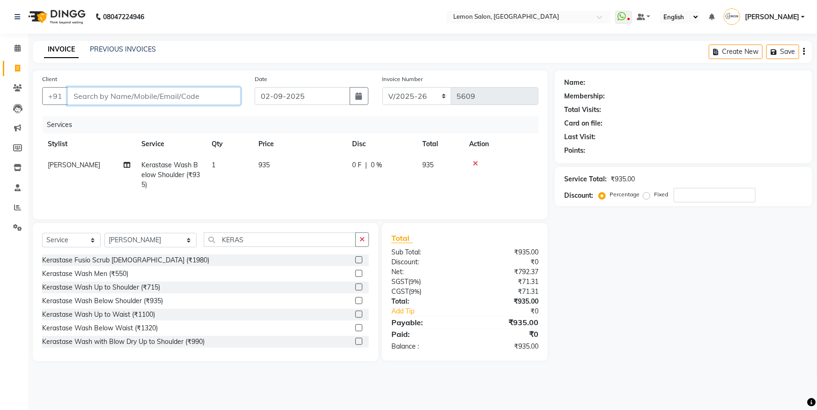
click at [134, 97] on input "Client" at bounding box center [153, 96] width 173 height 18
type input "9"
type input "0"
click at [104, 120] on span "98925798" at bounding box center [111, 117] width 37 height 9
type input "9892579825"
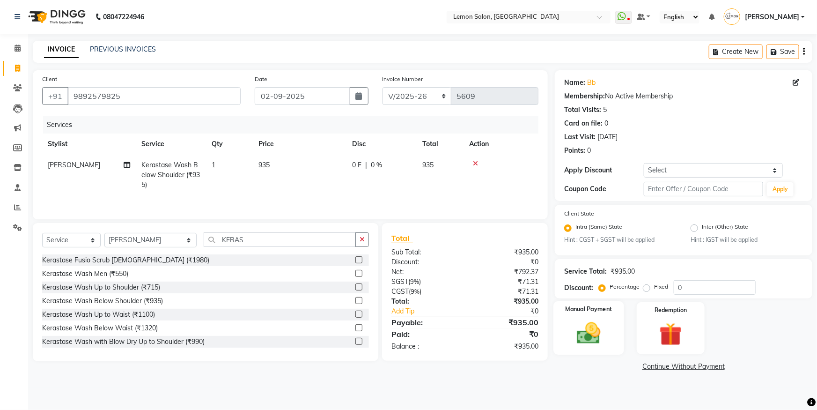
click at [601, 335] on img at bounding box center [589, 333] width 38 height 27
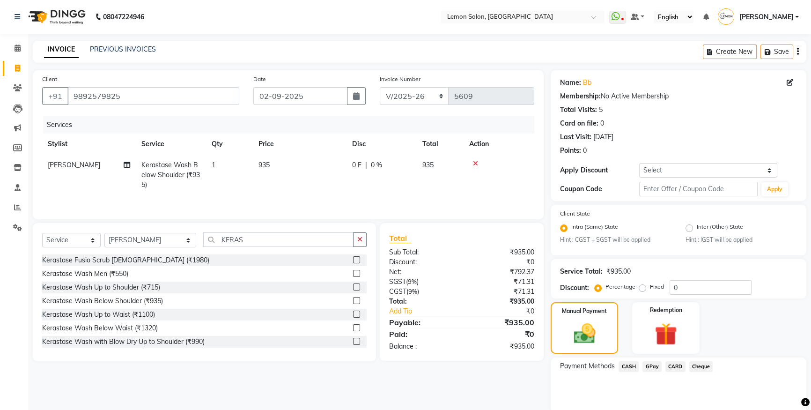
click at [632, 368] on span "CASH" at bounding box center [629, 366] width 20 height 11
click at [653, 368] on span "GPay" at bounding box center [652, 366] width 19 height 11
click at [666, 409] on button "Add Payment" at bounding box center [720, 416] width 153 height 15
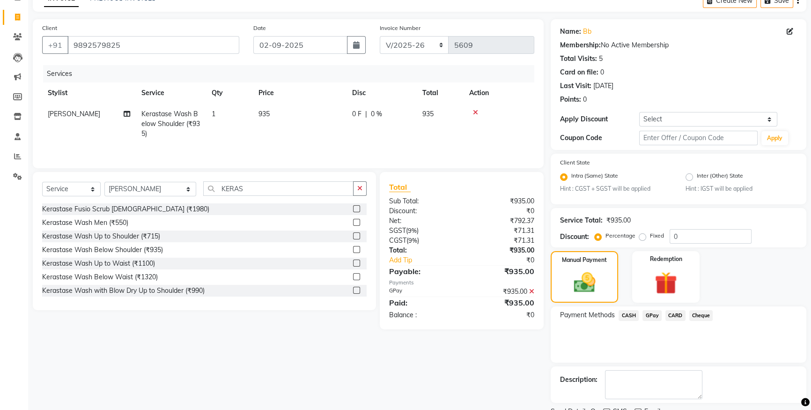
scroll to position [89, 0]
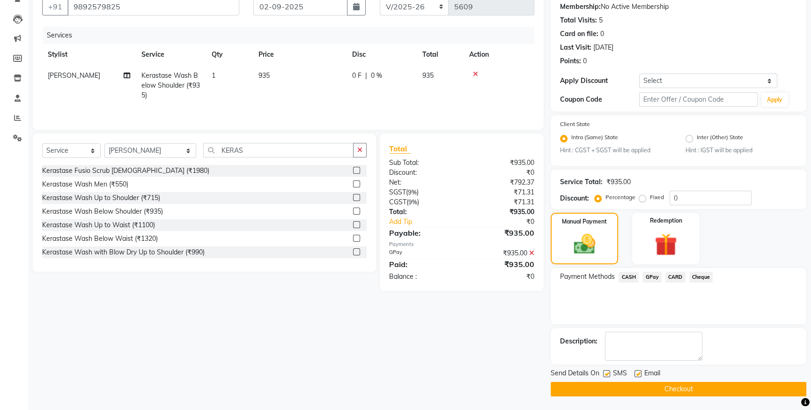
drag, startPoint x: 650, startPoint y: 387, endPoint x: 642, endPoint y: 387, distance: 8.0
click at [648, 387] on button "Checkout" at bounding box center [679, 389] width 256 height 15
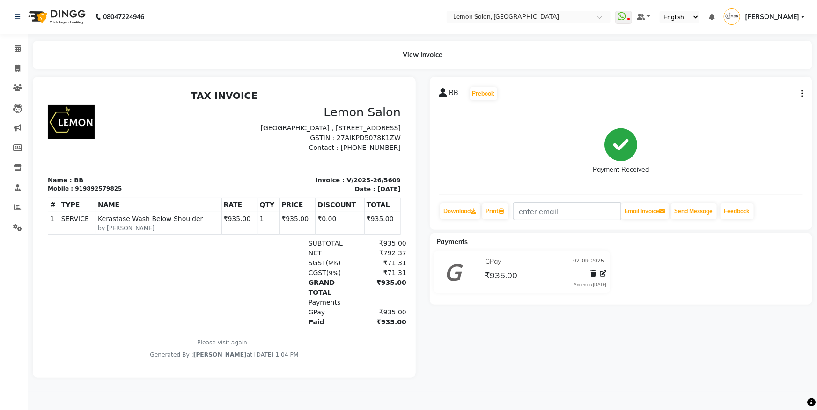
click at [797, 18] on span "[PERSON_NAME]" at bounding box center [772, 17] width 54 height 10
click at [580, 137] on div "Payment Received" at bounding box center [621, 152] width 364 height 70
click at [14, 45] on span at bounding box center [17, 48] width 16 height 11
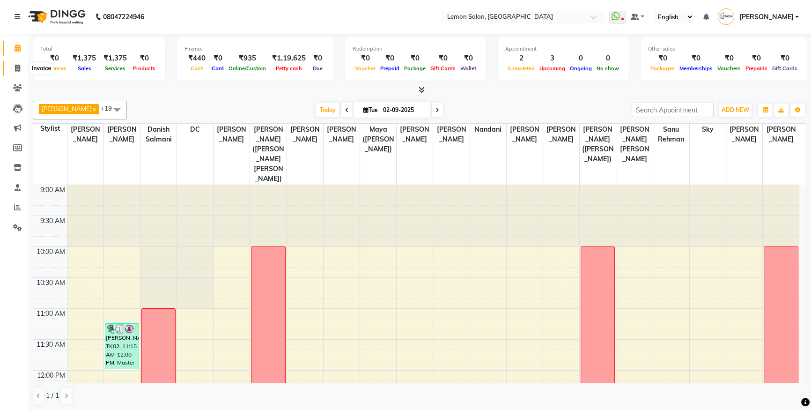
click at [16, 65] on icon at bounding box center [17, 68] width 5 height 7
select select "service"
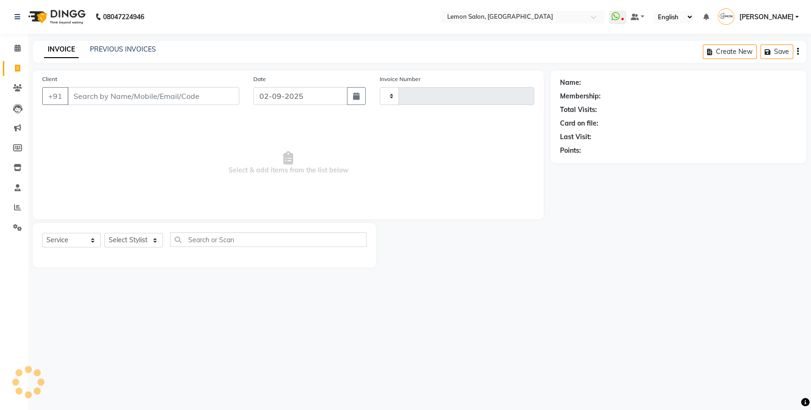
type input "5610"
select select "566"
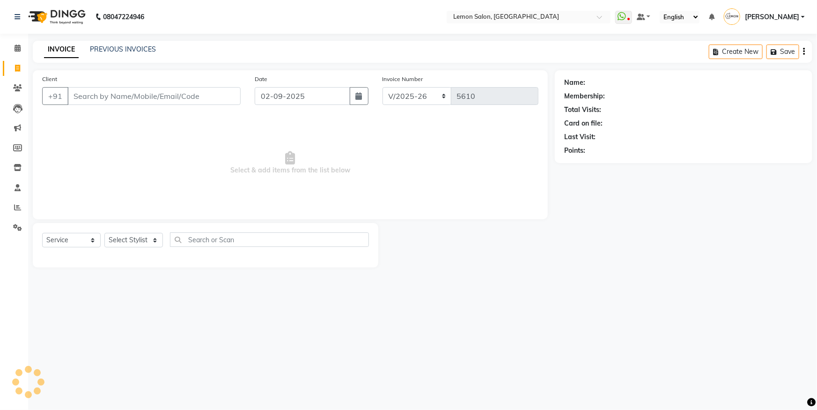
click at [126, 55] on div "INVOICE PREVIOUS INVOICES" at bounding box center [100, 50] width 134 height 11
click at [128, 46] on link "PREVIOUS INVOICES" at bounding box center [123, 49] width 66 height 8
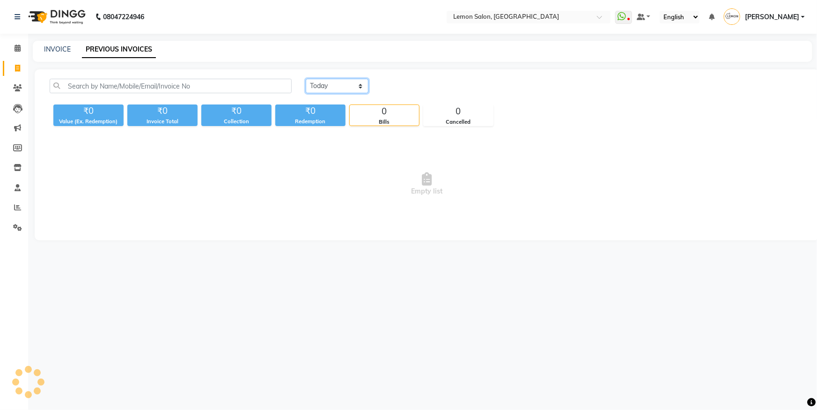
click at [360, 89] on select "Today Yesterday Custom Range" at bounding box center [337, 86] width 63 height 15
select select "yesterday"
click at [306, 79] on select "Today Yesterday Custom Range" at bounding box center [337, 86] width 63 height 15
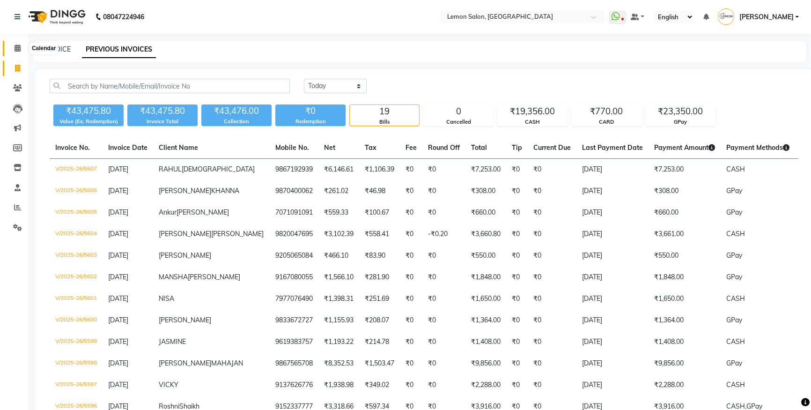
click at [9, 52] on span at bounding box center [17, 48] width 16 height 11
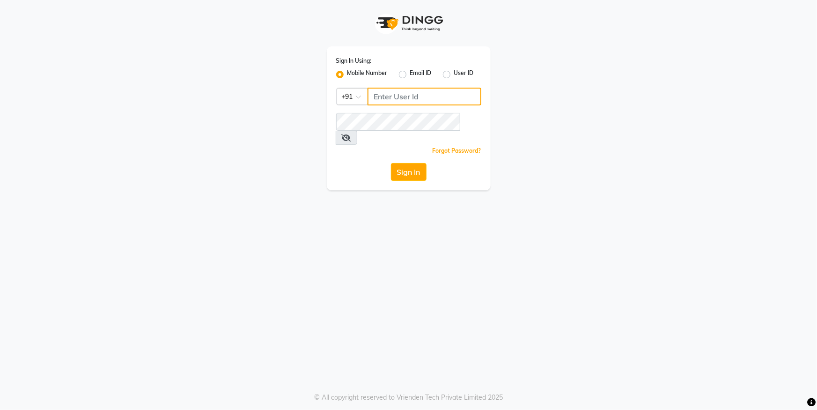
click at [398, 97] on input "Username" at bounding box center [425, 97] width 114 height 18
type input "8449906697"
click at [357, 131] on span at bounding box center [347, 138] width 22 height 14
click at [351, 134] on icon at bounding box center [346, 137] width 9 height 7
click at [408, 170] on div "Sign In Using: Mobile Number Email ID User ID Country Code × [PHONE_NUMBER] Rem…" at bounding box center [409, 118] width 164 height 144
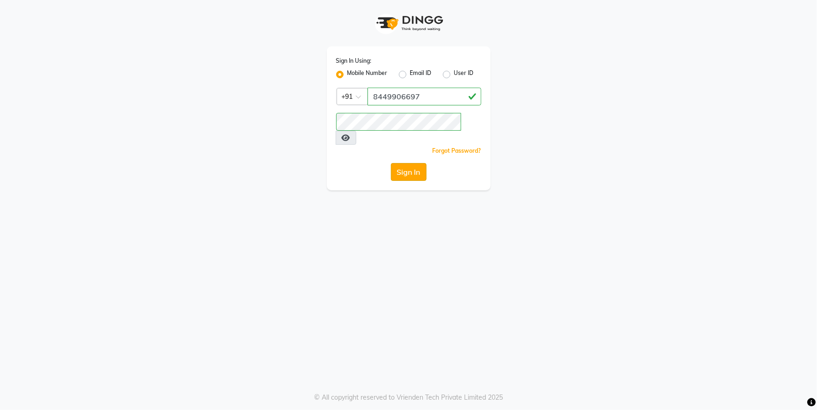
click at [412, 163] on button "Sign In" at bounding box center [409, 172] width 36 height 18
